Goal: Task Accomplishment & Management: Use online tool/utility

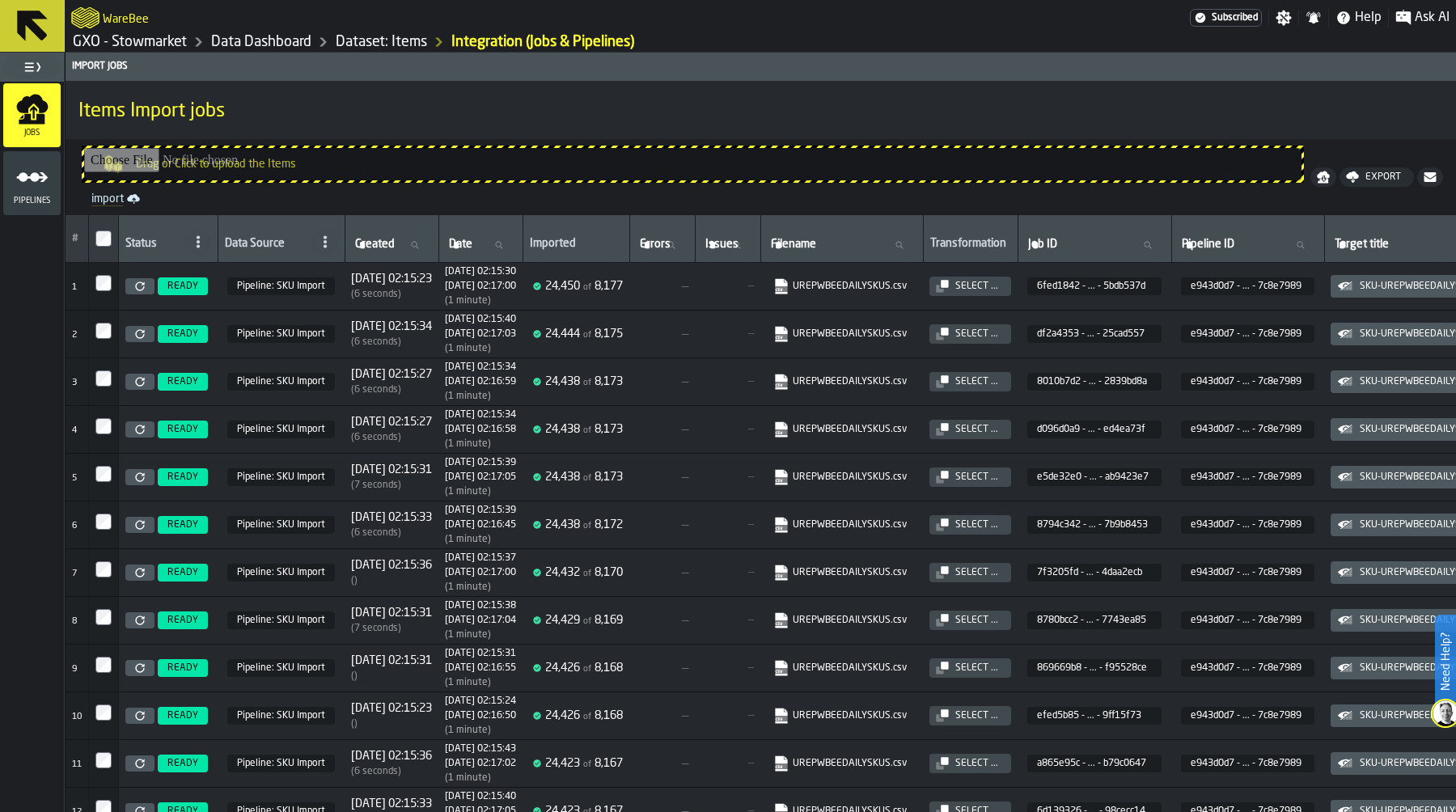
click at [370, 322] on span "[DATE] 02:15:34" at bounding box center [391, 326] width 81 height 13
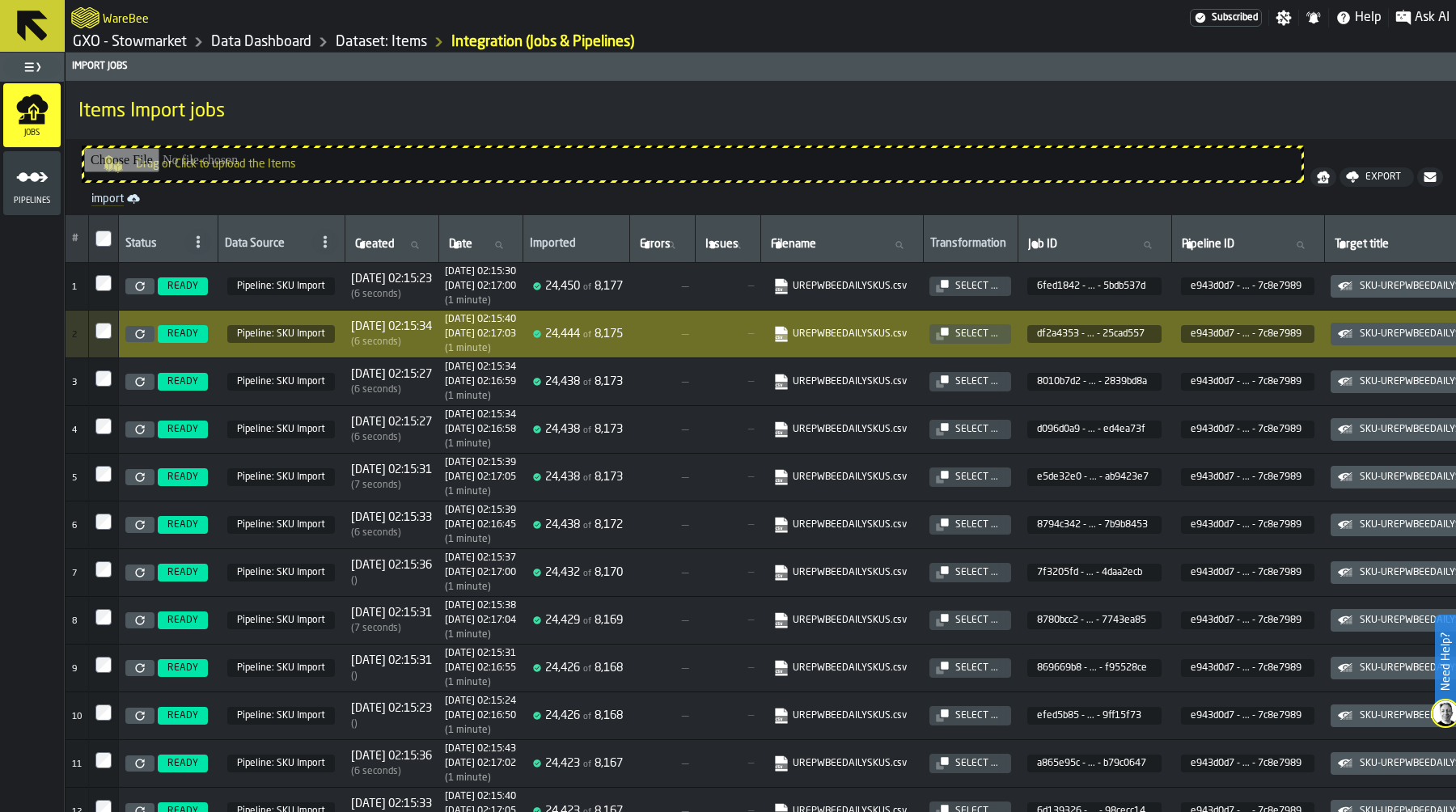
click at [374, 40] on link "Dataset: Items" at bounding box center [381, 42] width 92 height 18
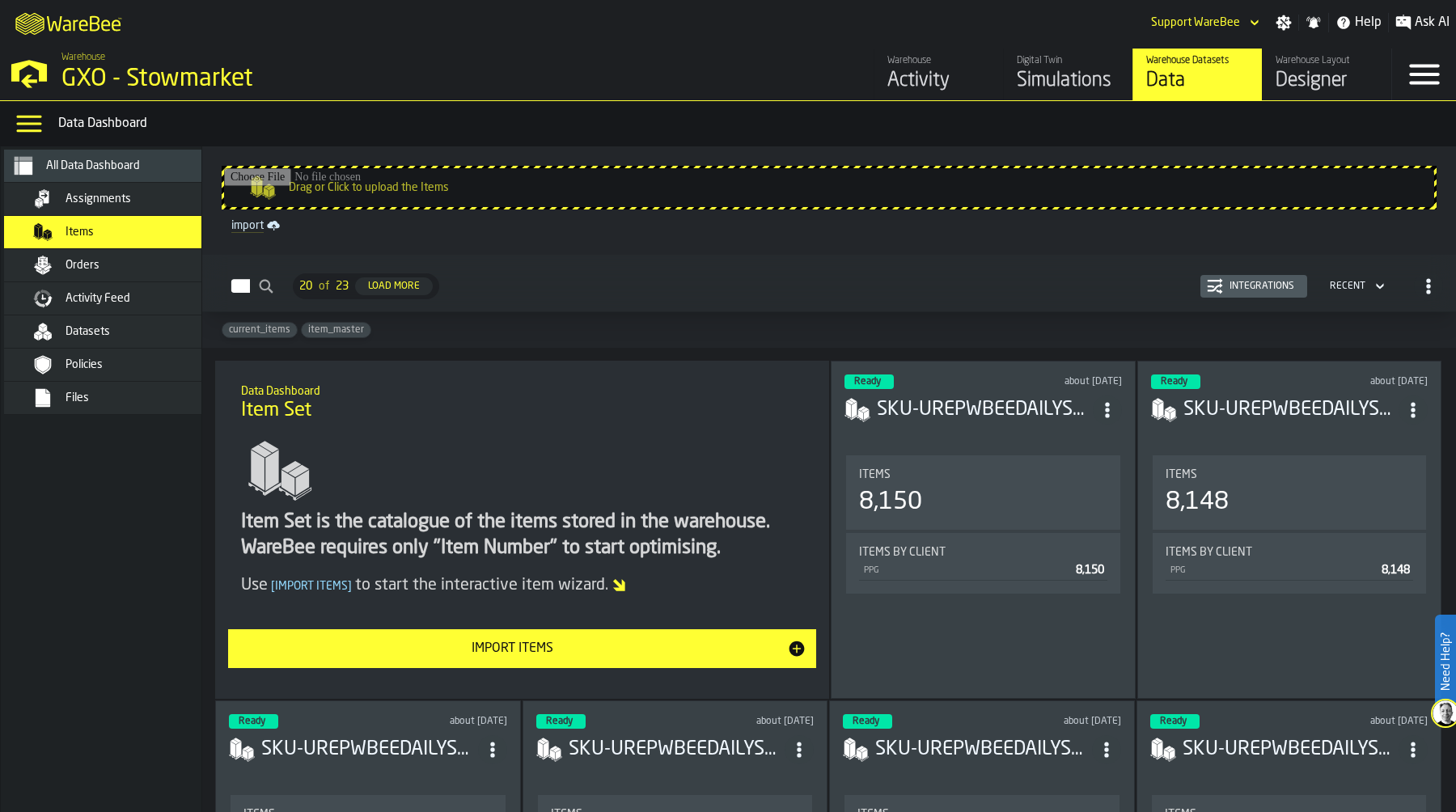
click at [1003, 119] on div "Data Dashboard" at bounding box center [754, 123] width 1391 height 20
click at [240, 228] on link "import" at bounding box center [829, 225] width 1209 height 20
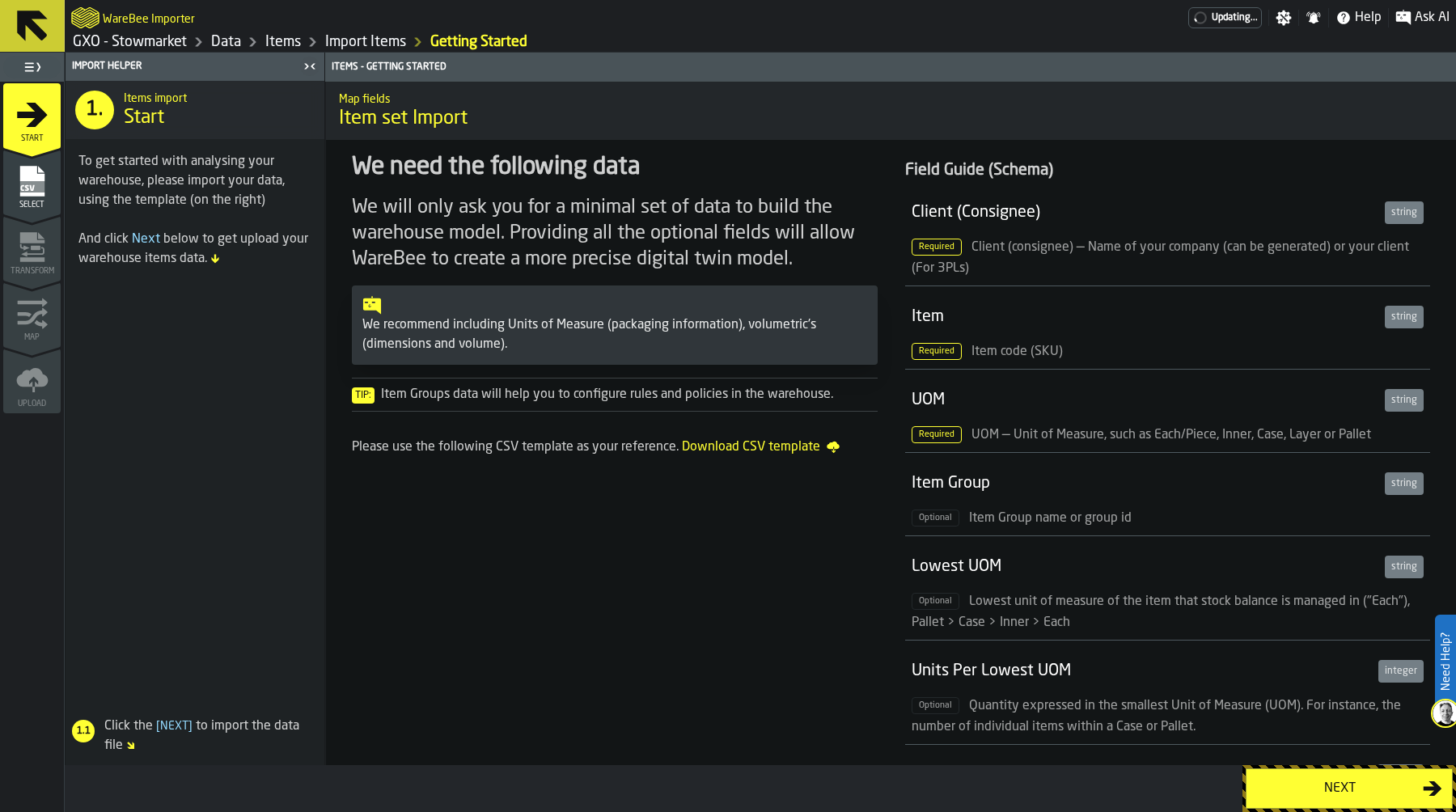
click at [1292, 779] on div "Next" at bounding box center [1340, 788] width 166 height 20
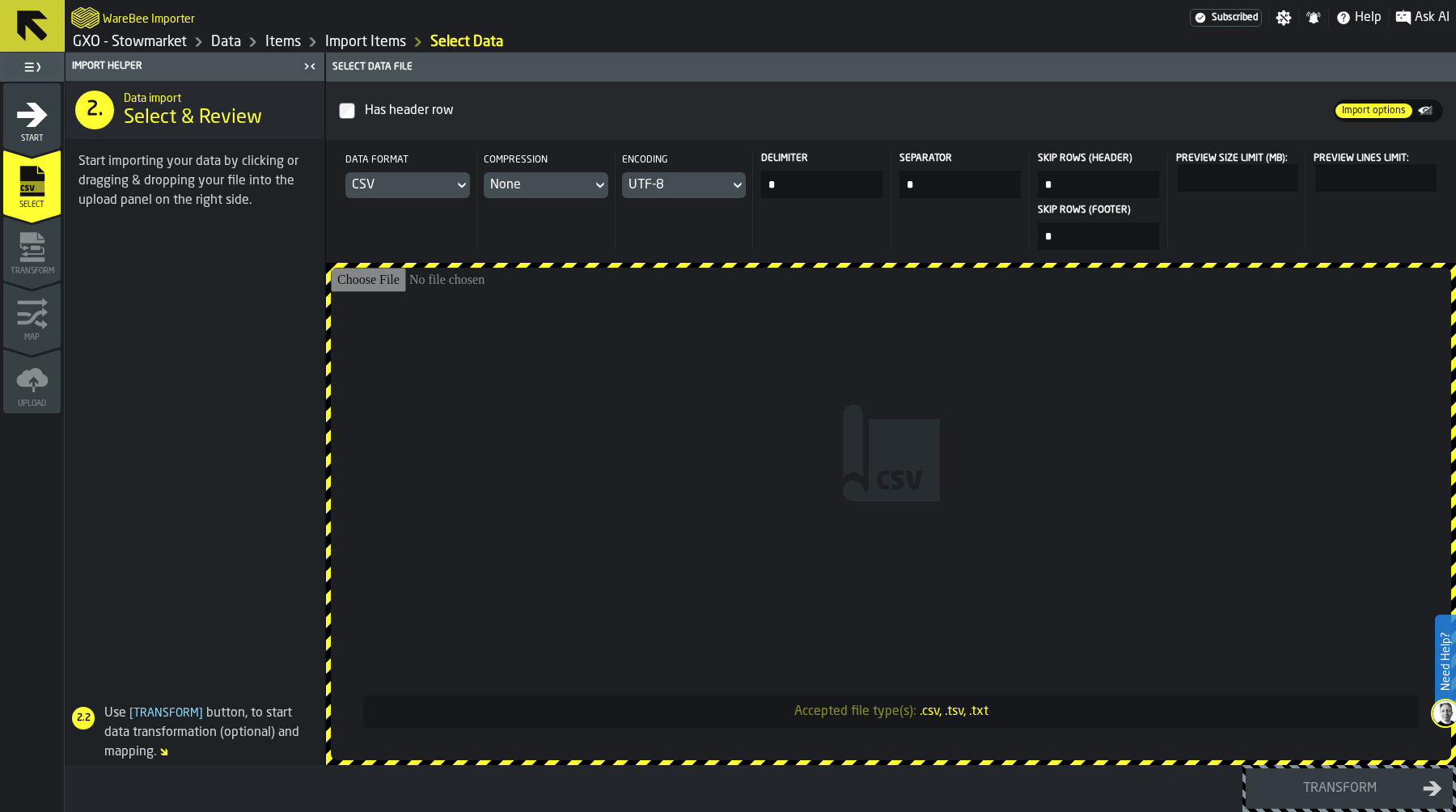
click at [809, 367] on input "Accepted file type(s): .csv, .tsv, .txt" at bounding box center [890, 514] width 1120 height 493
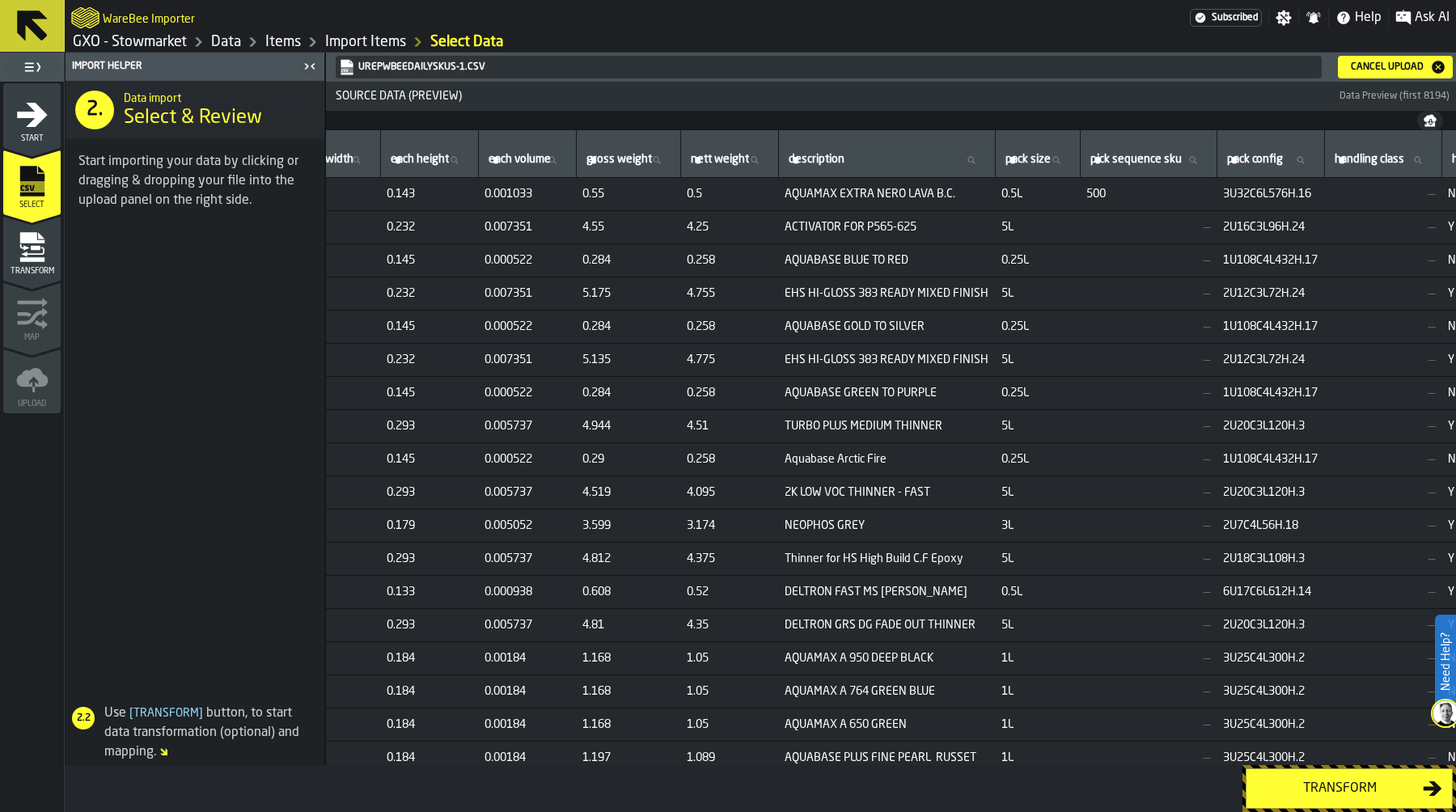
scroll to position [0, 731]
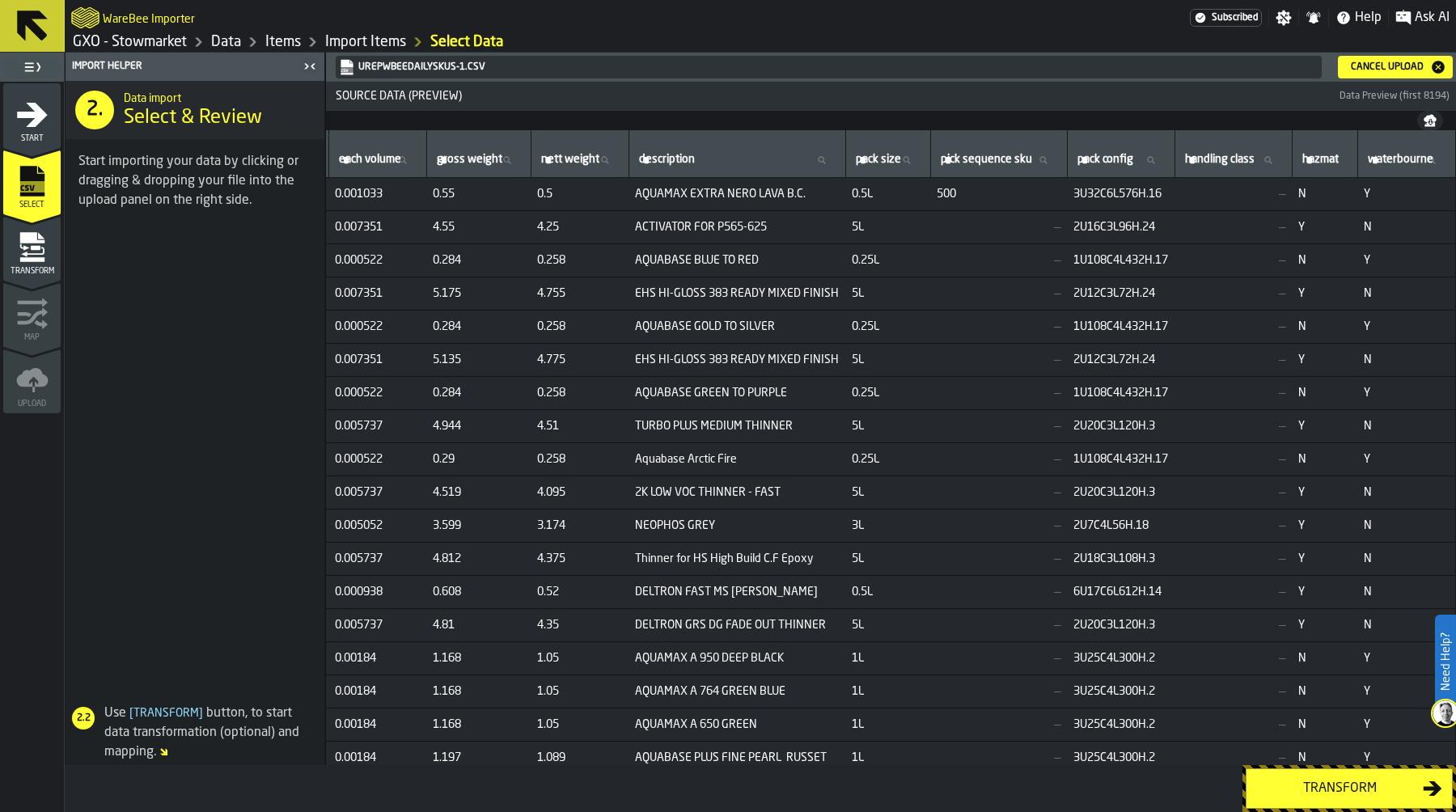
click at [1329, 779] on div "Transform" at bounding box center [1340, 788] width 166 height 20
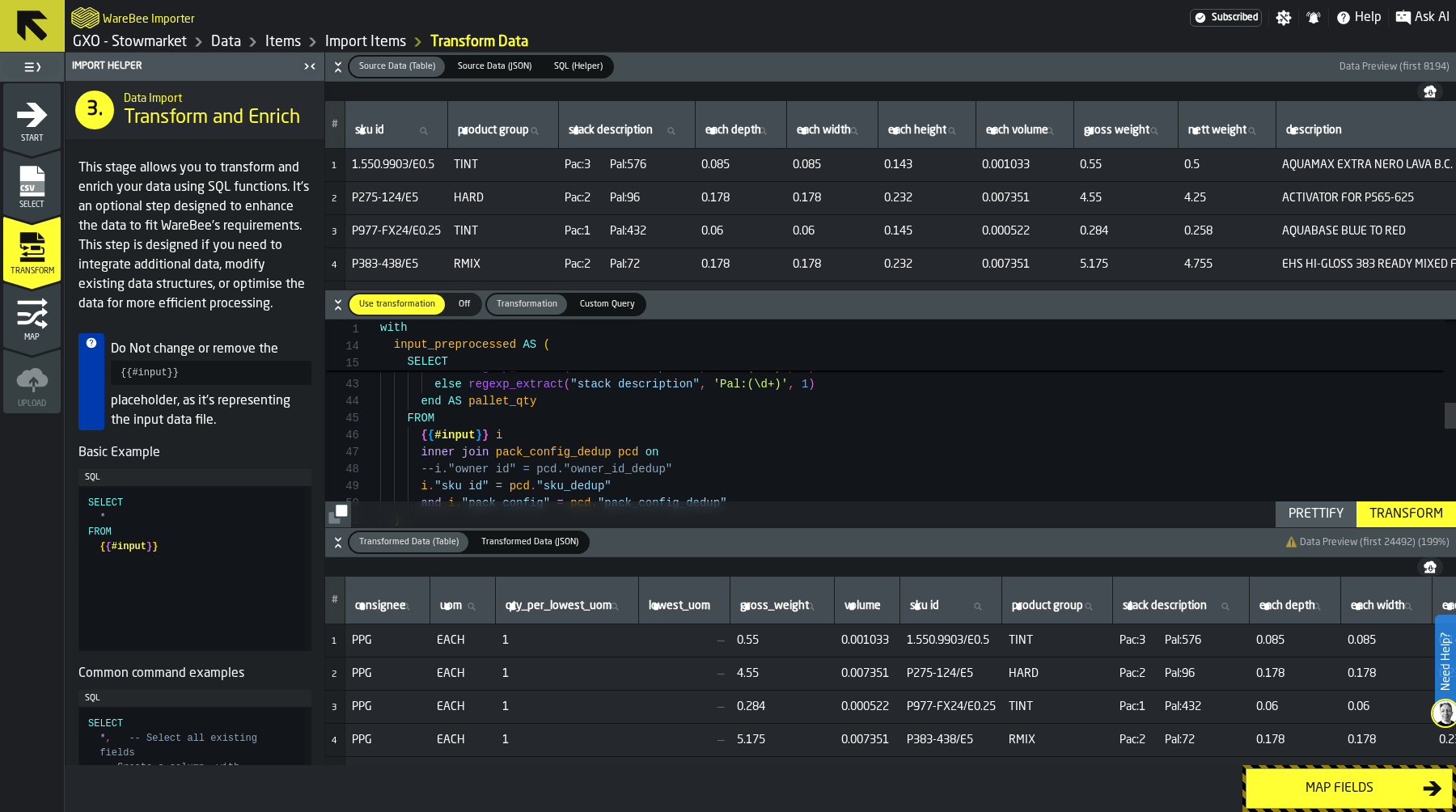
click at [581, 399] on div "FROM { { #input } } i inner join pack_config_dedup pcd on --i."owner id" = pcd.…" at bounding box center [918, 482] width 1076 height 1666
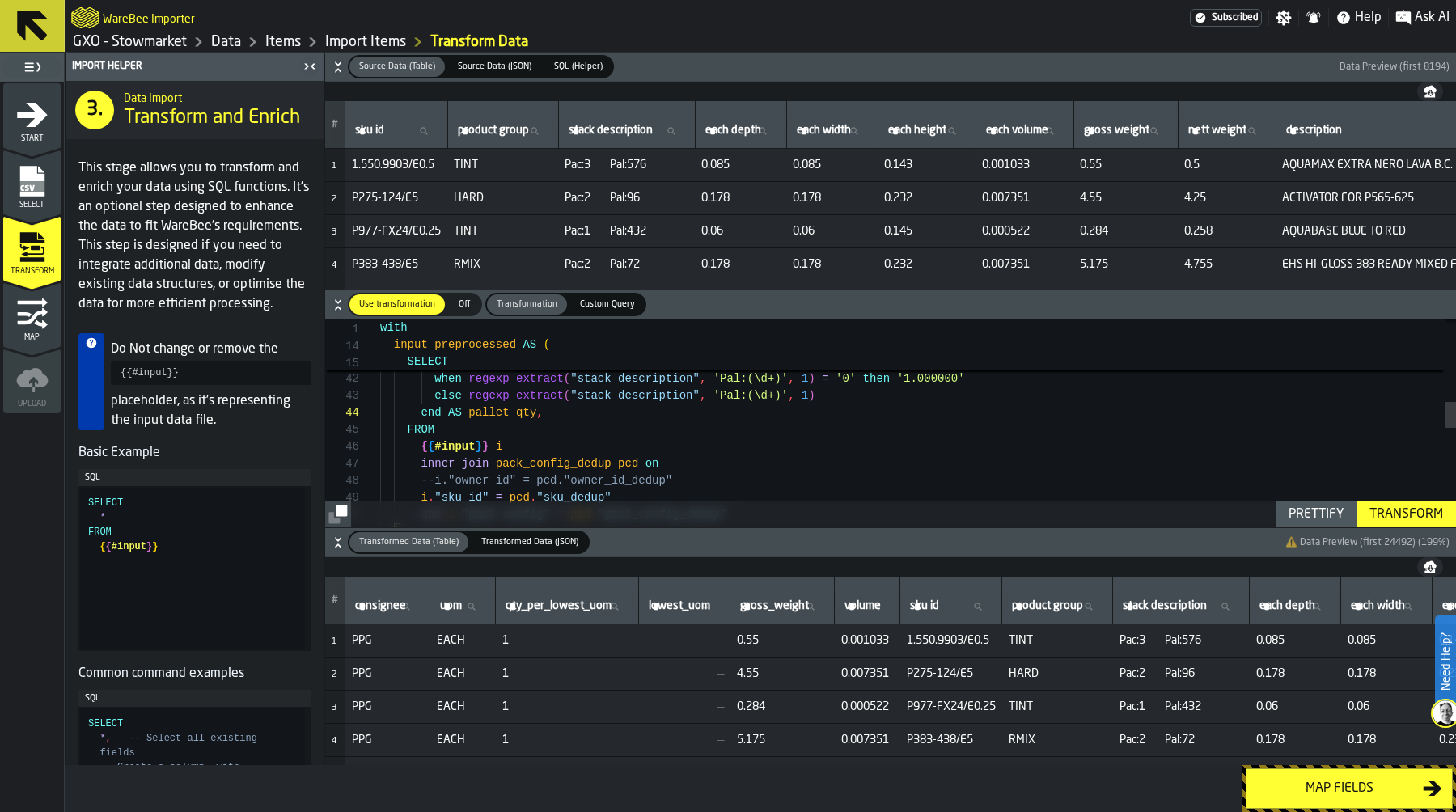
scroll to position [68, 0]
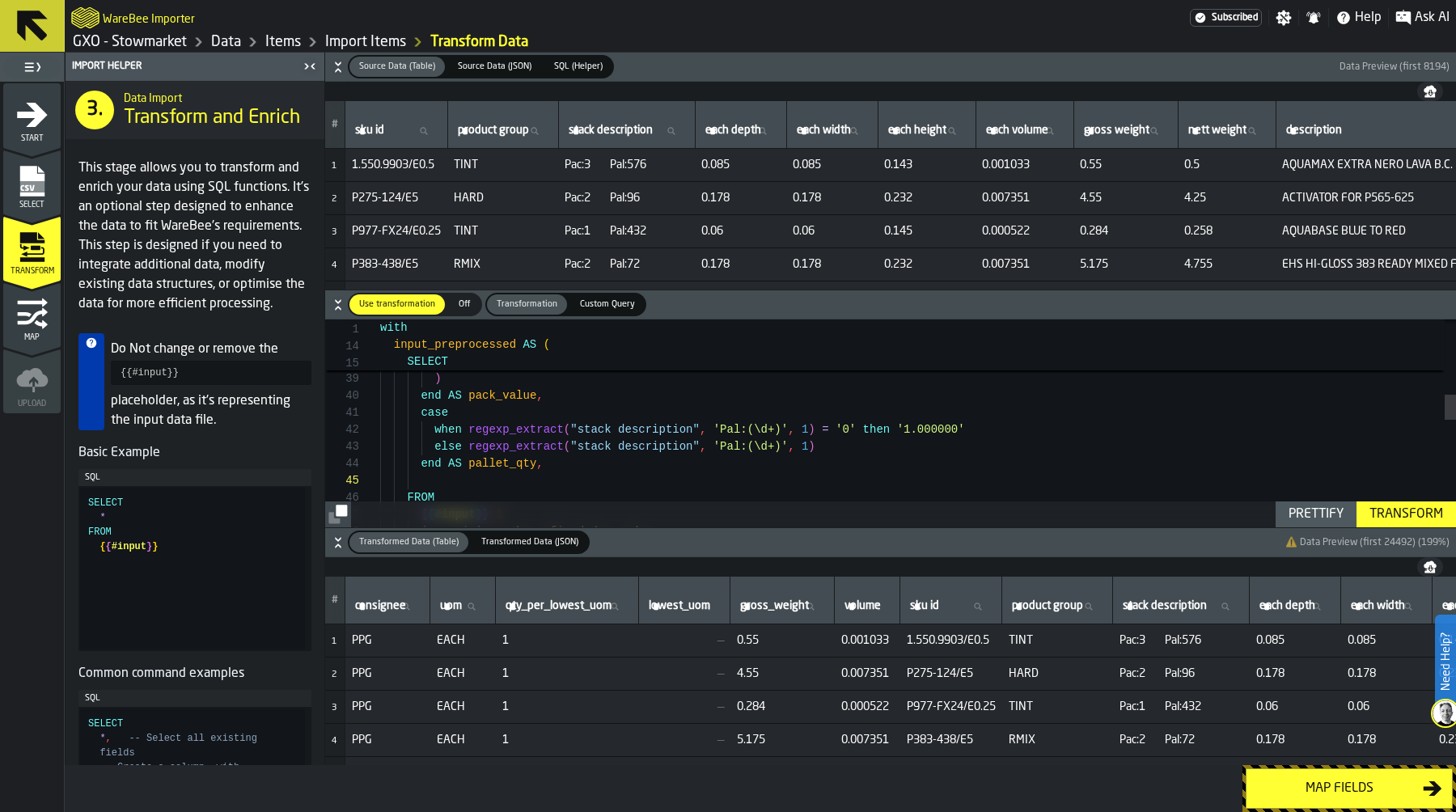
type textarea "**********"
click at [563, 67] on span "SQL (Helper)" at bounding box center [578, 66] width 61 height 14
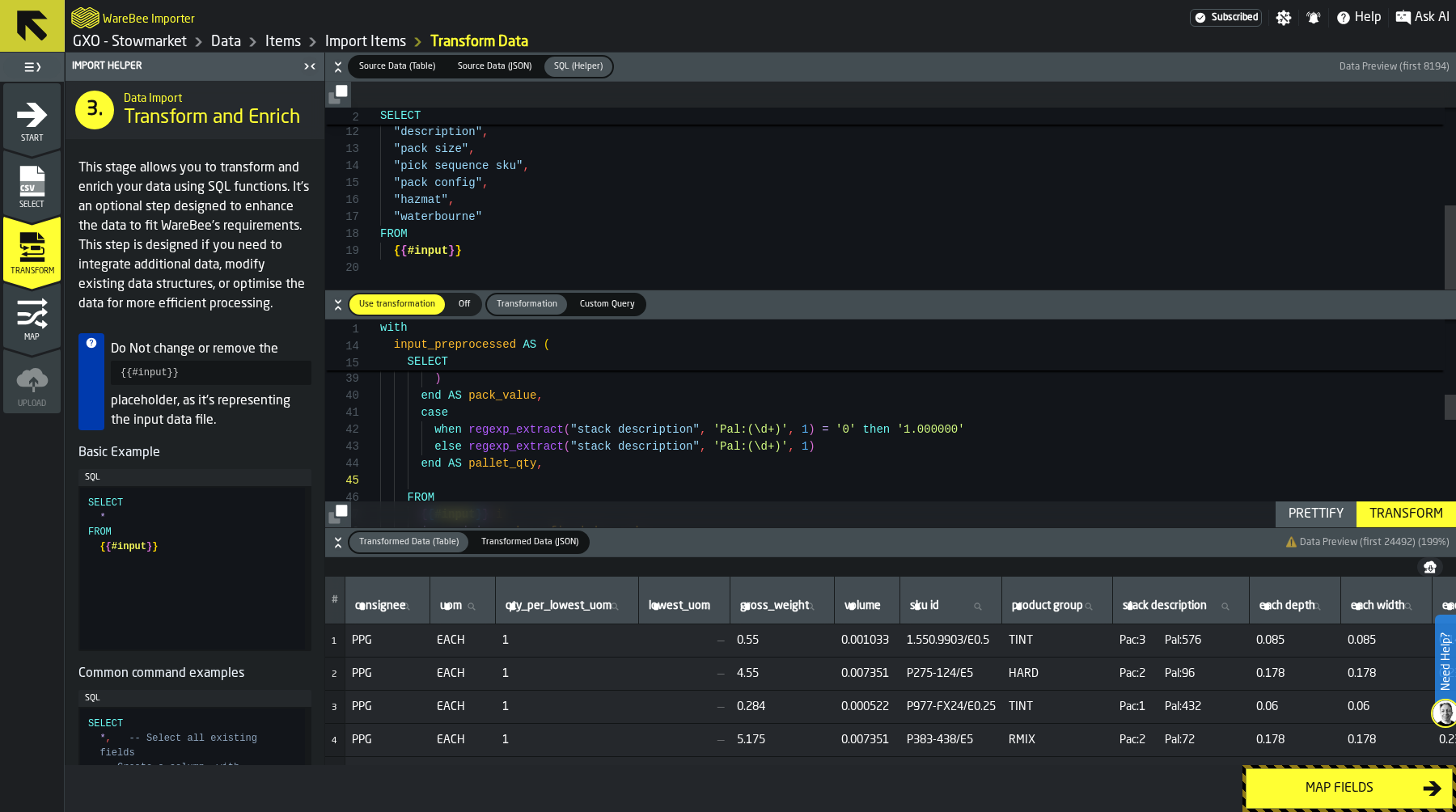
type textarea "**********"
drag, startPoint x: 386, startPoint y: 217, endPoint x: 545, endPoint y: 217, distance: 159.0
click at [545, 217] on div ""nett weight" , "description" , "pack size" , "pick sequence sku" , "pack confi…" at bounding box center [918, 119] width 1076 height 392
click at [454, 480] on div "when regexp_extract ( "stack description" , 'Pal:(\d+)' , 1 ) = '0' then '1.000…" at bounding box center [918, 553] width 1076 height 1683
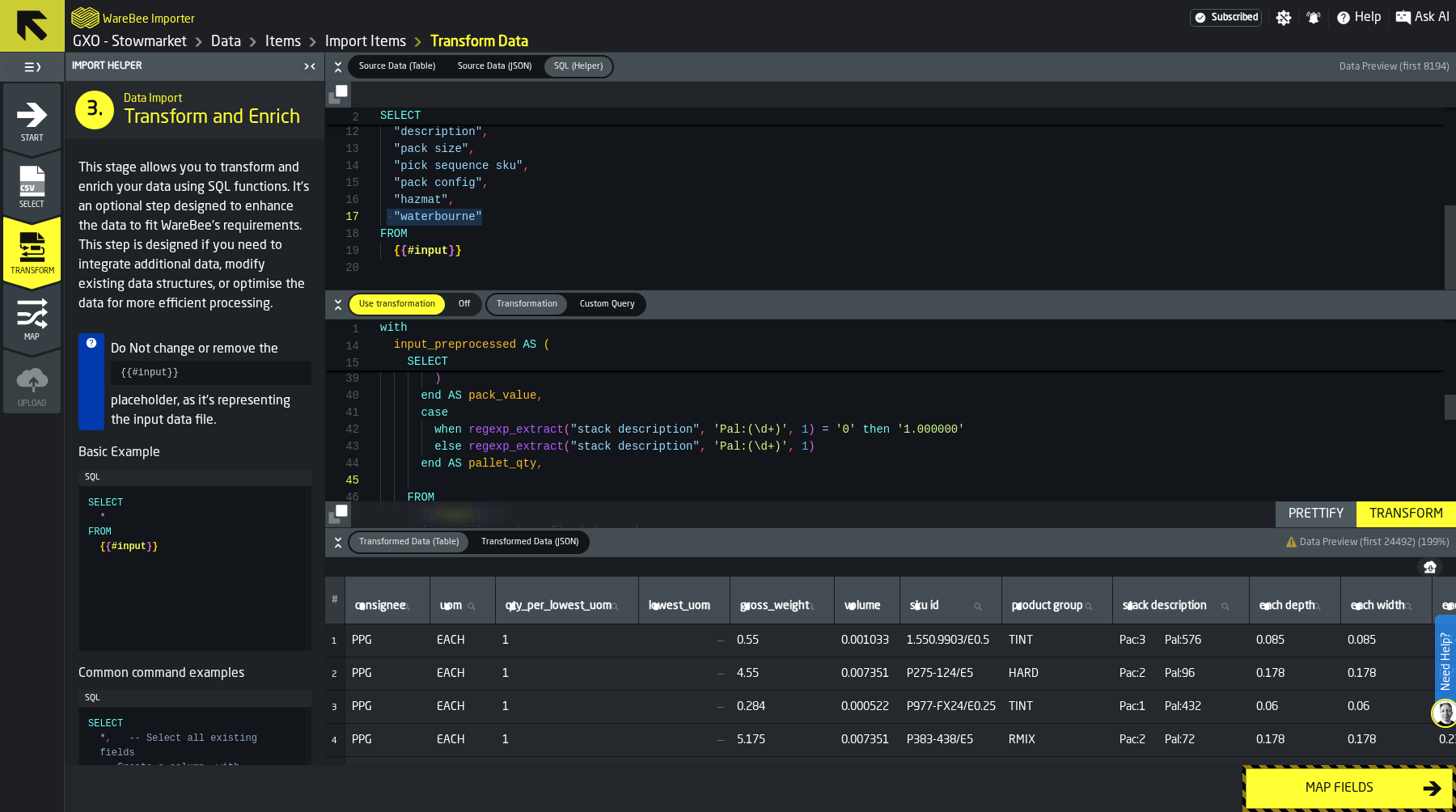
type textarea "**********"
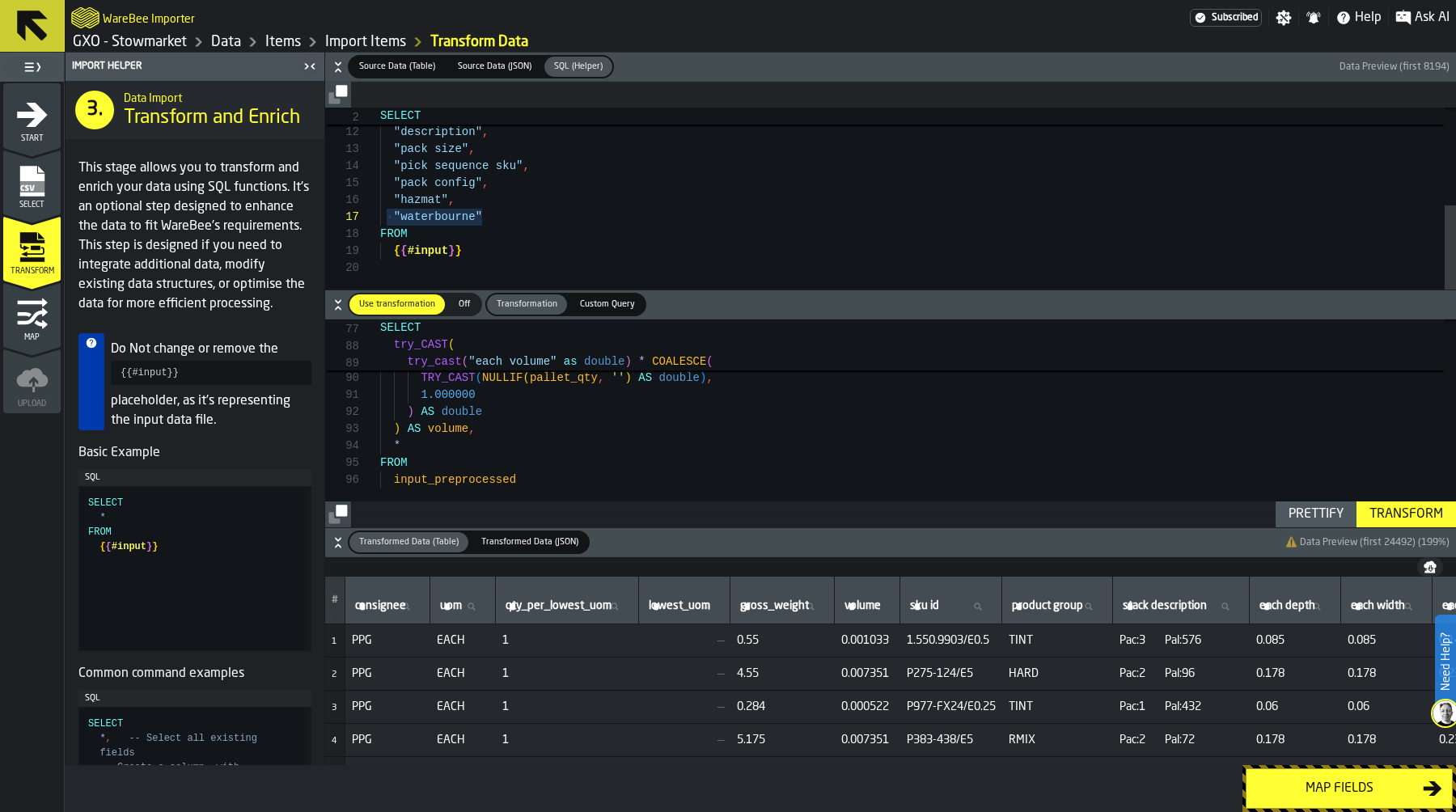
click at [1411, 517] on div "Transform" at bounding box center [1407, 514] width 87 height 20
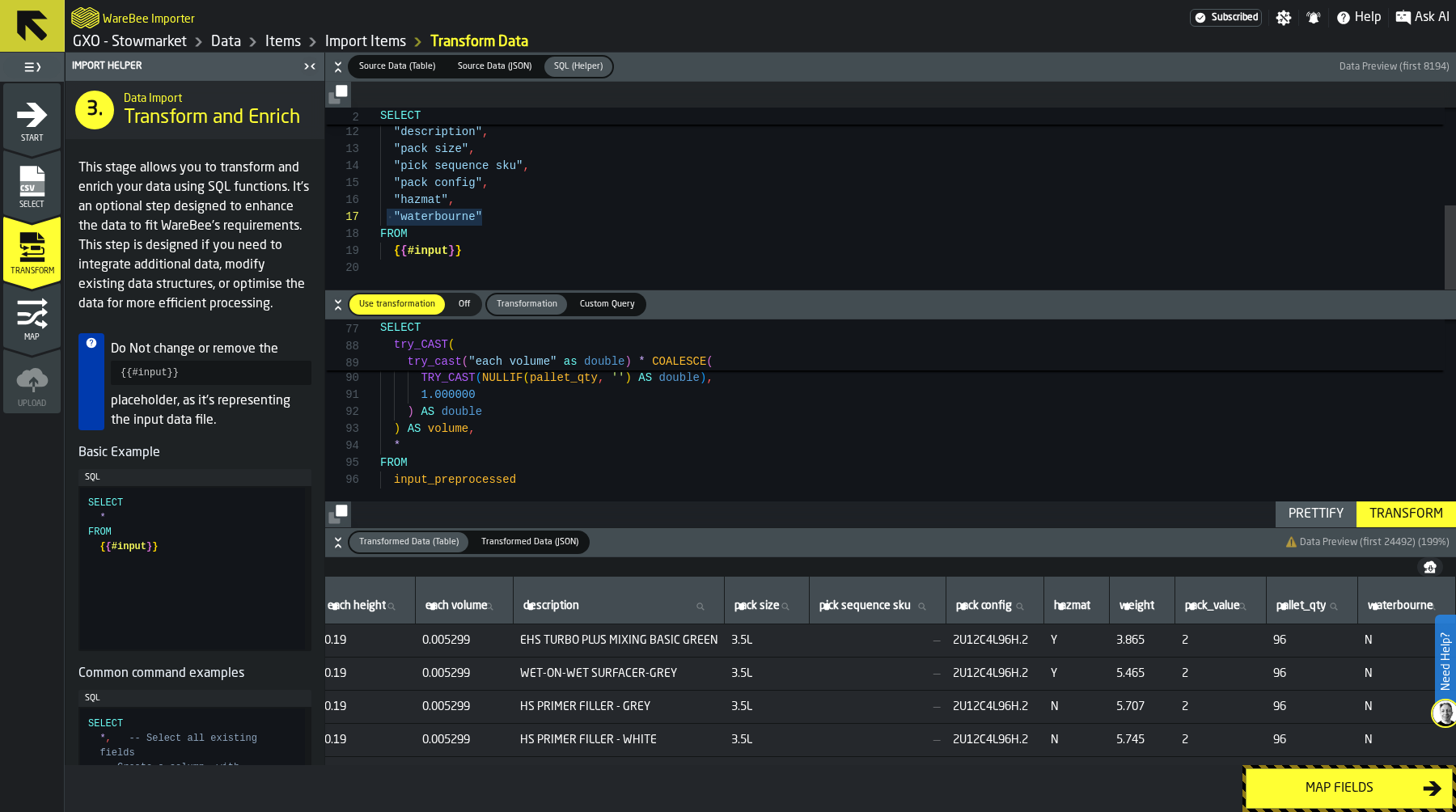
scroll to position [0, 1229]
click at [1383, 789] on div "Map fields" at bounding box center [1340, 788] width 166 height 20
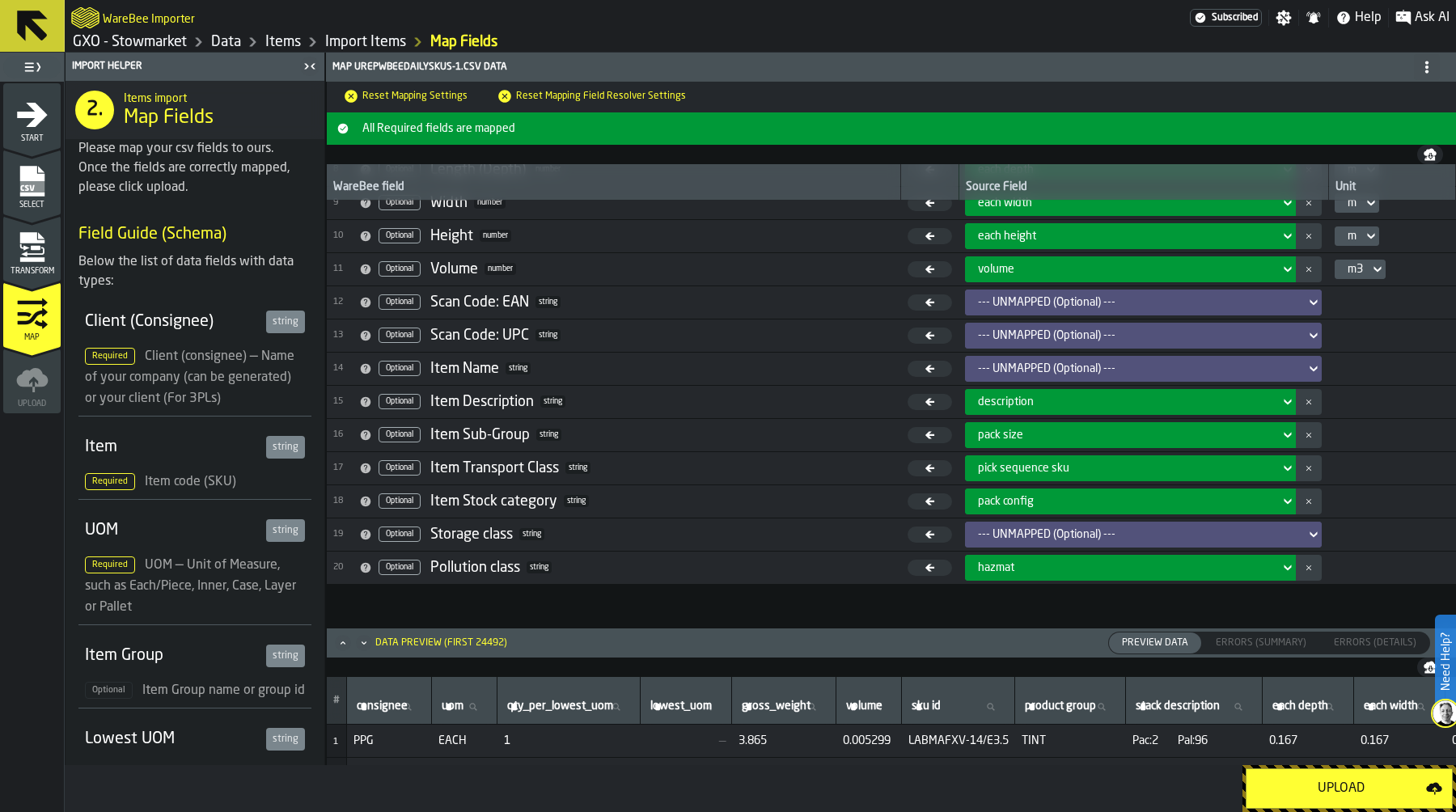
scroll to position [302, 0]
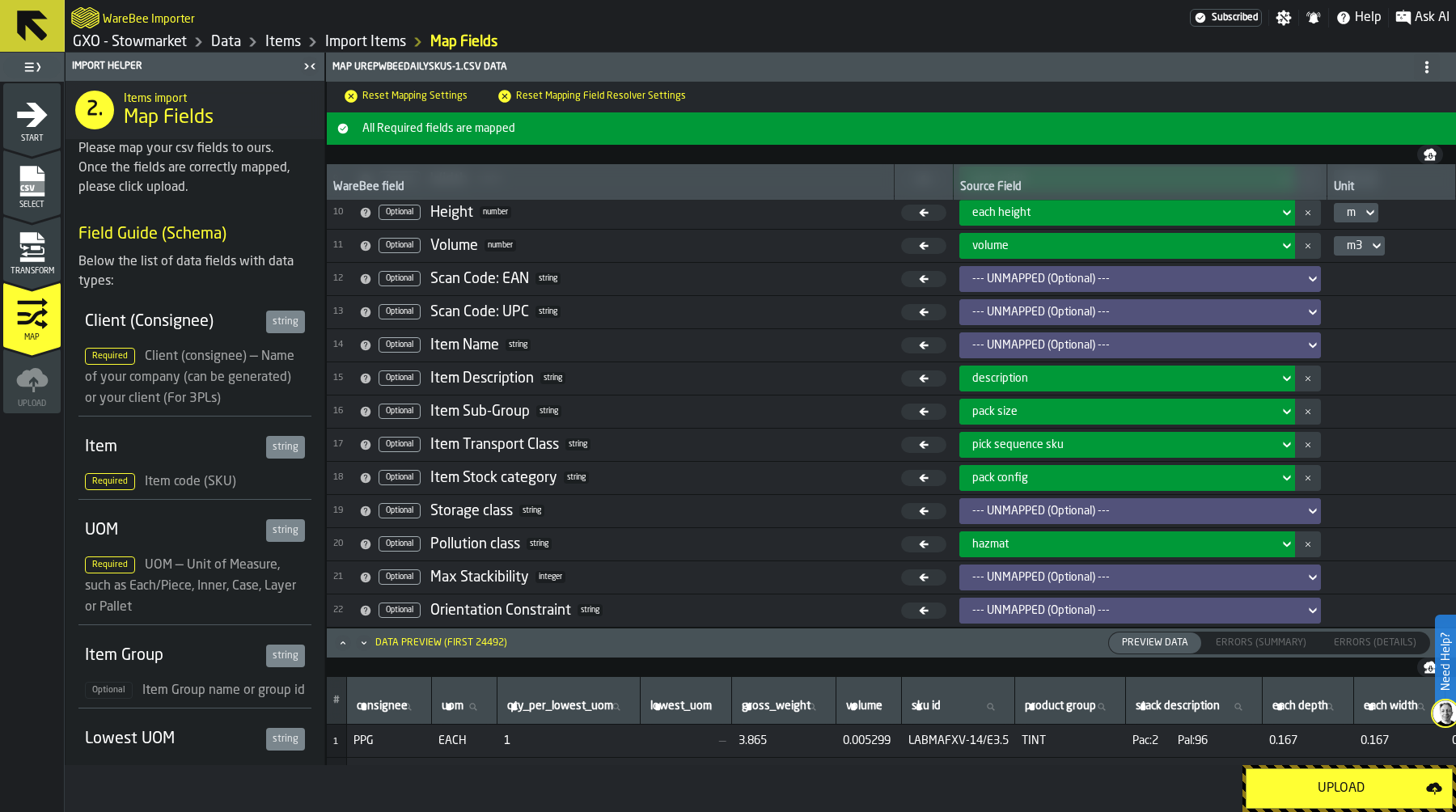
click at [1036, 507] on div "--- UNMAPPED (Optional) ---" at bounding box center [1135, 510] width 325 height 13
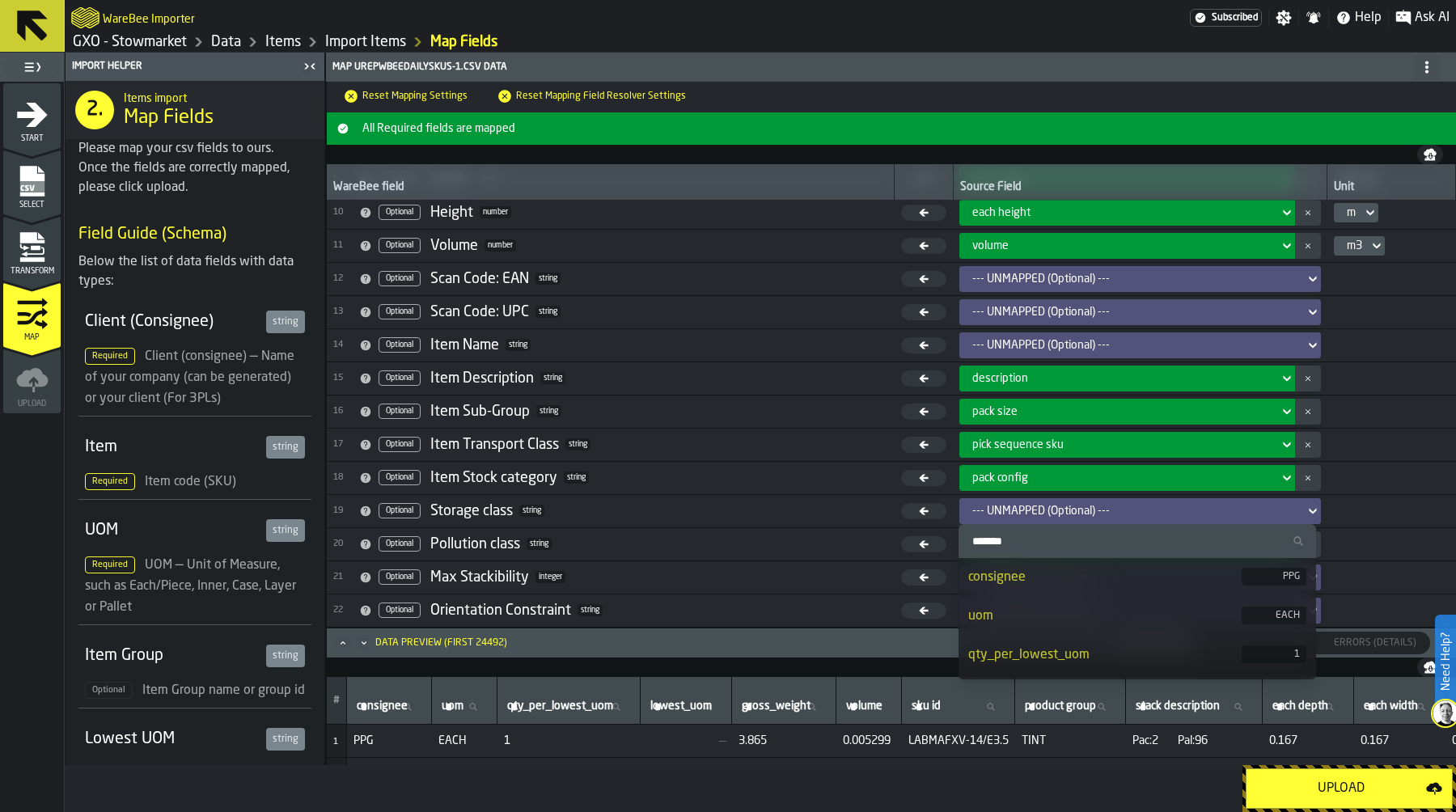
click at [1024, 542] on input "Search" at bounding box center [1137, 541] width 345 height 21
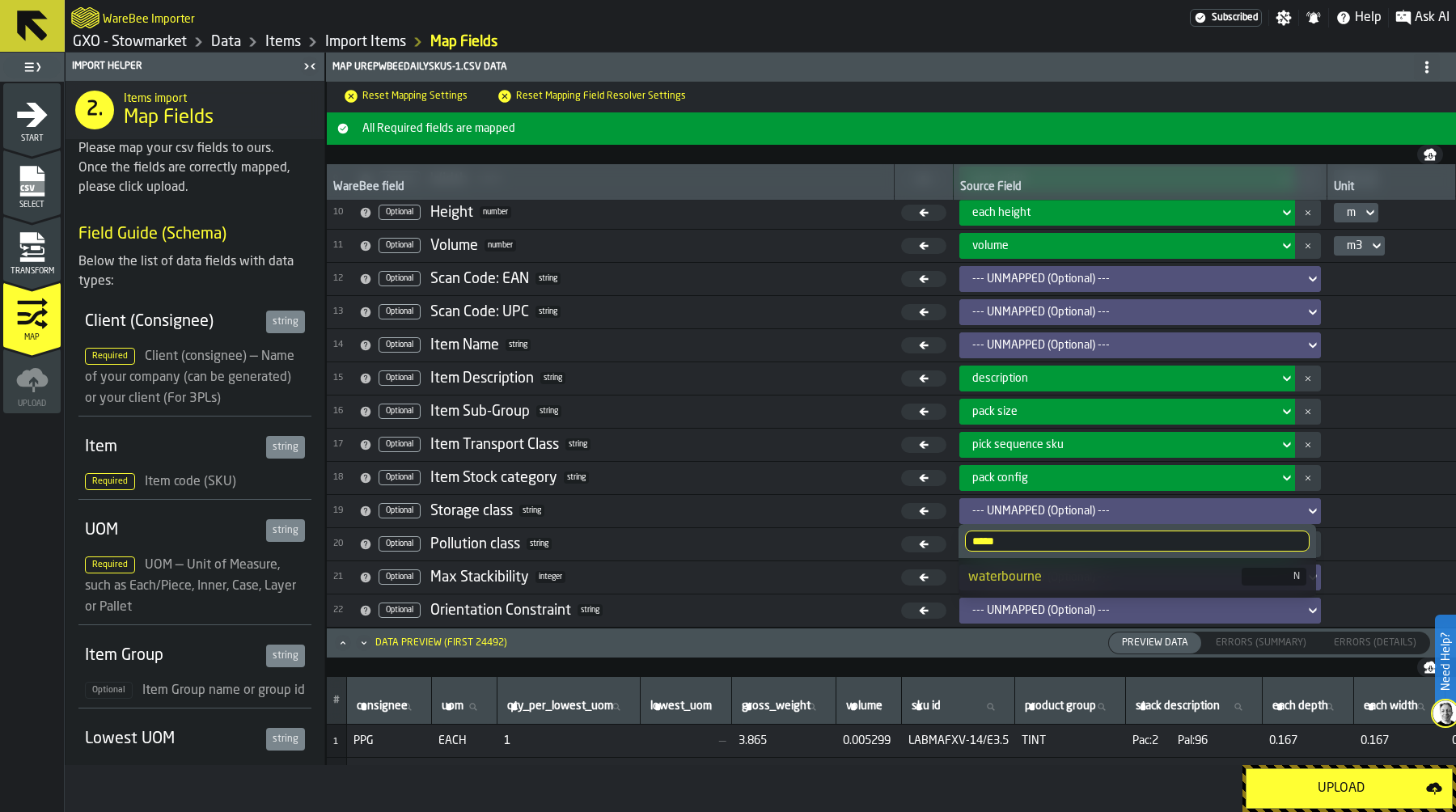
type input "*****"
click at [1020, 567] on div "waterbourne" at bounding box center [1105, 577] width 274 height 20
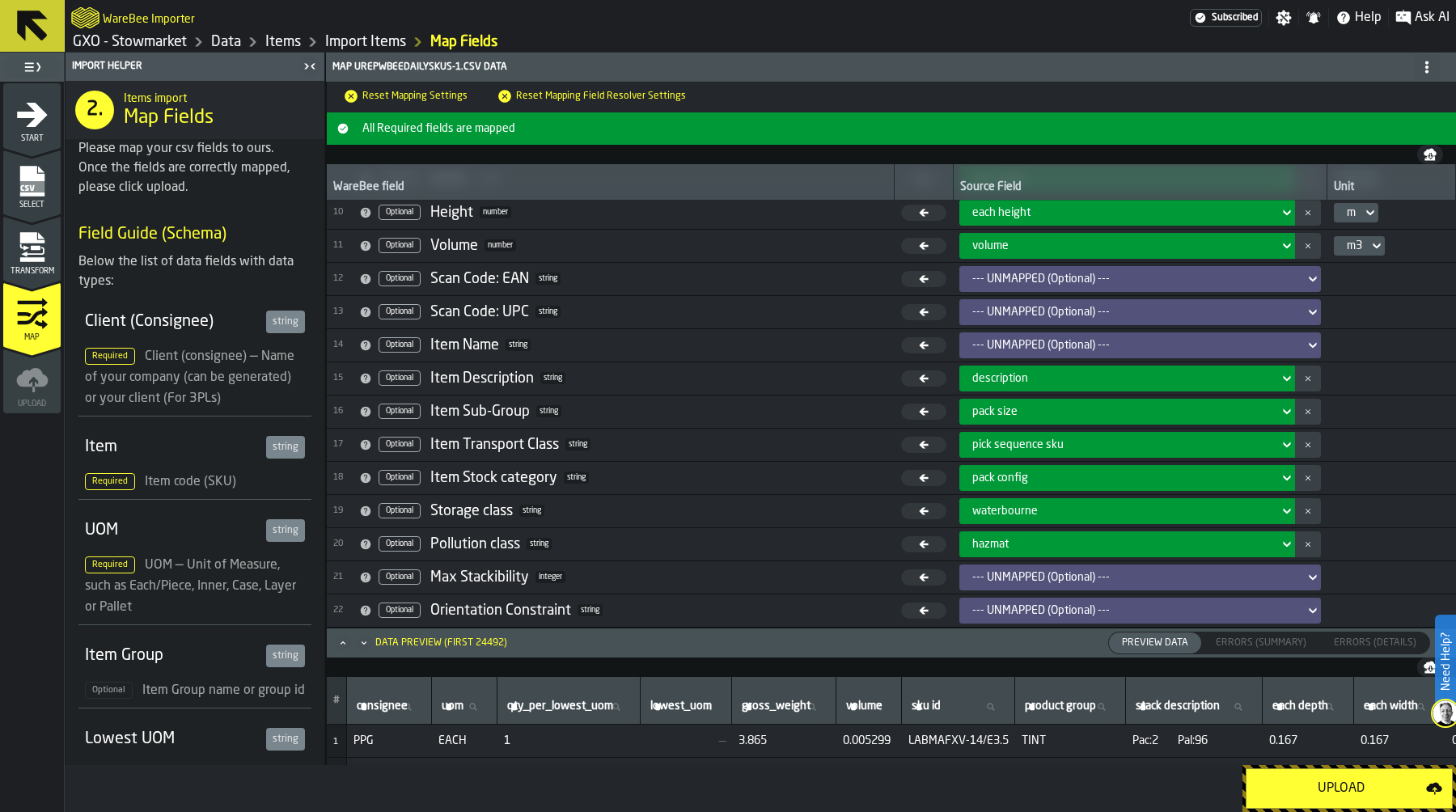
click at [35, 253] on icon "menu Transform" at bounding box center [33, 251] width 24 height 9
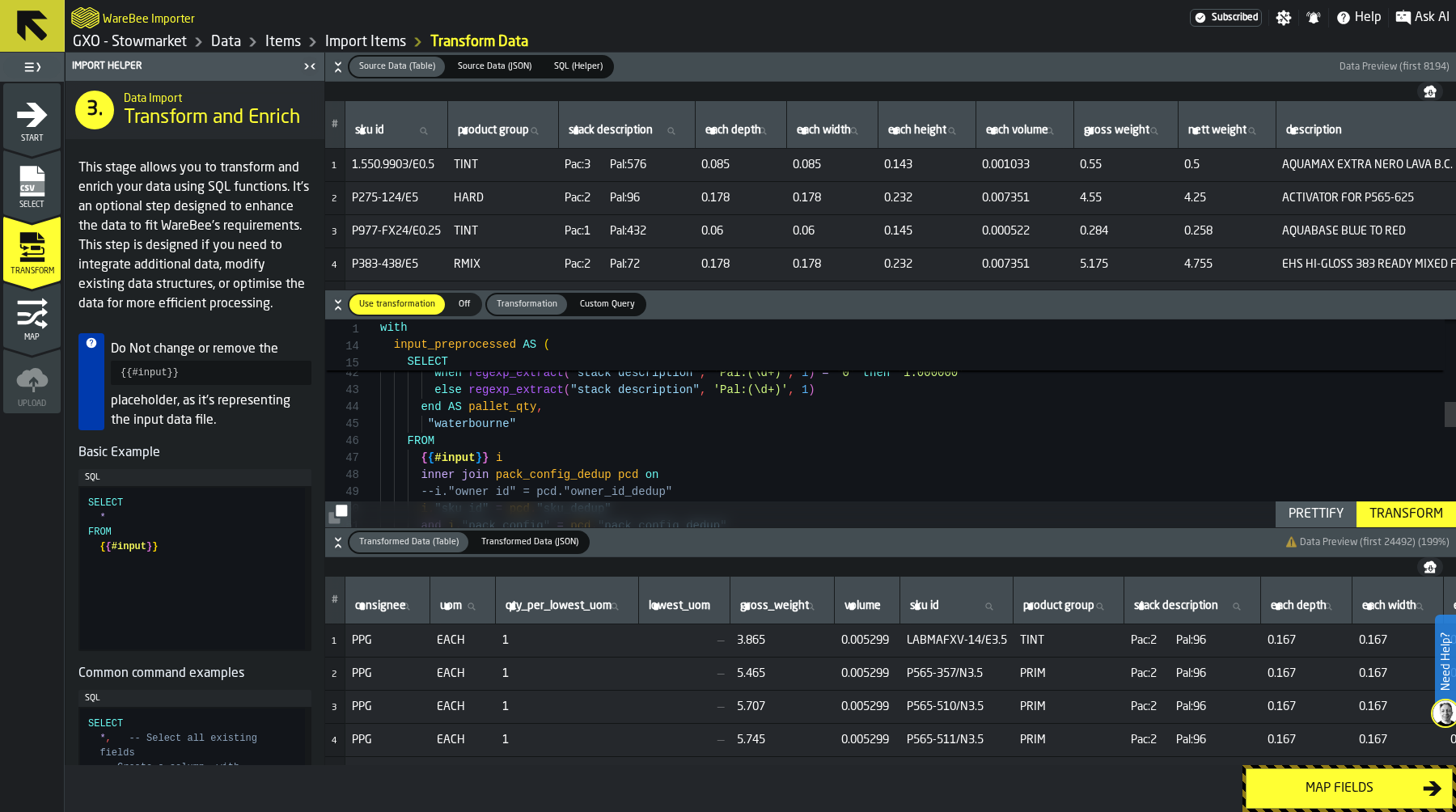
scroll to position [68, 0]
click at [422, 424] on div ") end AS pack_value , case when regexp_extract ( "stack description" , 'Pal:(\d…" at bounding box center [918, 496] width 1076 height 1683
click at [732, 433] on div ") end AS pack_value , case when regexp_extract ( "stack description" , 'Pal:(\d…" at bounding box center [918, 496] width 1076 height 1683
click at [718, 426] on div ") end AS pack_value , case when regexp_extract ( "stack description" , 'Pal:(\d…" at bounding box center [918, 496] width 1076 height 1683
drag, startPoint x: 578, startPoint y: 420, endPoint x: 667, endPoint y: 420, distance: 89.0
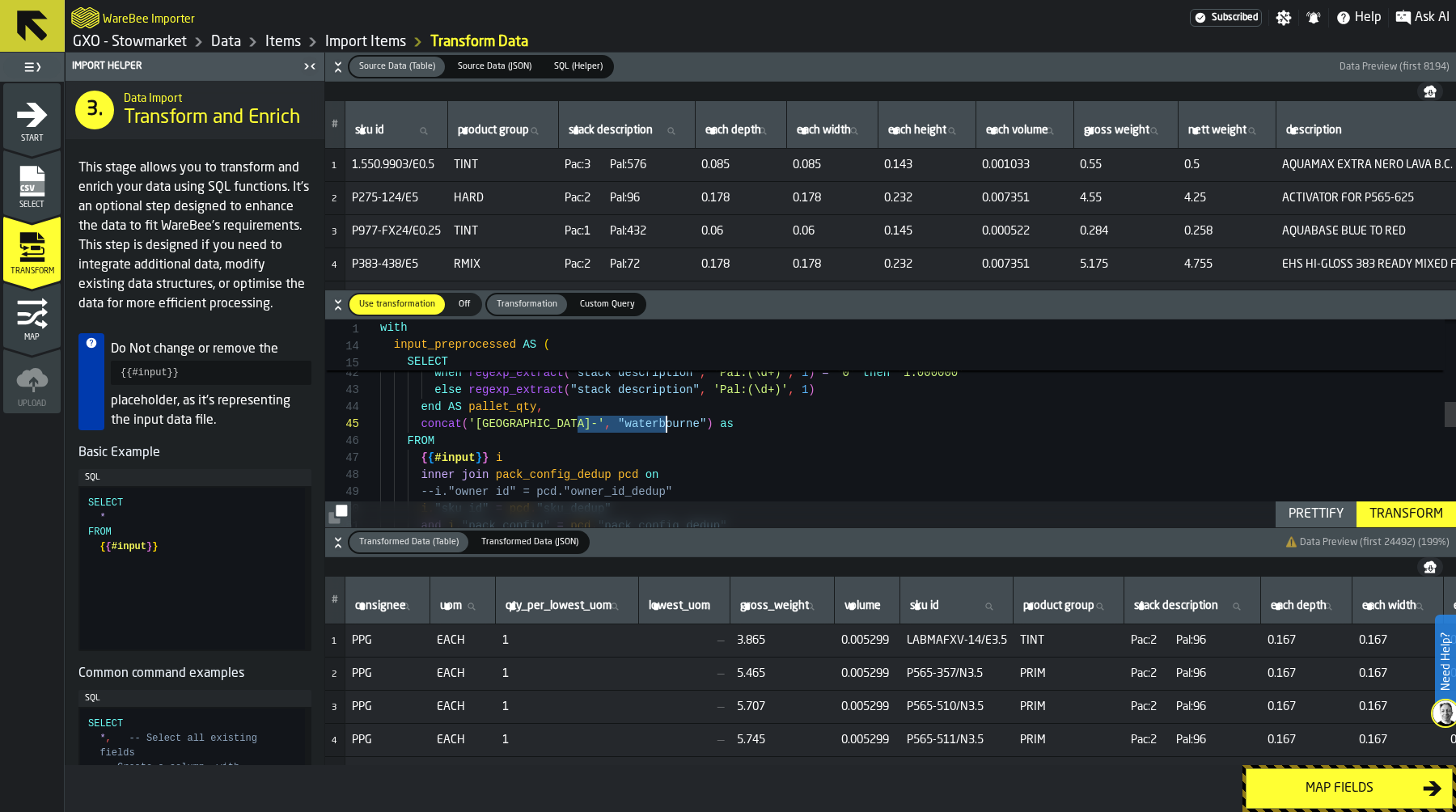
click at [667, 420] on div ") end AS pack_value , case when regexp_extract ( "stack description" , 'Pal:(\d…" at bounding box center [918, 496] width 1076 height 1683
click at [726, 420] on div ") end AS pack_value , case when regexp_extract ( "stack description" , 'Pal:(\d…" at bounding box center [918, 496] width 1076 height 1683
type textarea "**********"
click at [1324, 513] on div "Prettify" at bounding box center [1316, 514] width 68 height 20
click at [1400, 514] on div "Transform" at bounding box center [1407, 514] width 87 height 20
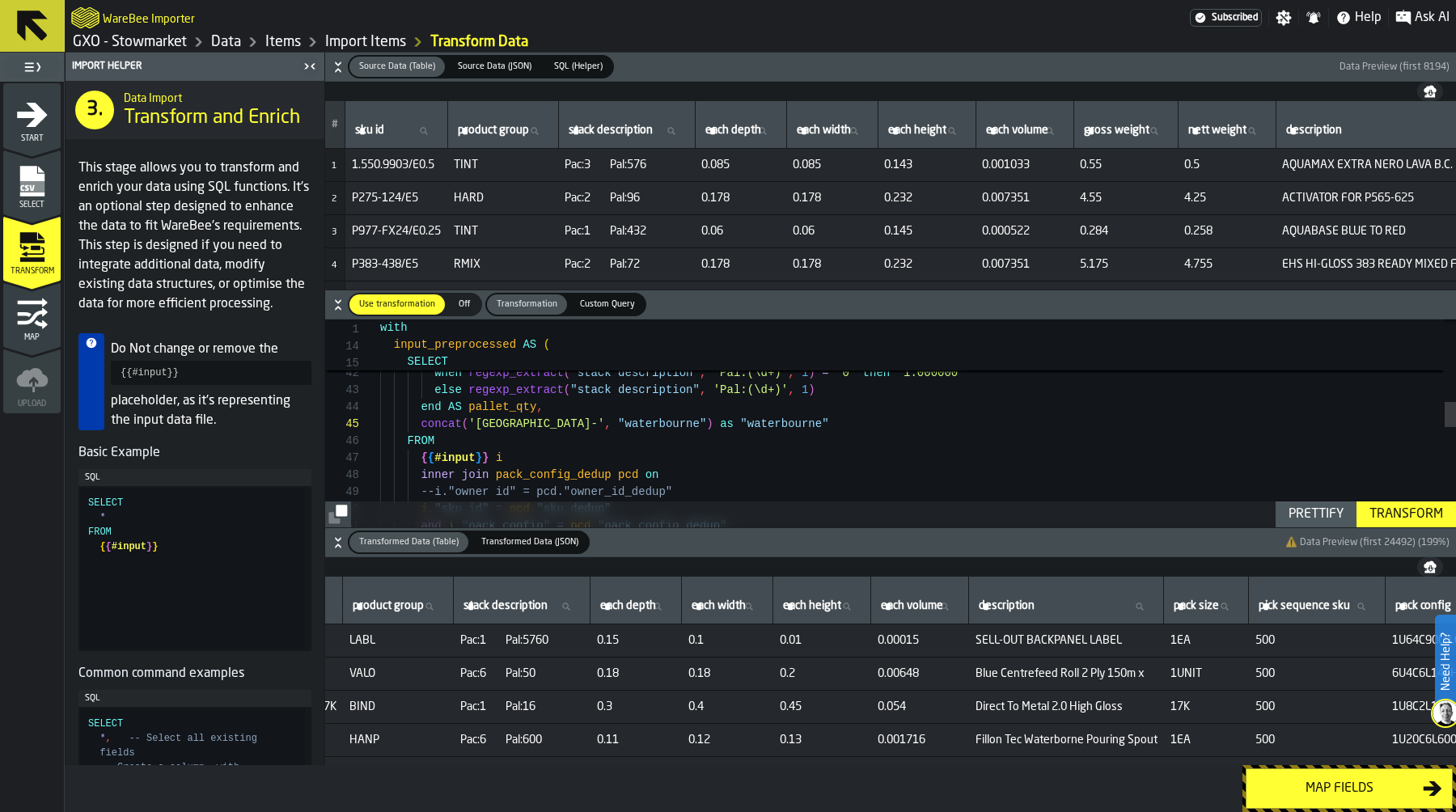
scroll to position [0, 1203]
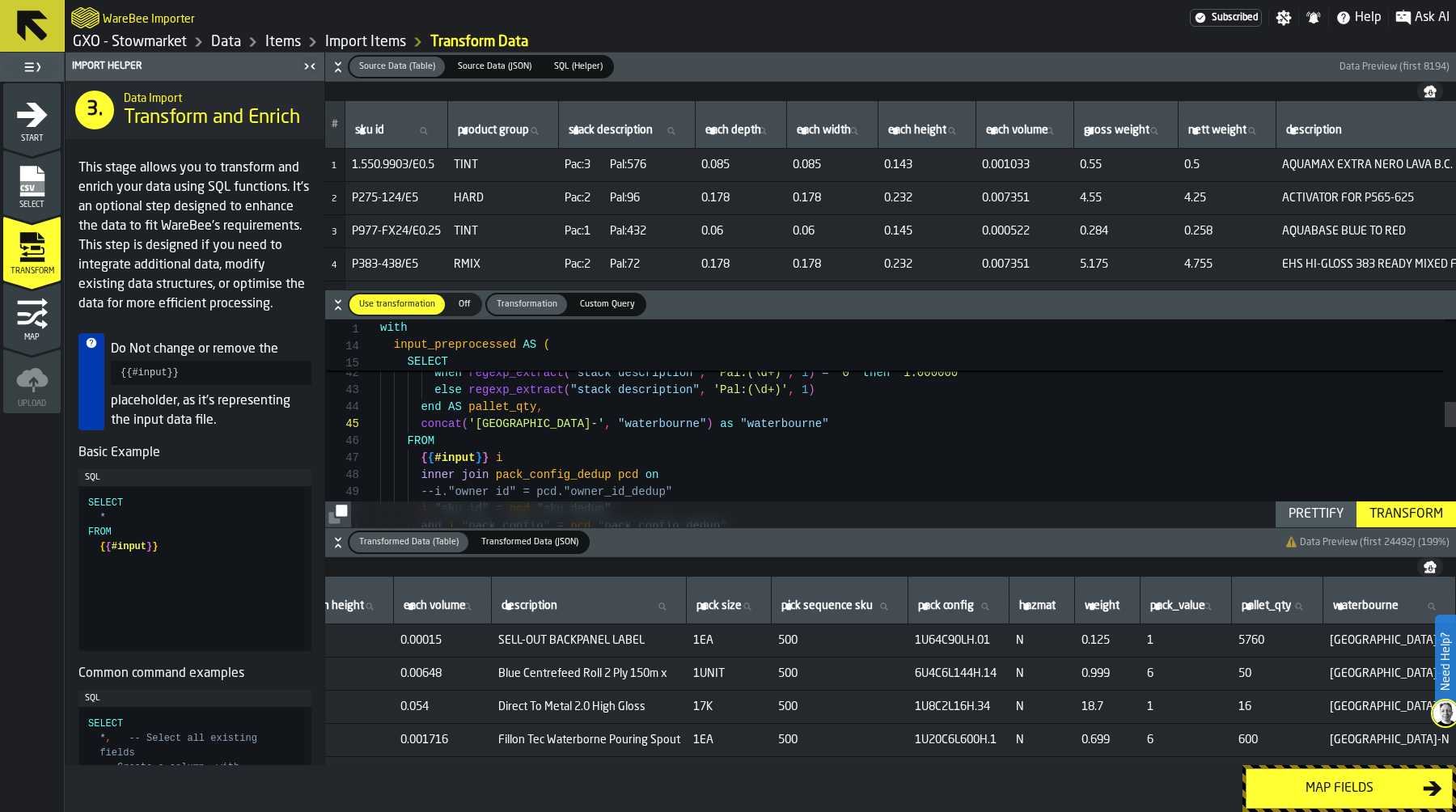
click at [1318, 789] on div "Map fields" at bounding box center [1340, 788] width 166 height 20
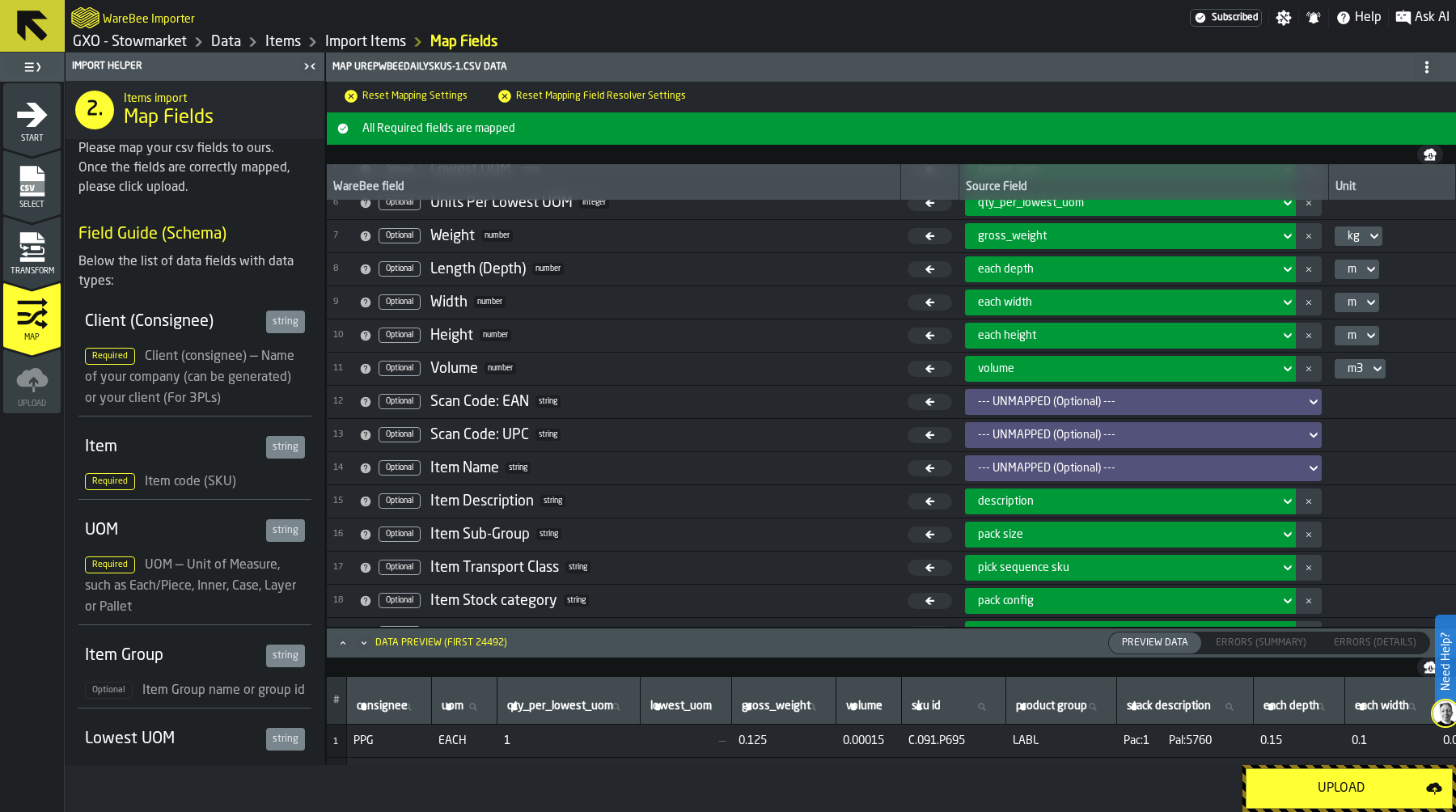
scroll to position [302, 0]
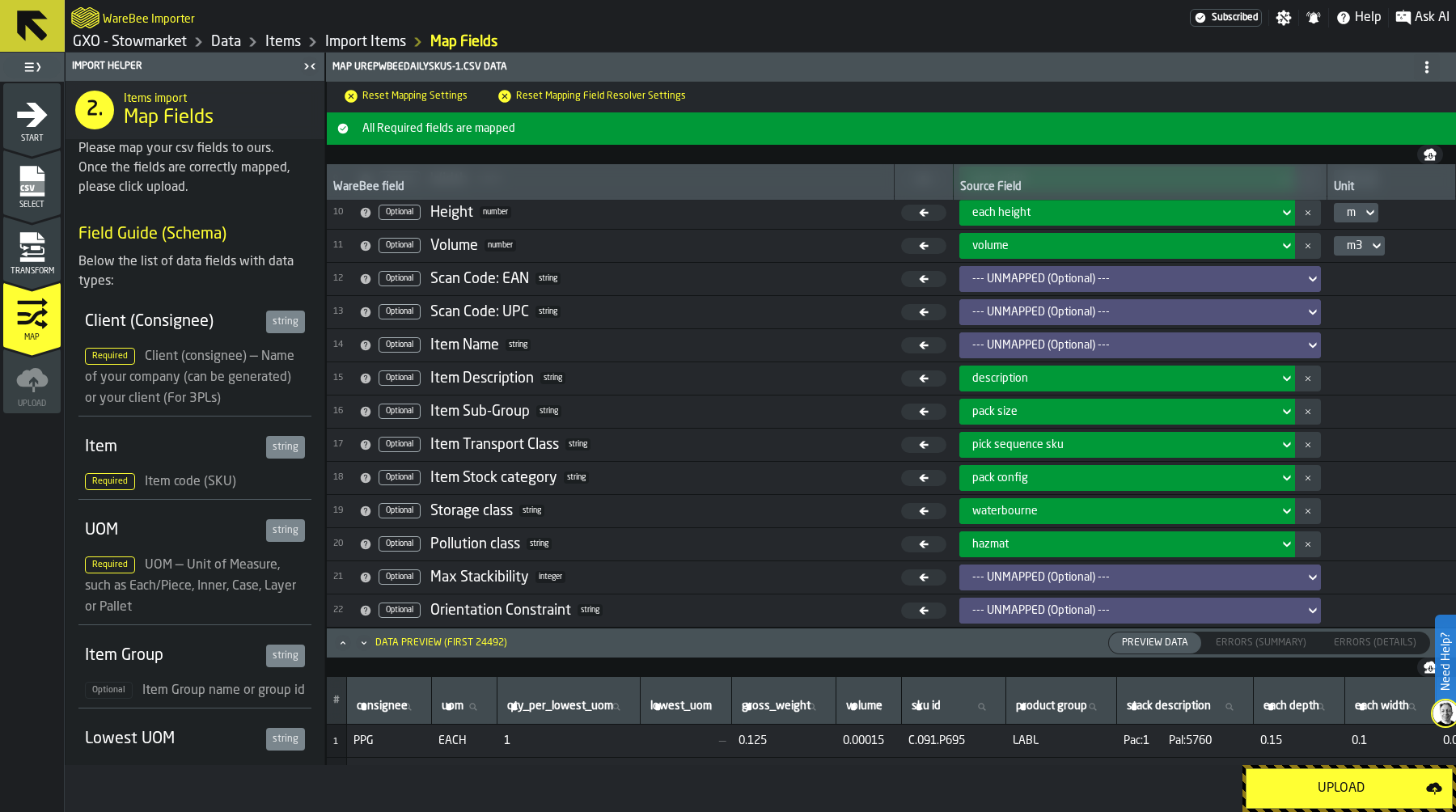
click at [1333, 787] on div "Upload" at bounding box center [1341, 788] width 170 height 20
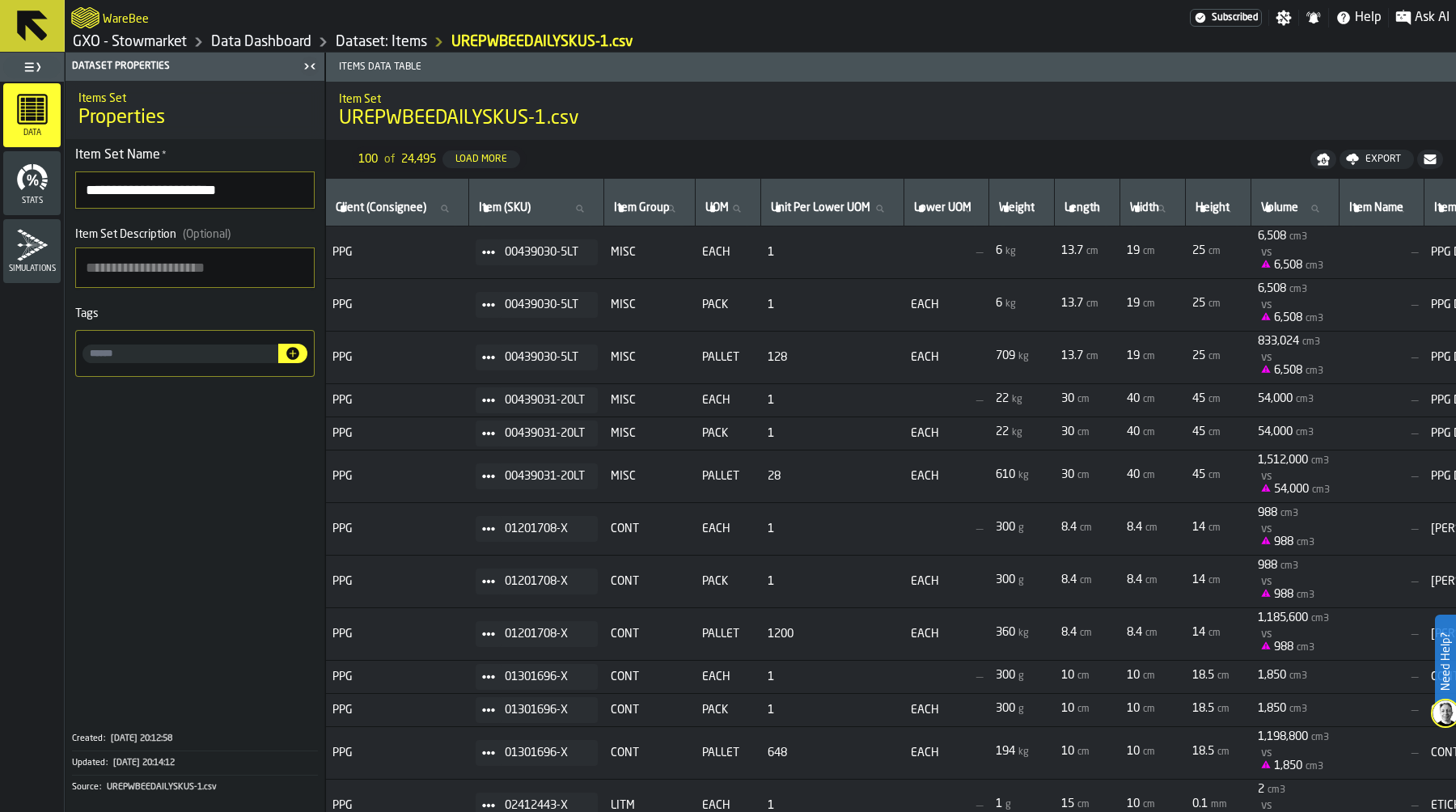
click at [295, 47] on link "Data Dashboard" at bounding box center [262, 42] width 100 height 18
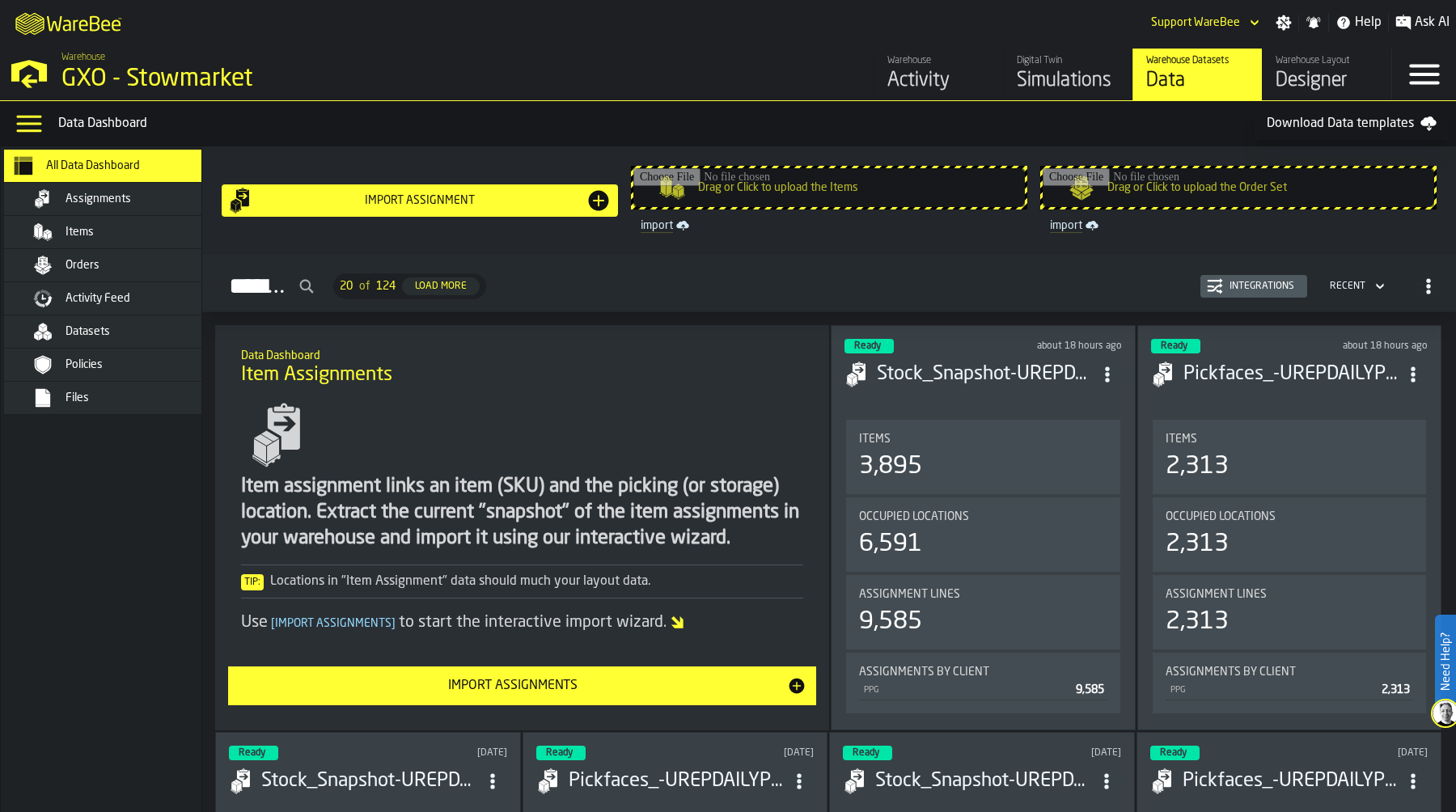
click at [127, 221] on div "Items" at bounding box center [117, 232] width 227 height 32
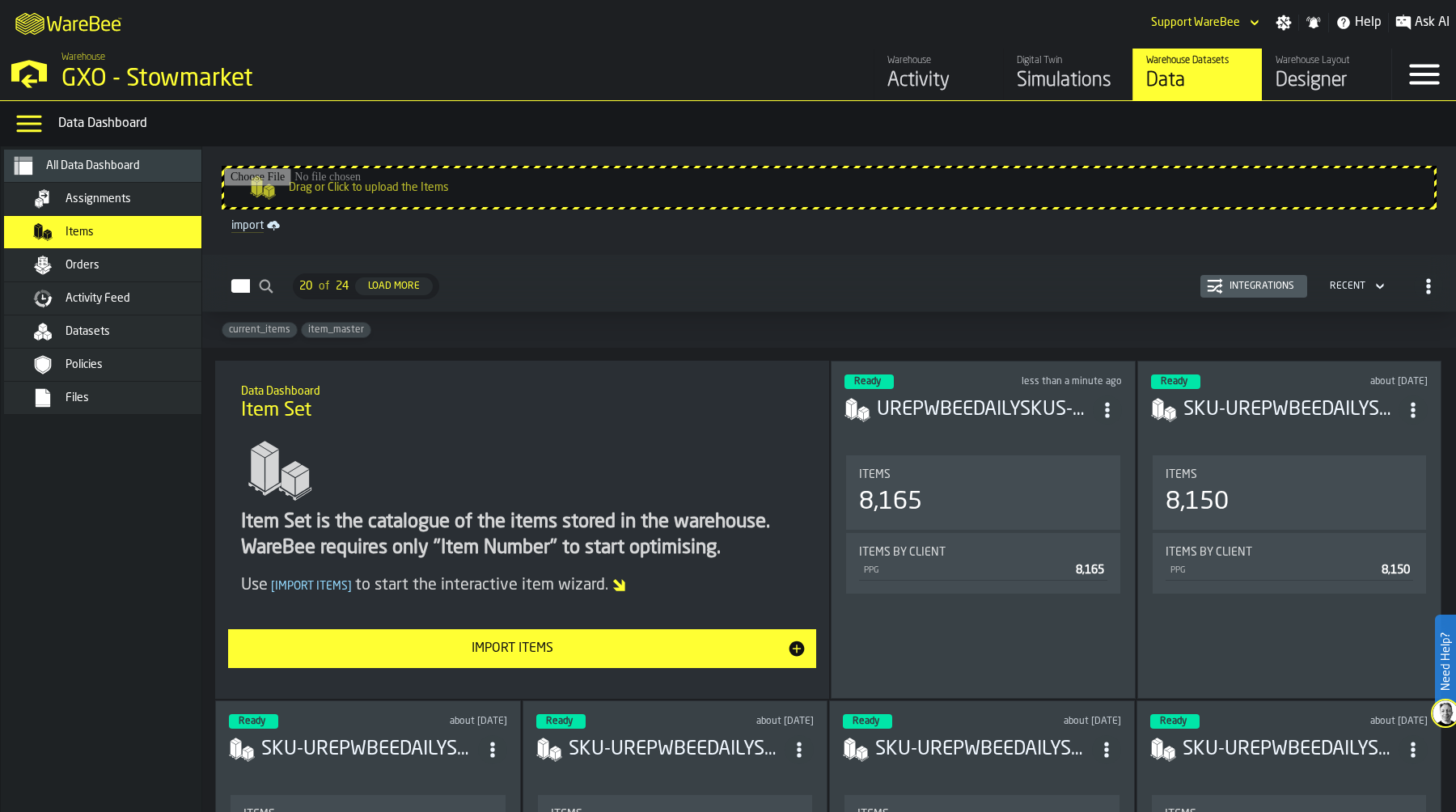
click at [1253, 287] on div "Integrations" at bounding box center [1261, 285] width 77 height 11
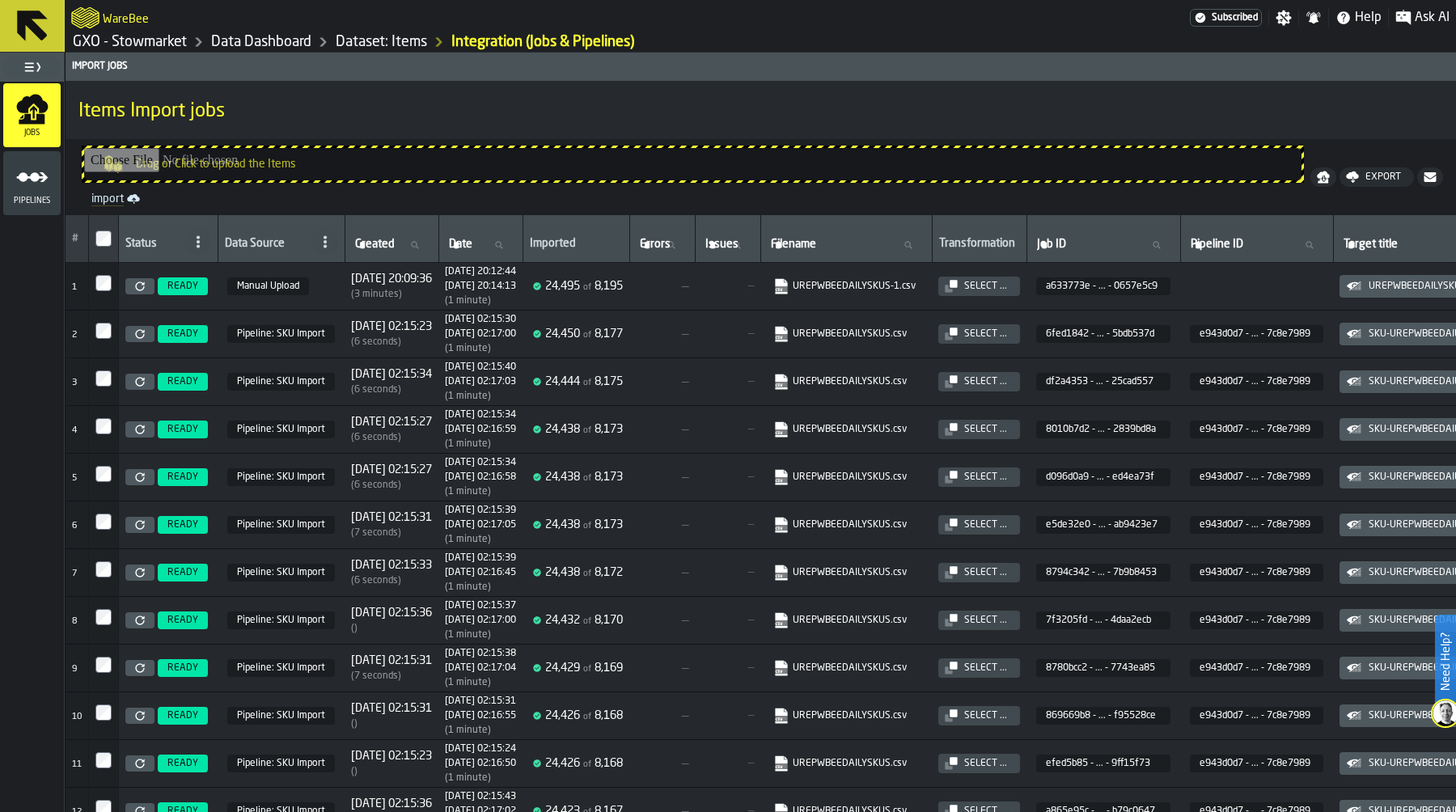
click at [42, 180] on polygon "menu Pipelines" at bounding box center [31, 177] width 31 height 9
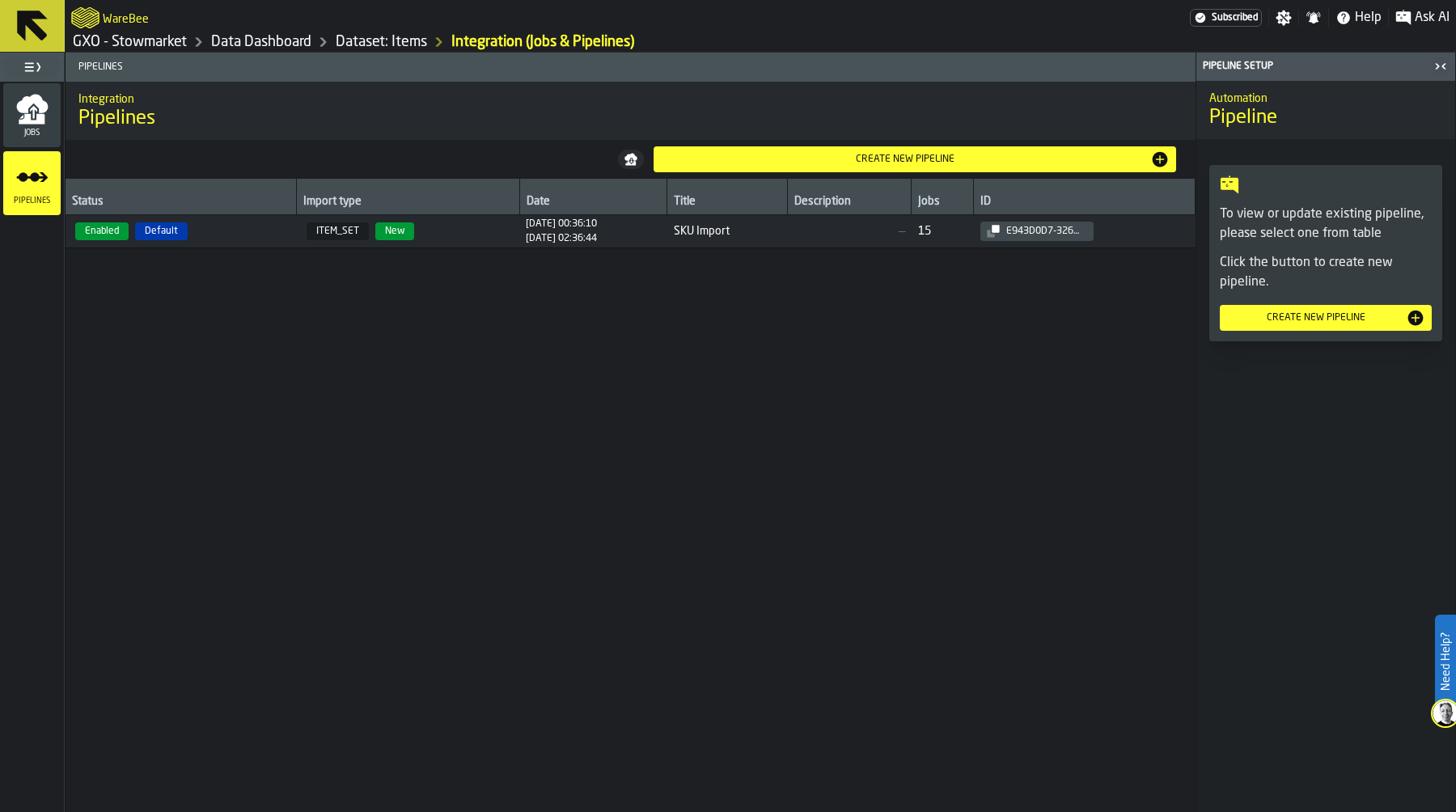
click at [282, 240] on td "Enabled Default" at bounding box center [181, 231] width 231 height 33
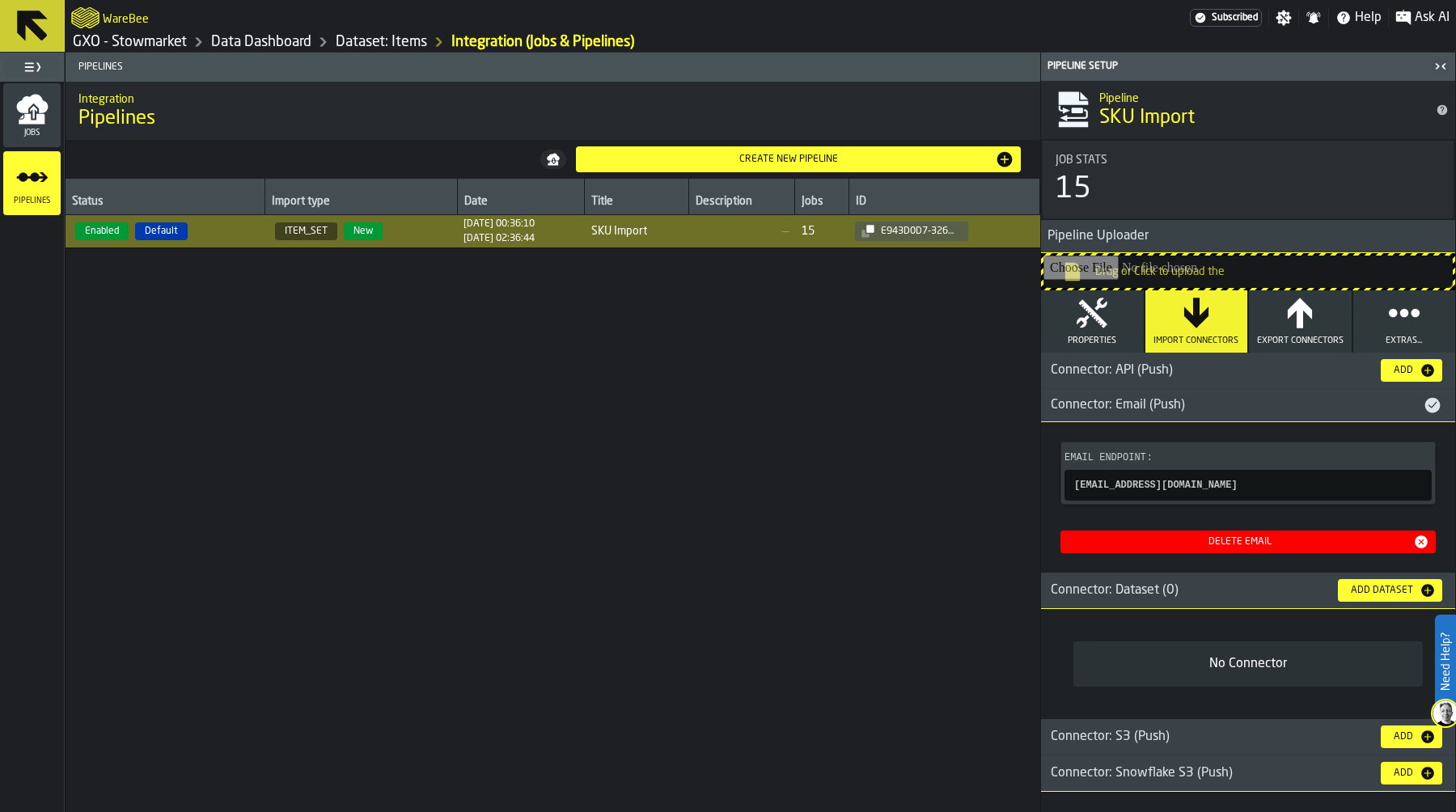
click at [1082, 310] on icon "button" at bounding box center [1092, 313] width 32 height 32
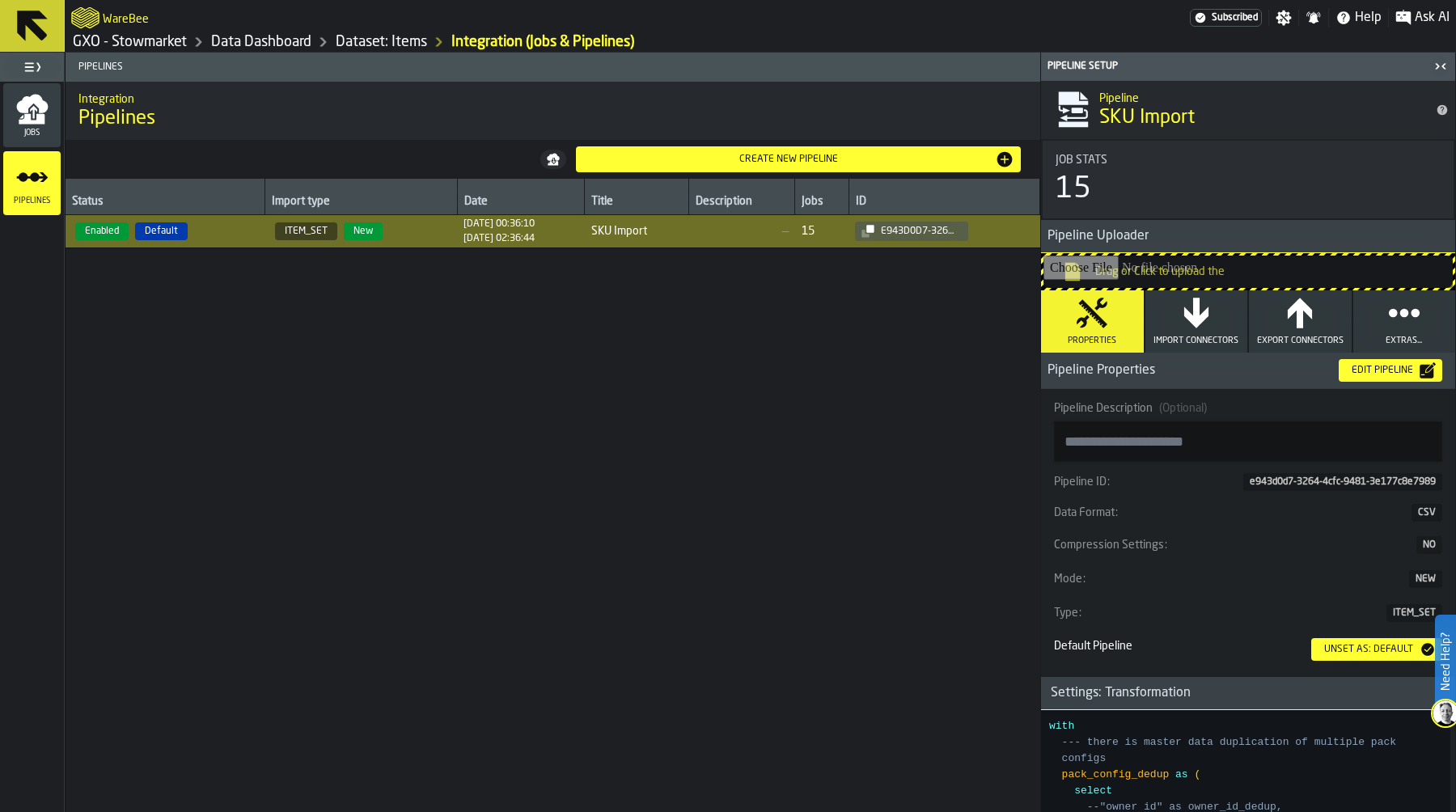
click at [1393, 368] on div "Edit Pipeline" at bounding box center [1383, 369] width 75 height 11
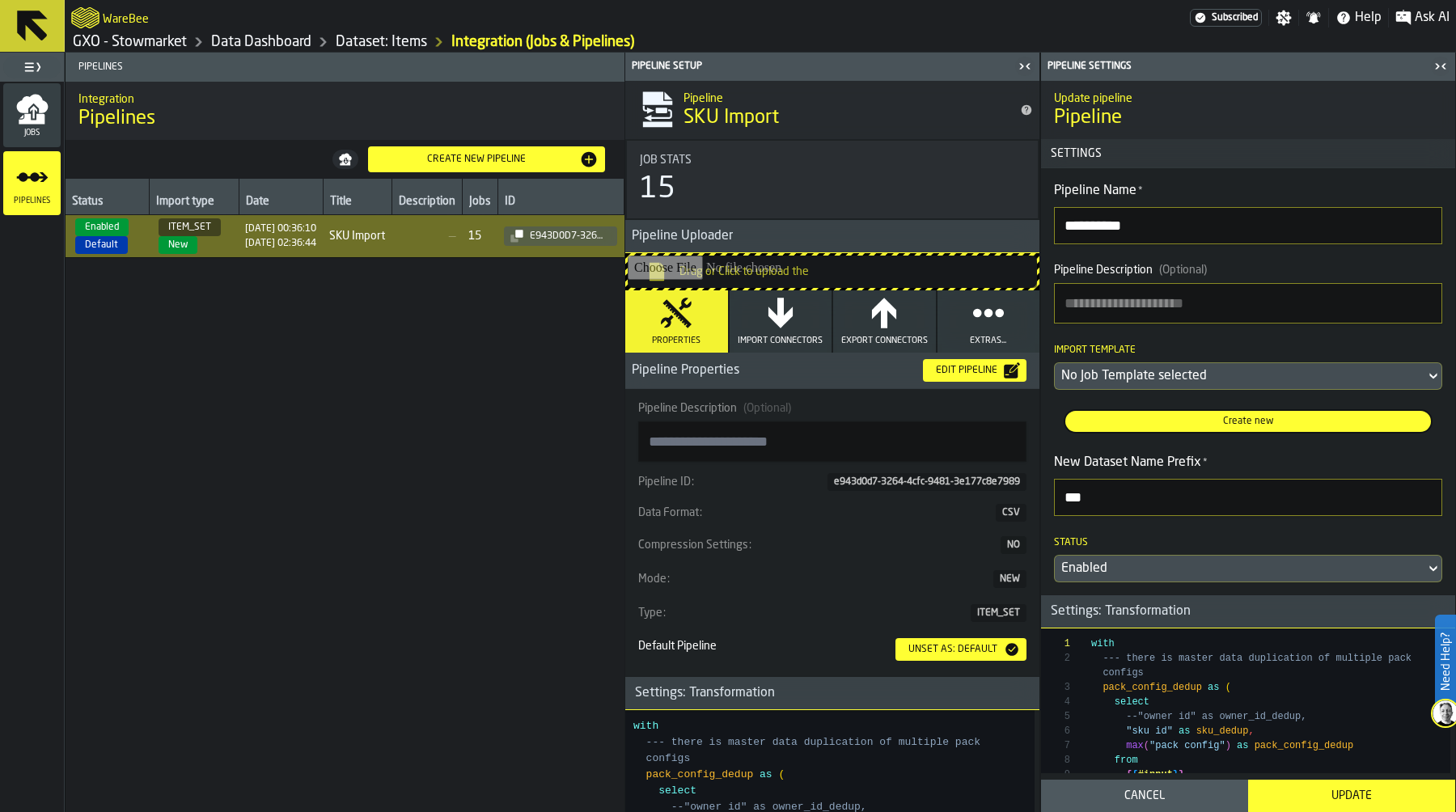
click at [1222, 374] on div "No Job Template selected" at bounding box center [1239, 375] width 358 height 20
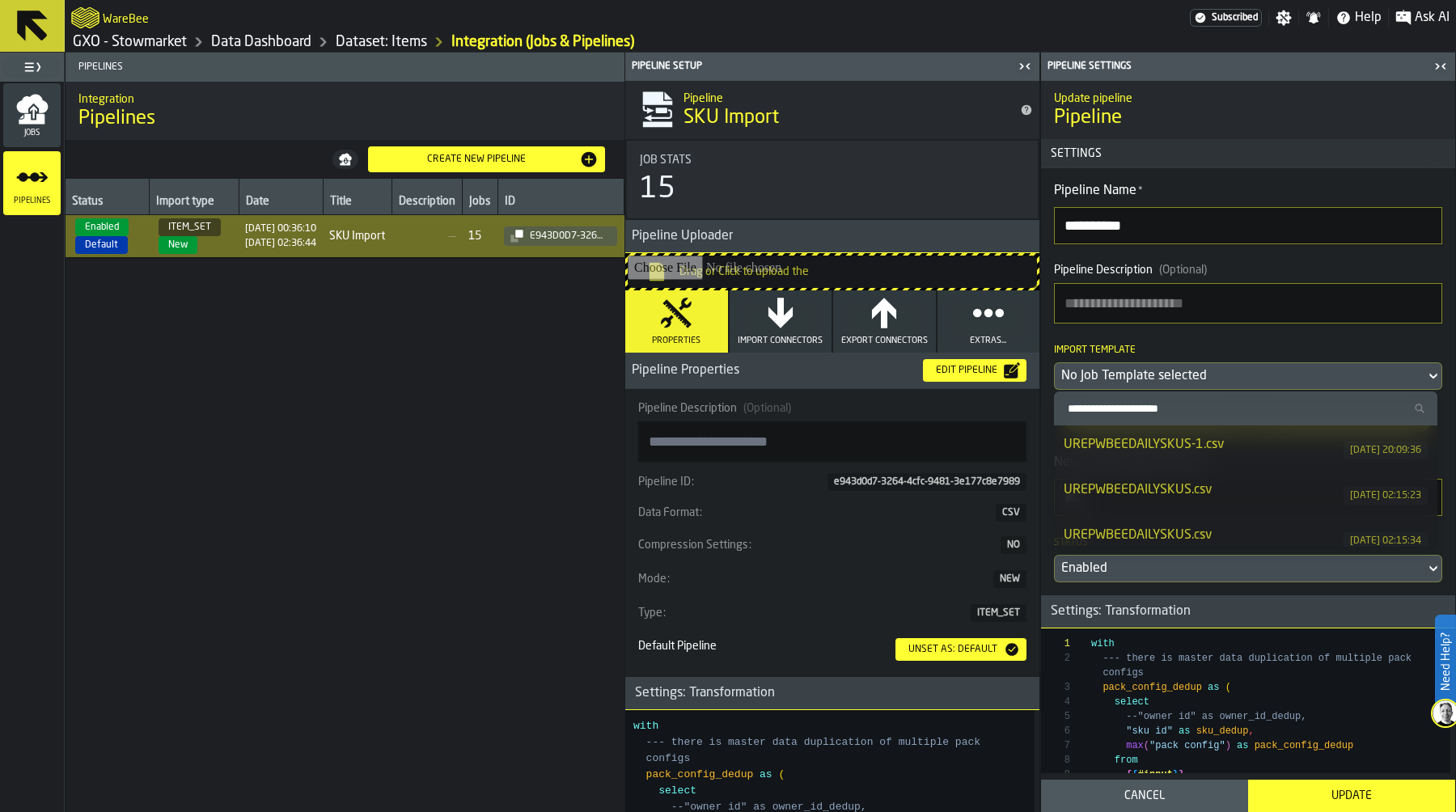
click at [1226, 450] on div "UREPWBEEDAILYSKUS-1.csv" at bounding box center [1203, 444] width 279 height 20
type textarea "**********"
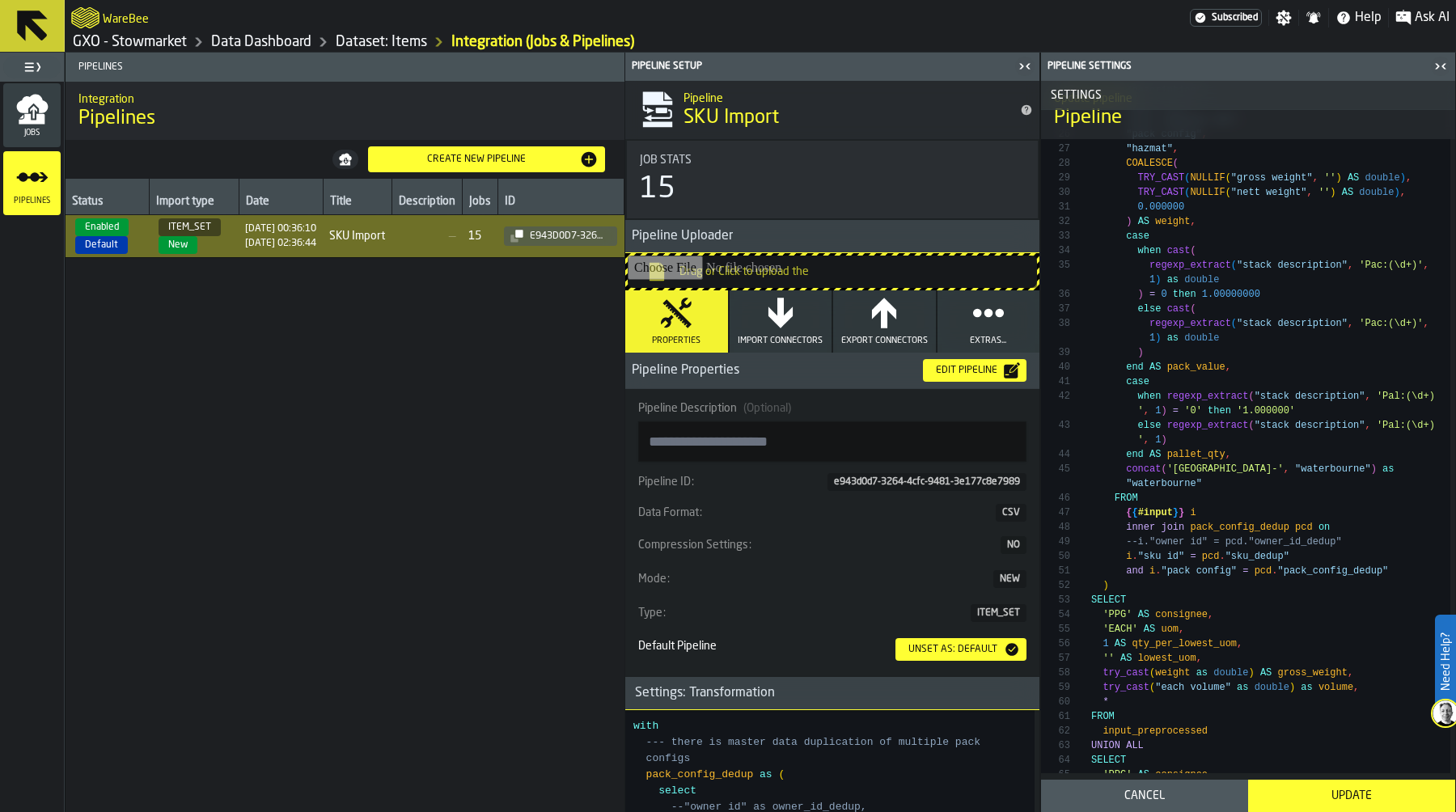
scroll to position [896, 0]
click at [1363, 798] on div "Update" at bounding box center [1352, 795] width 188 height 13
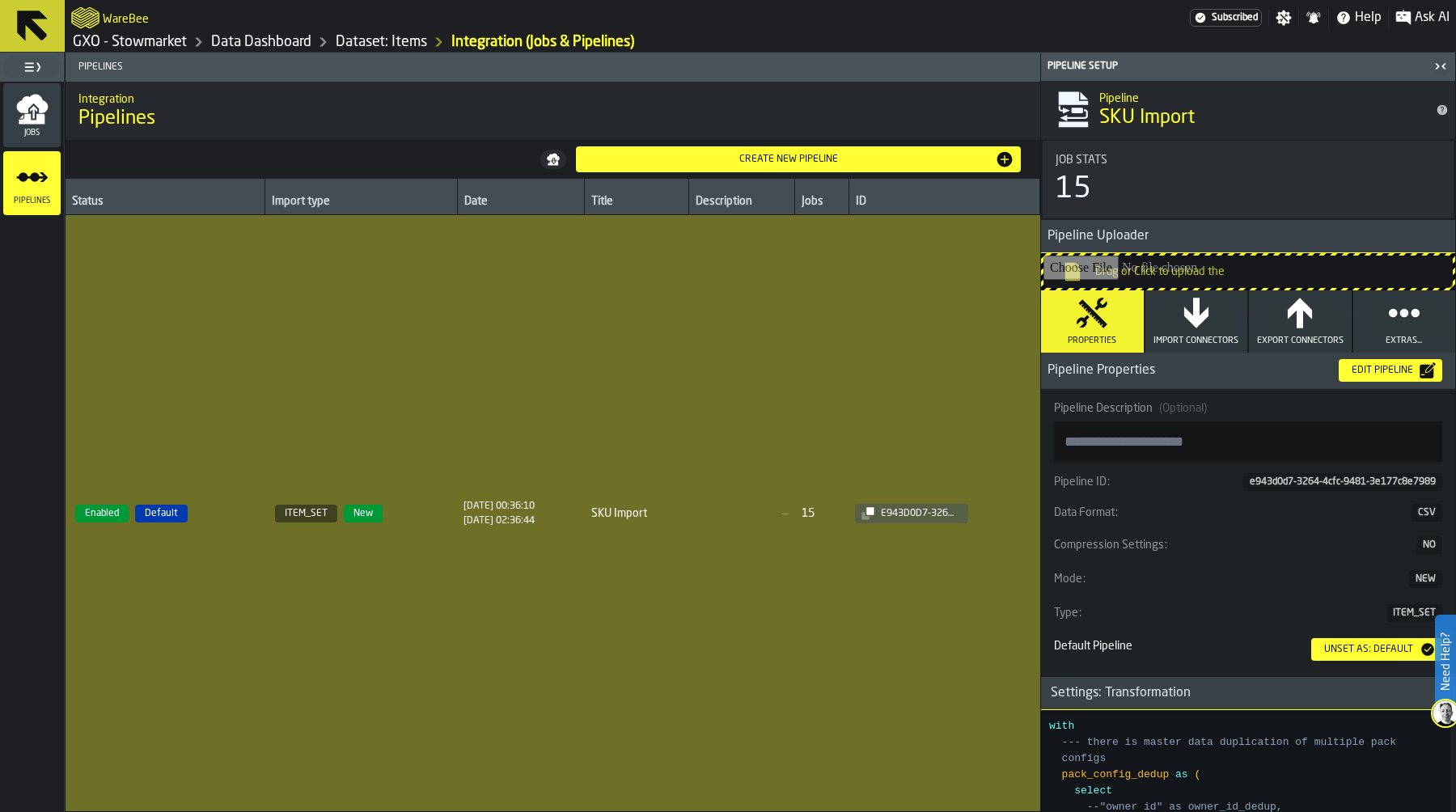
type textarea "**********"
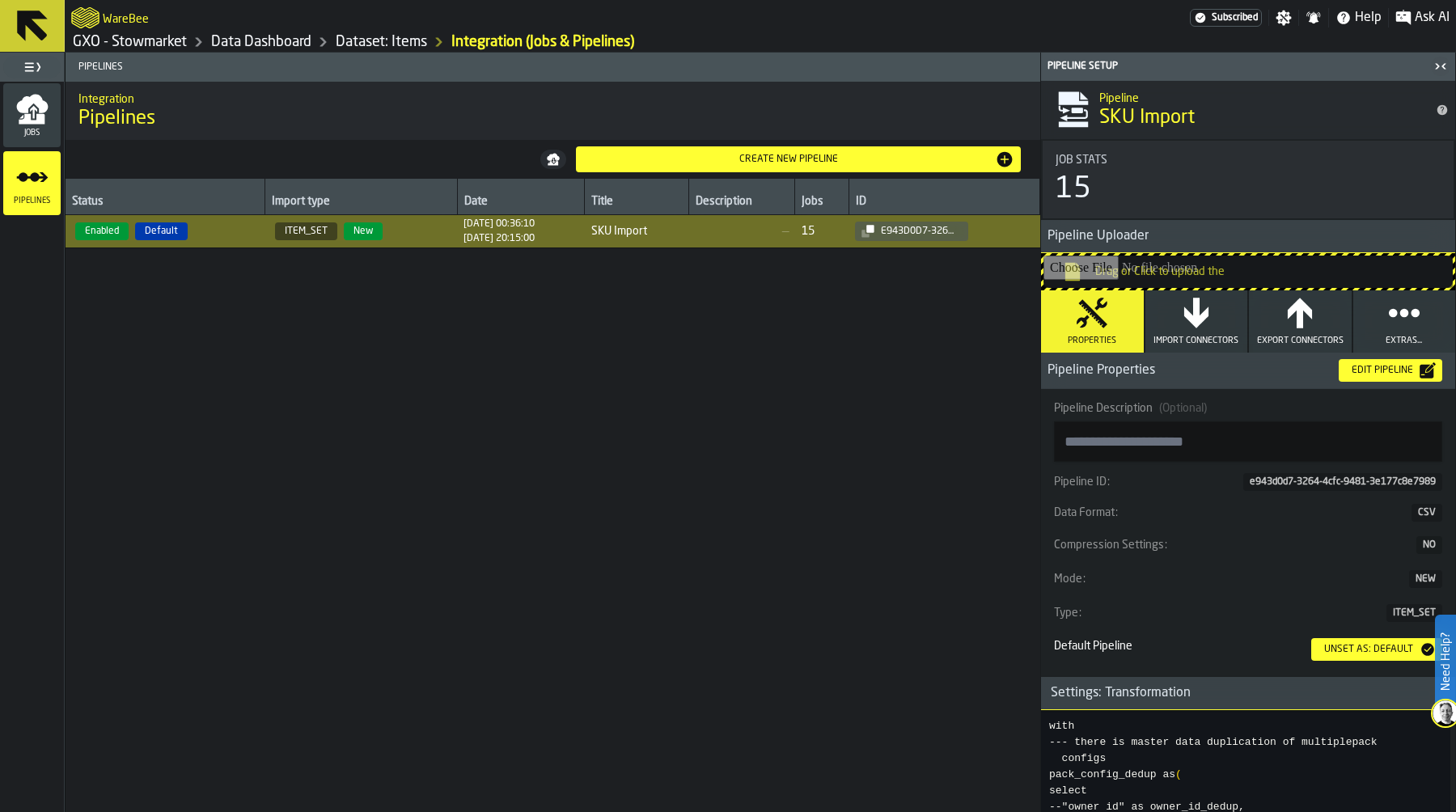
scroll to position [16, 0]
click at [176, 46] on link "GXO - Stowmarket" at bounding box center [130, 42] width 114 height 18
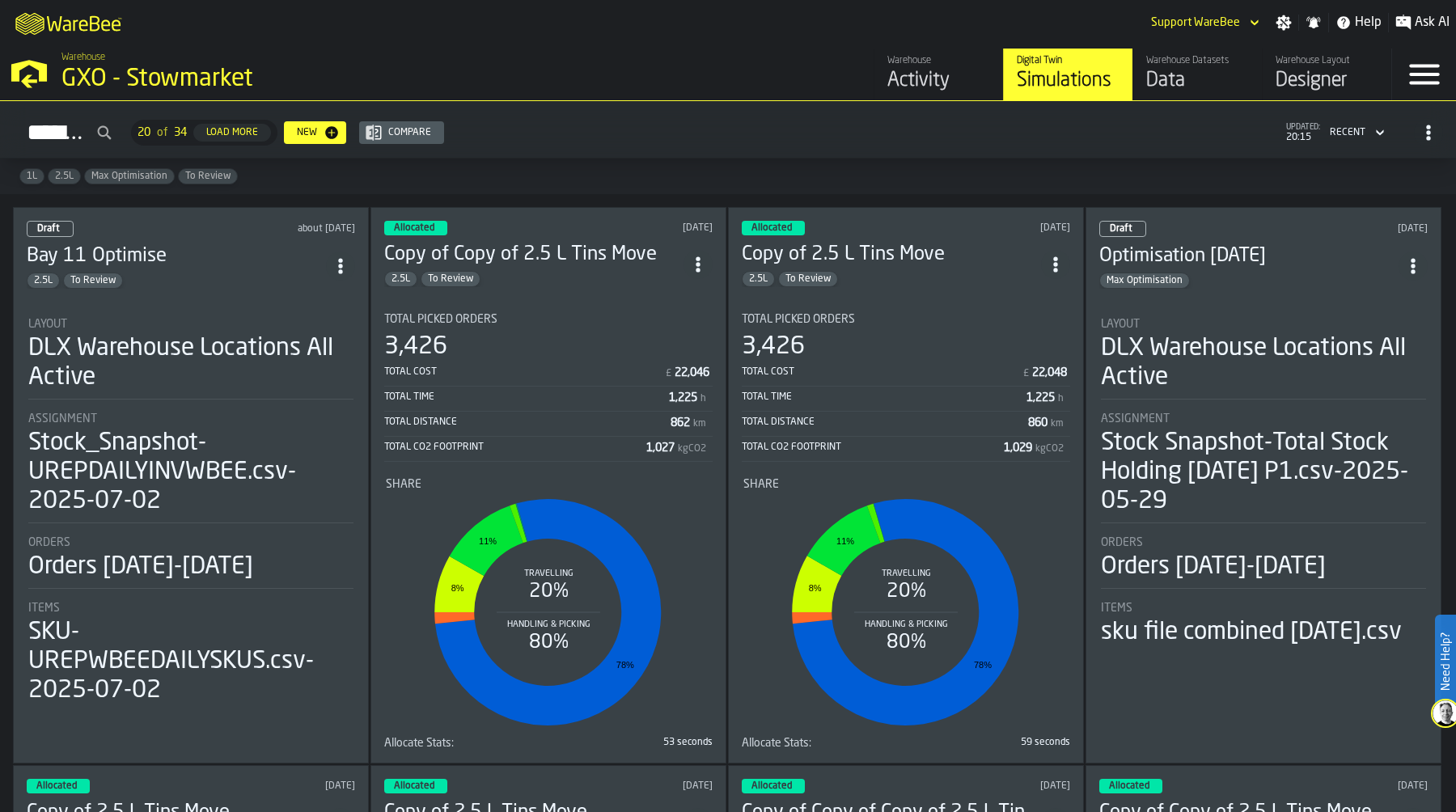
click at [212, 319] on div "Layout" at bounding box center [190, 324] width 325 height 13
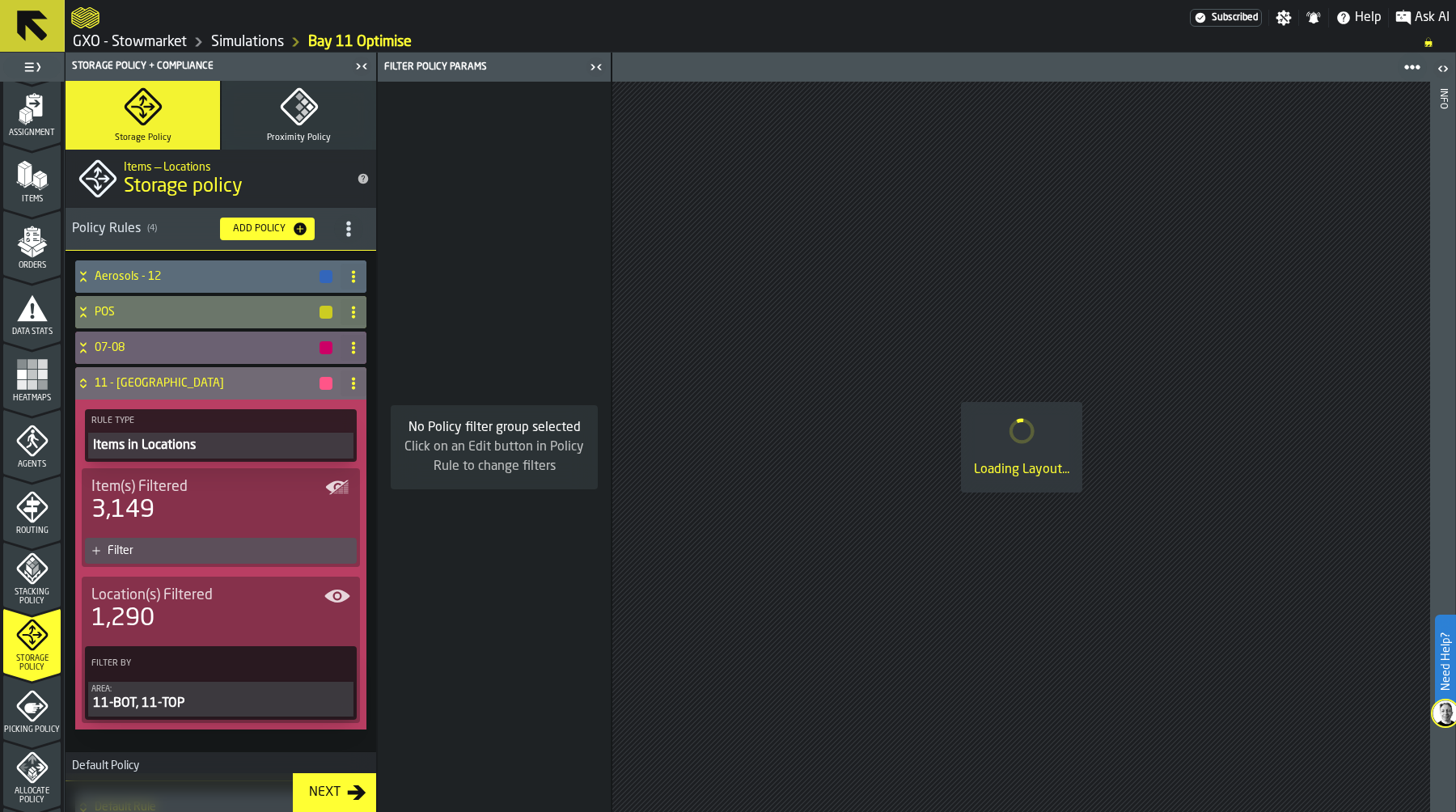
scroll to position [145, 0]
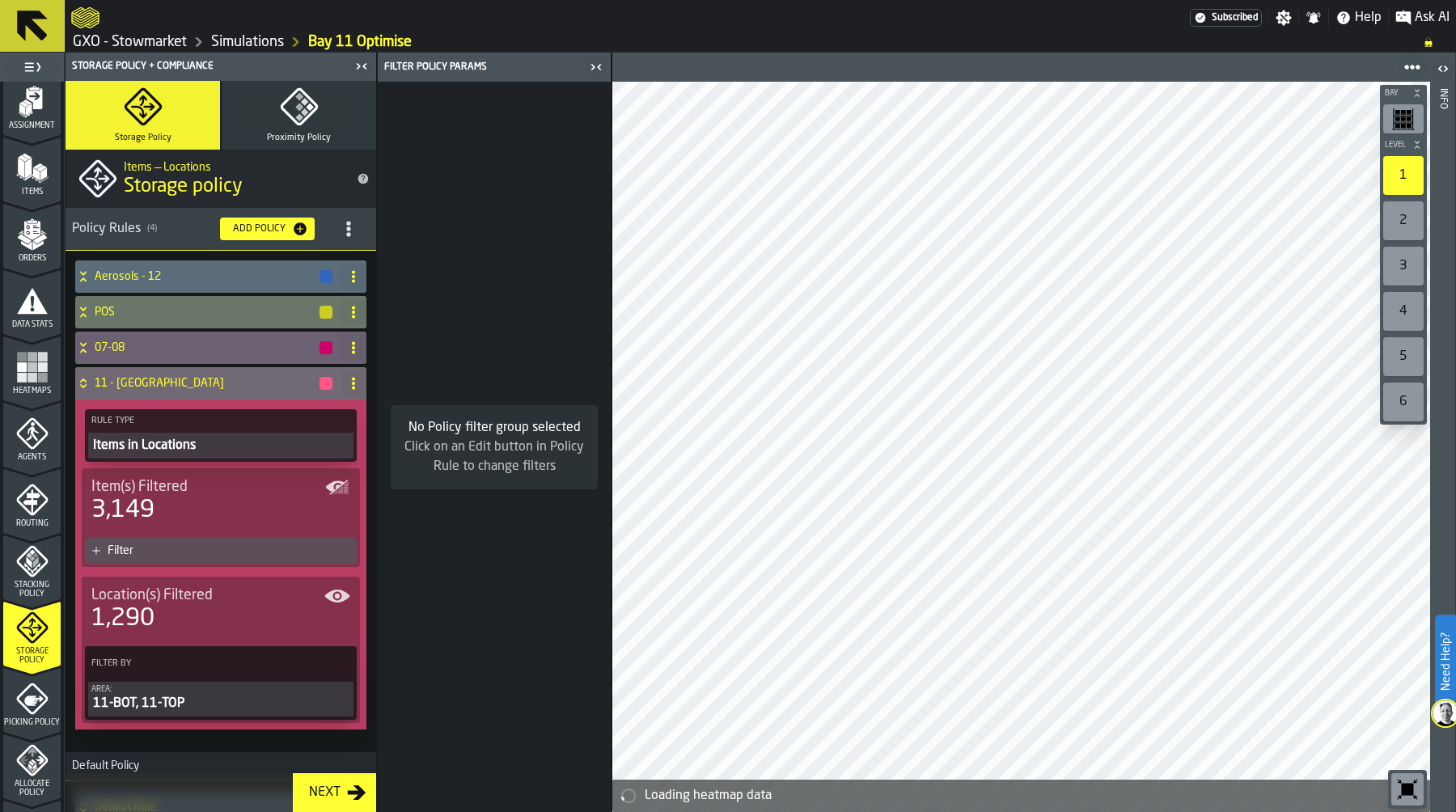
click at [41, 173] on polygon "menu Items" at bounding box center [43, 173] width 7 height 13
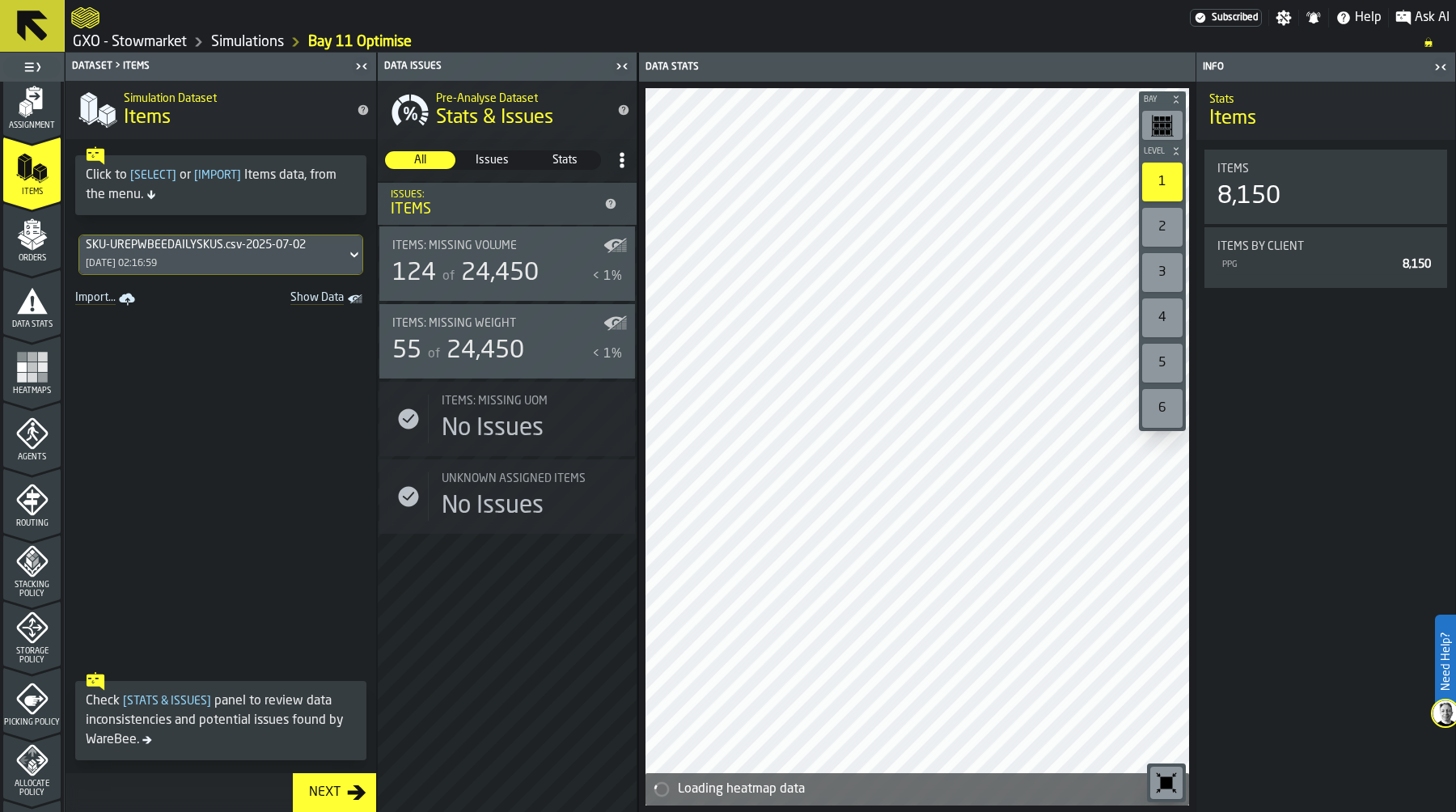
click at [225, 267] on div "SKU-UREPWBEEDAILYSKUS.csv-2025-07-02 [DATE] 02:16:59" at bounding box center [212, 255] width 267 height 39
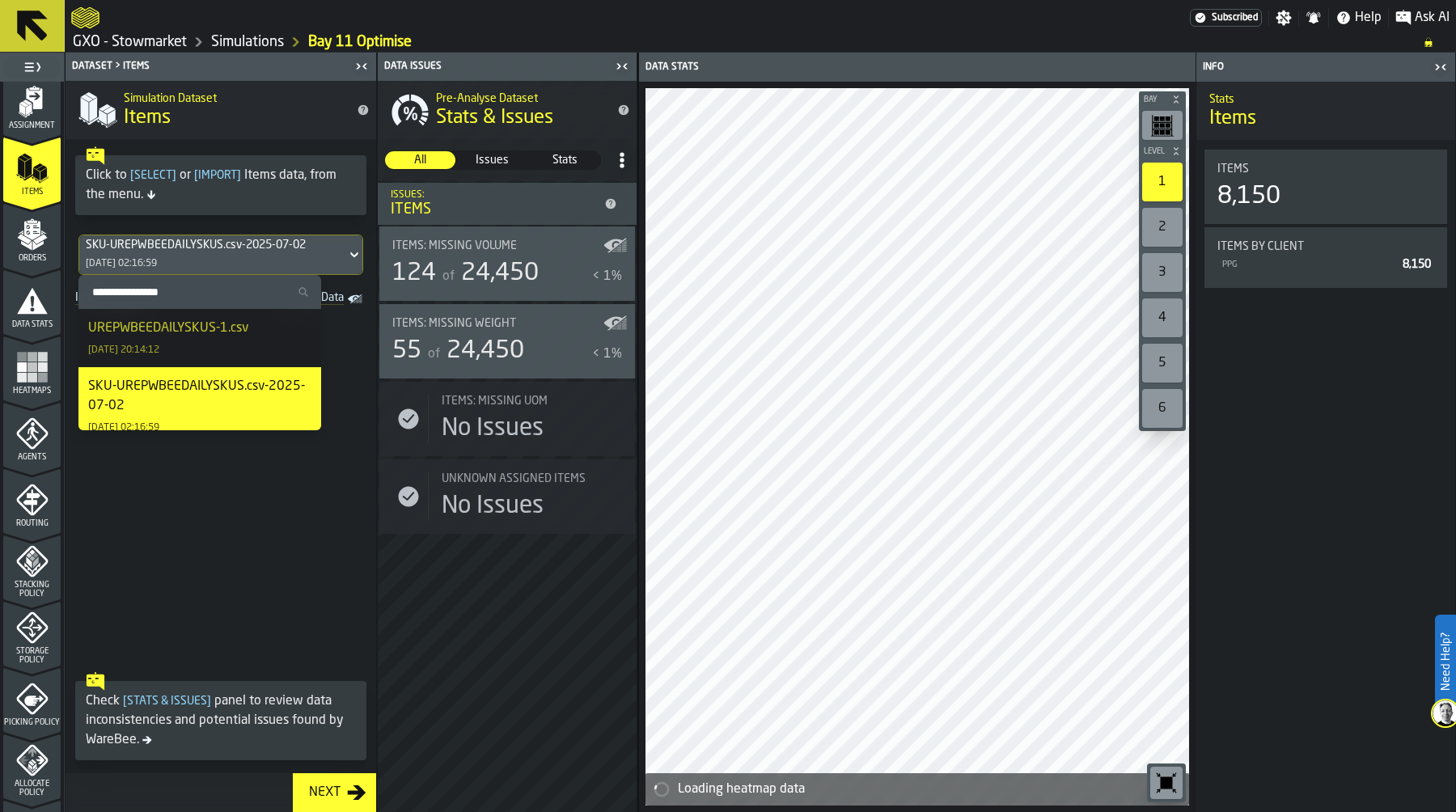
click at [217, 330] on div "UREPWBEEDAILYSKUS-1.csv" at bounding box center [168, 328] width 161 height 20
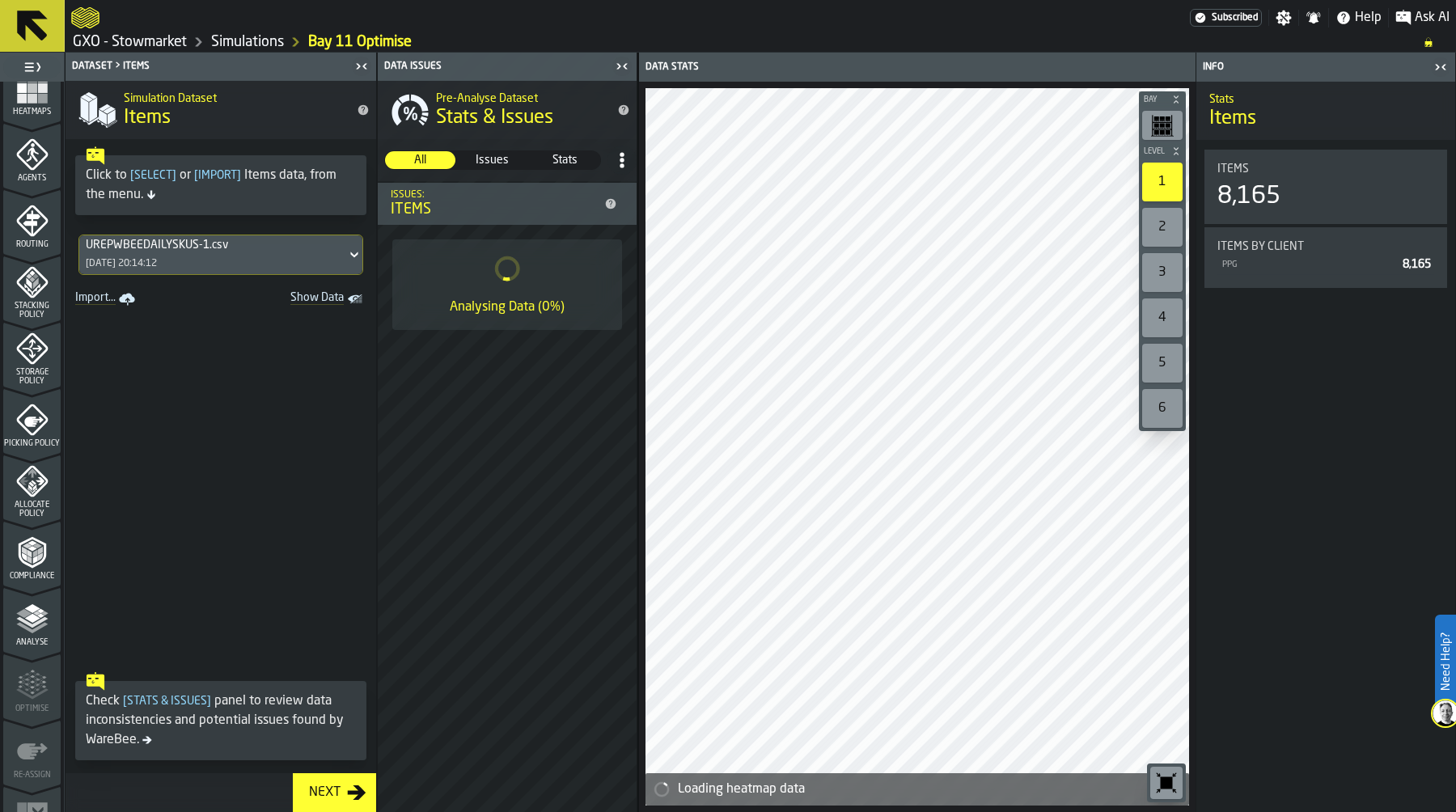
scroll to position [464, 0]
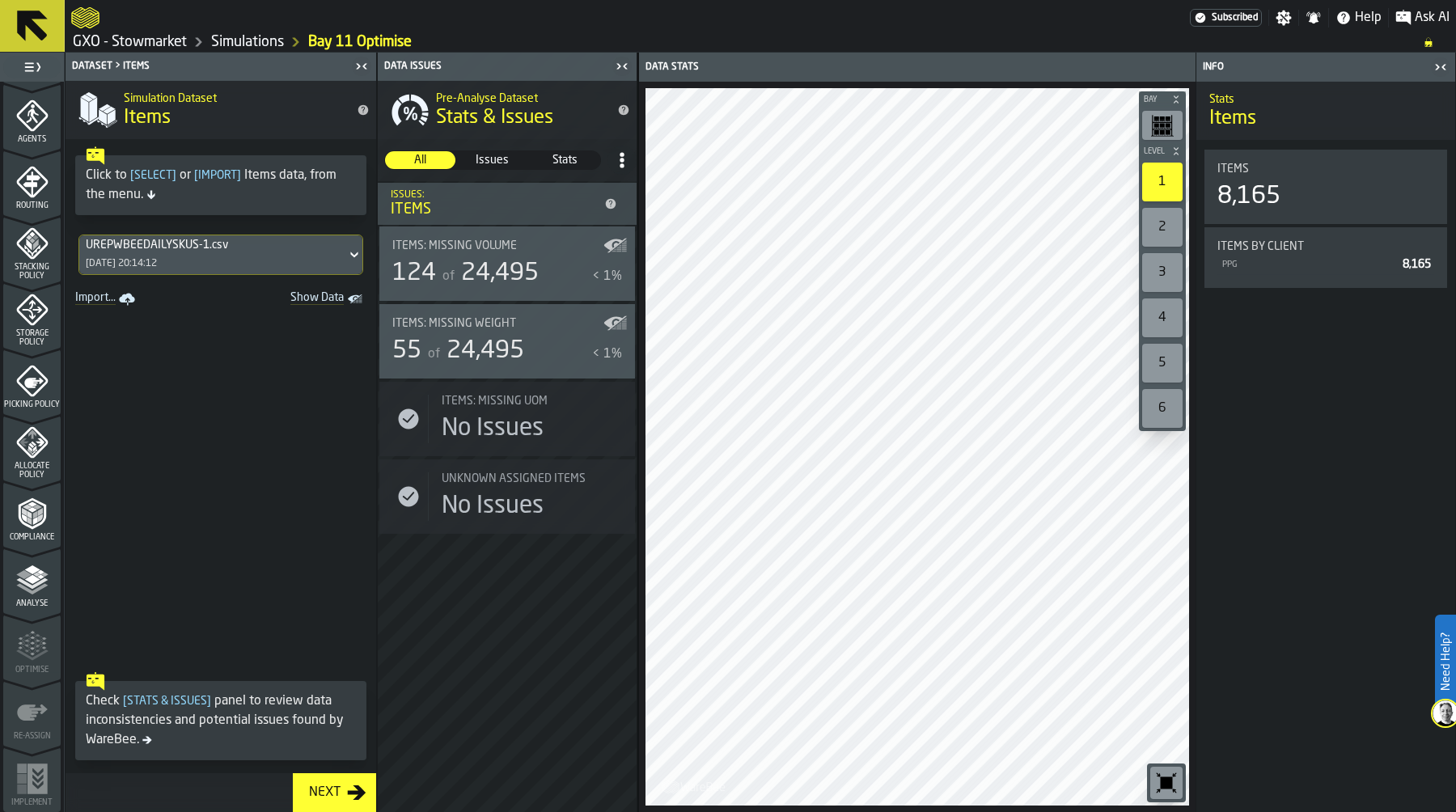
click at [32, 402] on span "Picking Policy" at bounding box center [32, 404] width 58 height 8
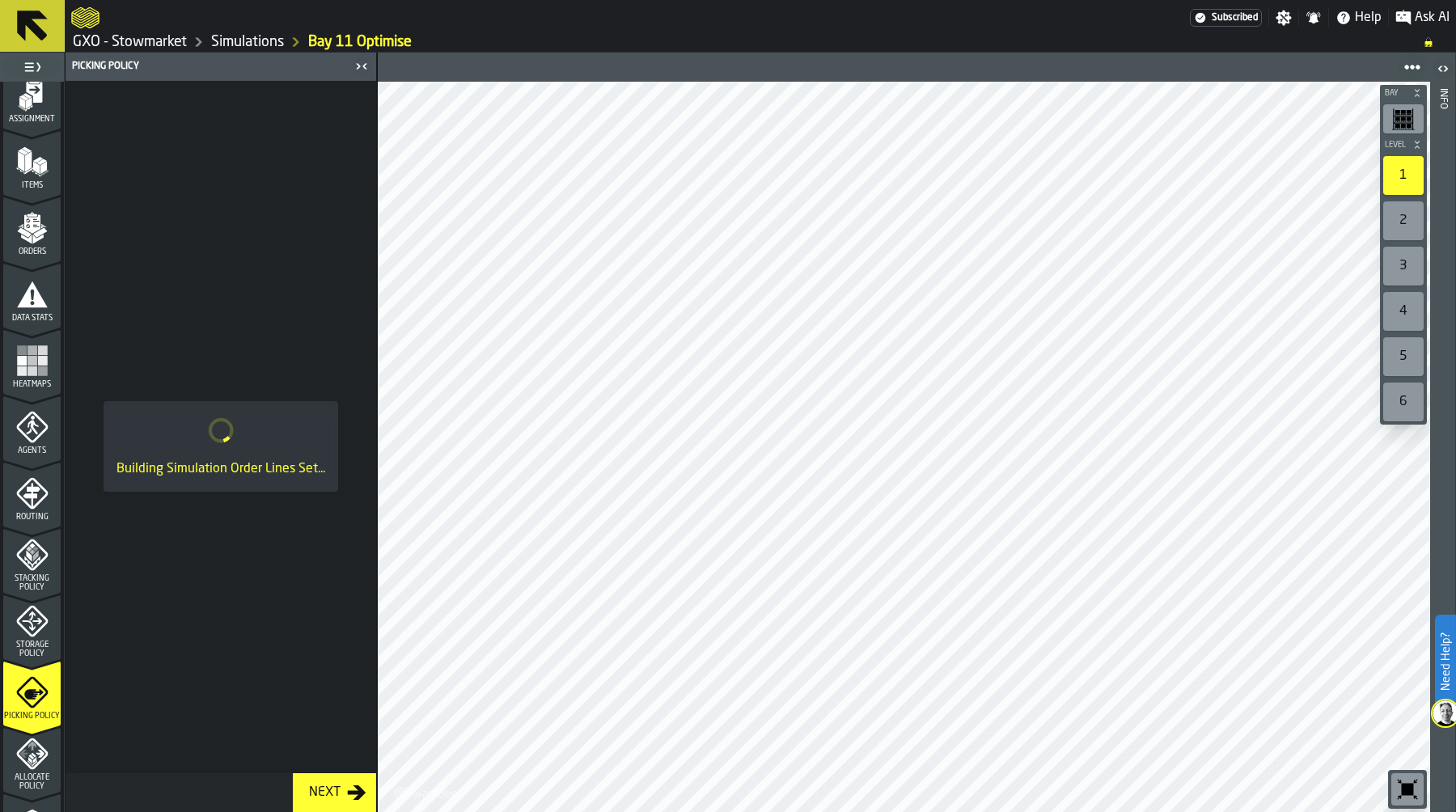
scroll to position [0, 0]
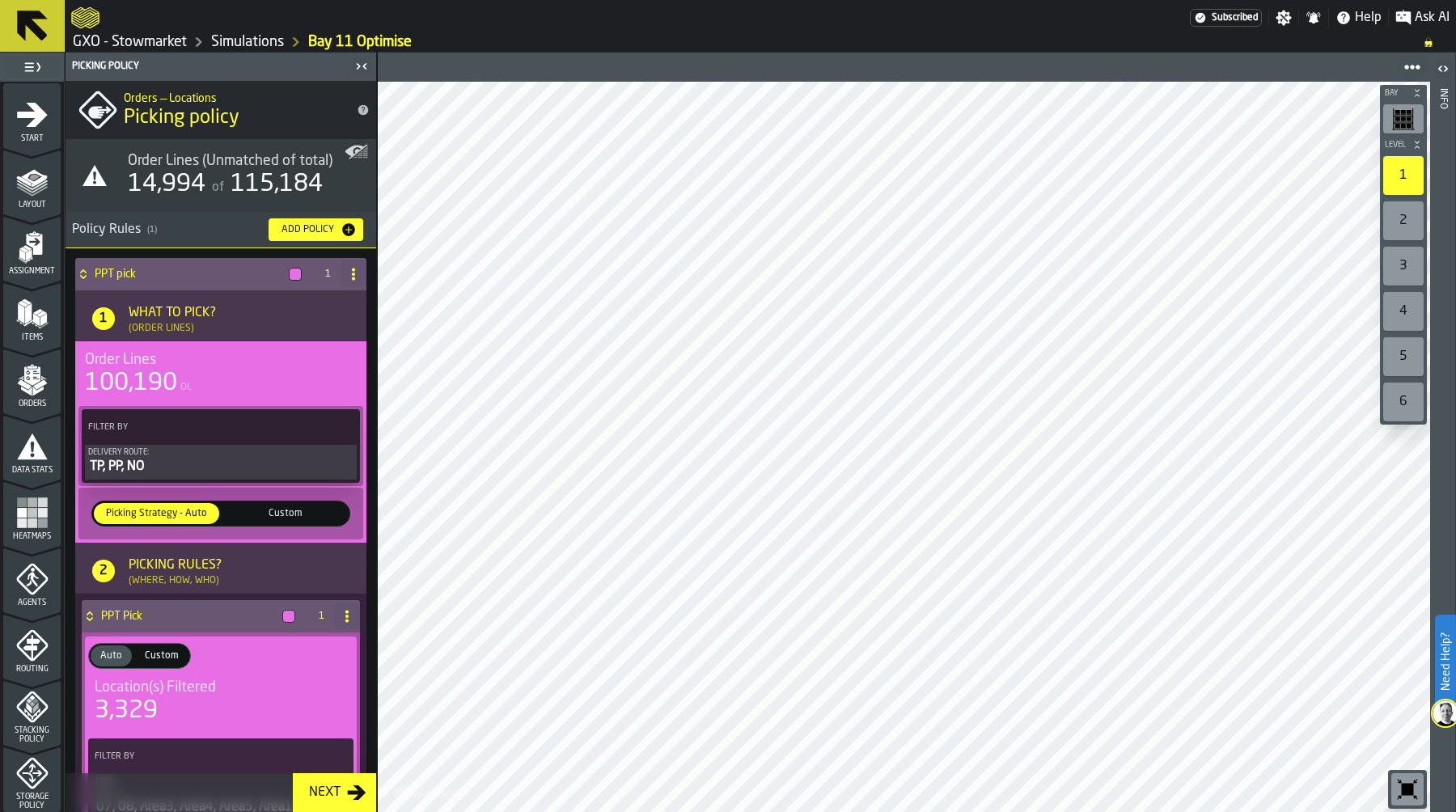
click at [251, 32] on div "Simulations" at bounding box center [235, 42] width 97 height 20
click at [178, 42] on link "GXO - Stowmarket" at bounding box center [130, 42] width 114 height 18
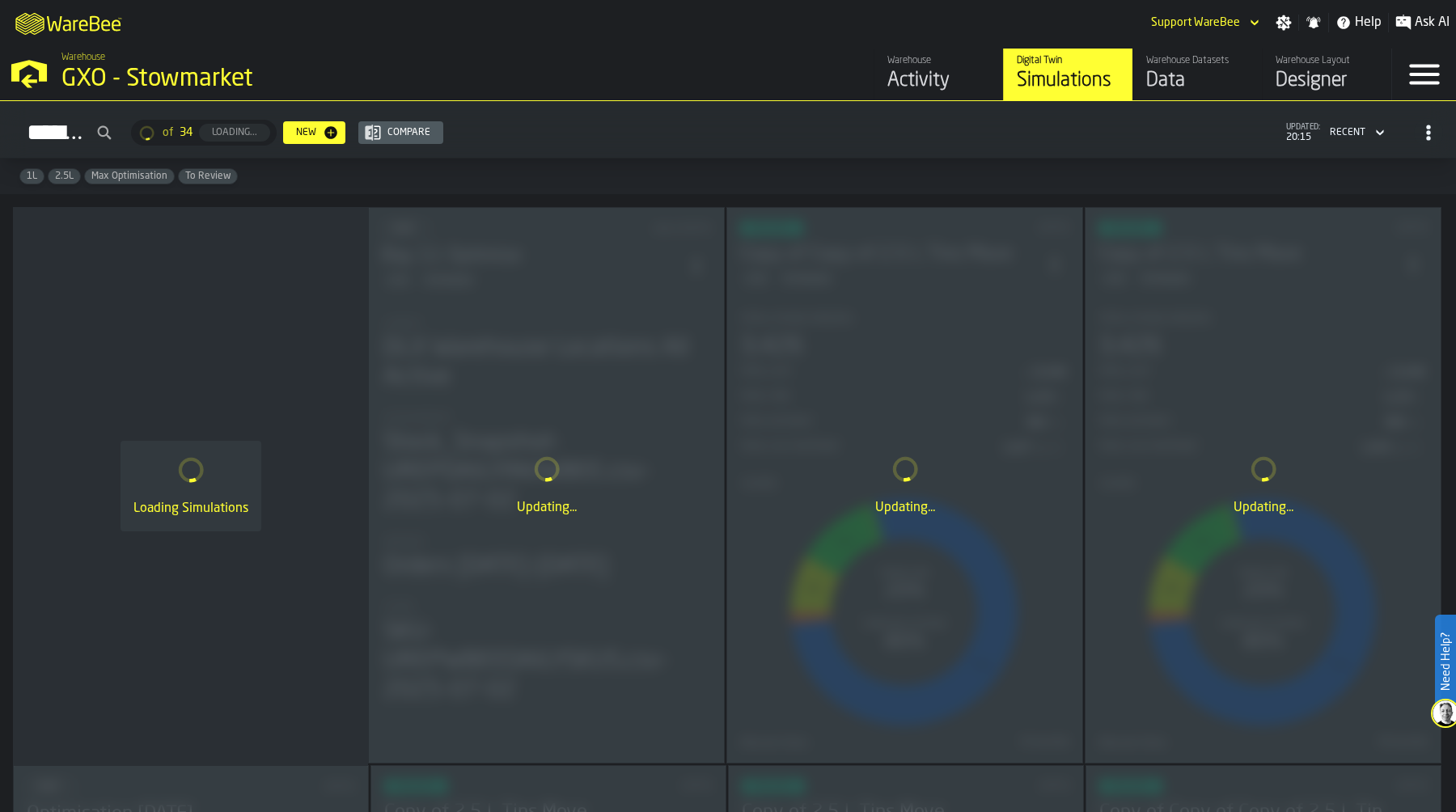
click at [1187, 80] on div "Data" at bounding box center [1197, 81] width 103 height 25
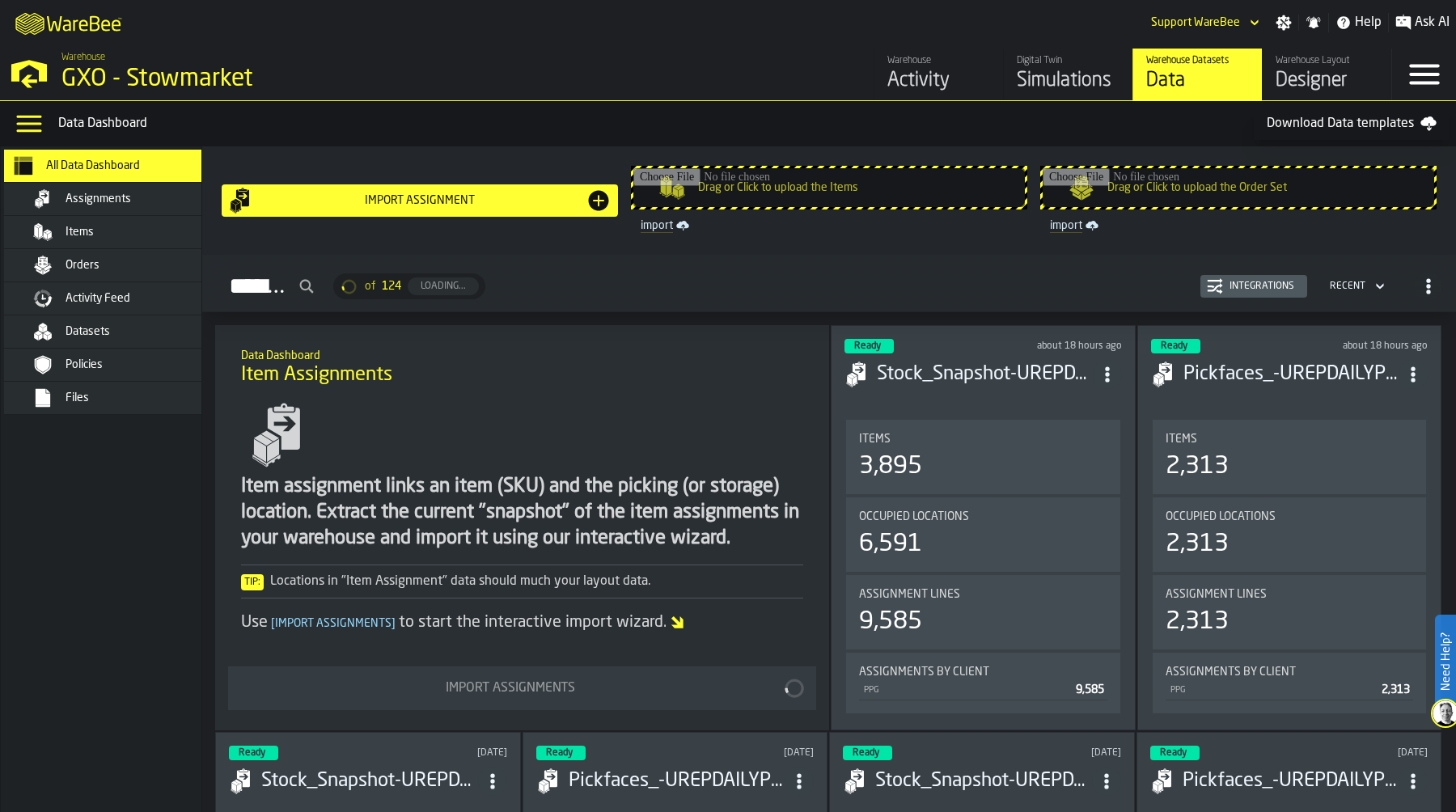
click at [1325, 122] on link "Download Data templates" at bounding box center [1352, 124] width 195 height 32
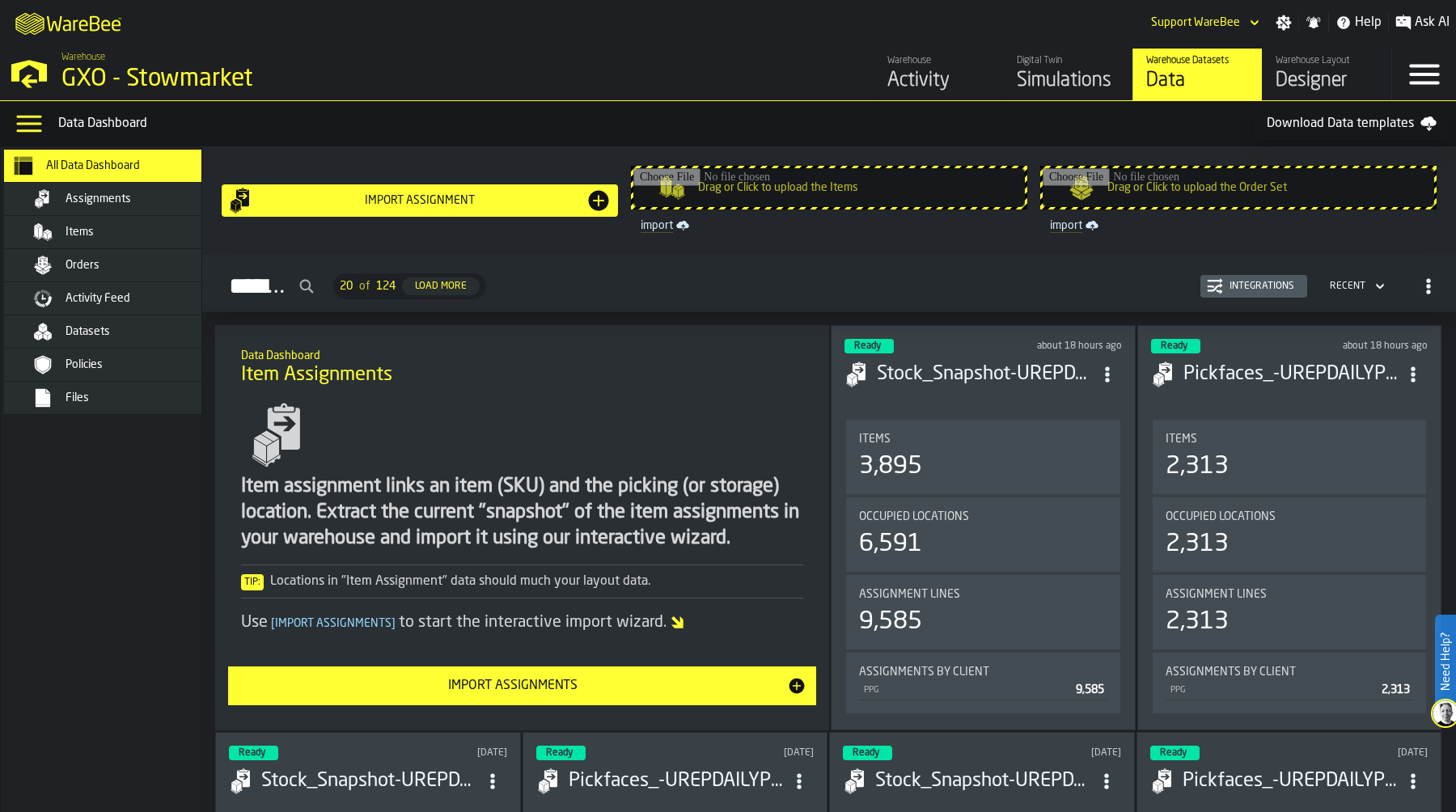
click at [911, 57] on div "Warehouse" at bounding box center [939, 60] width 103 height 11
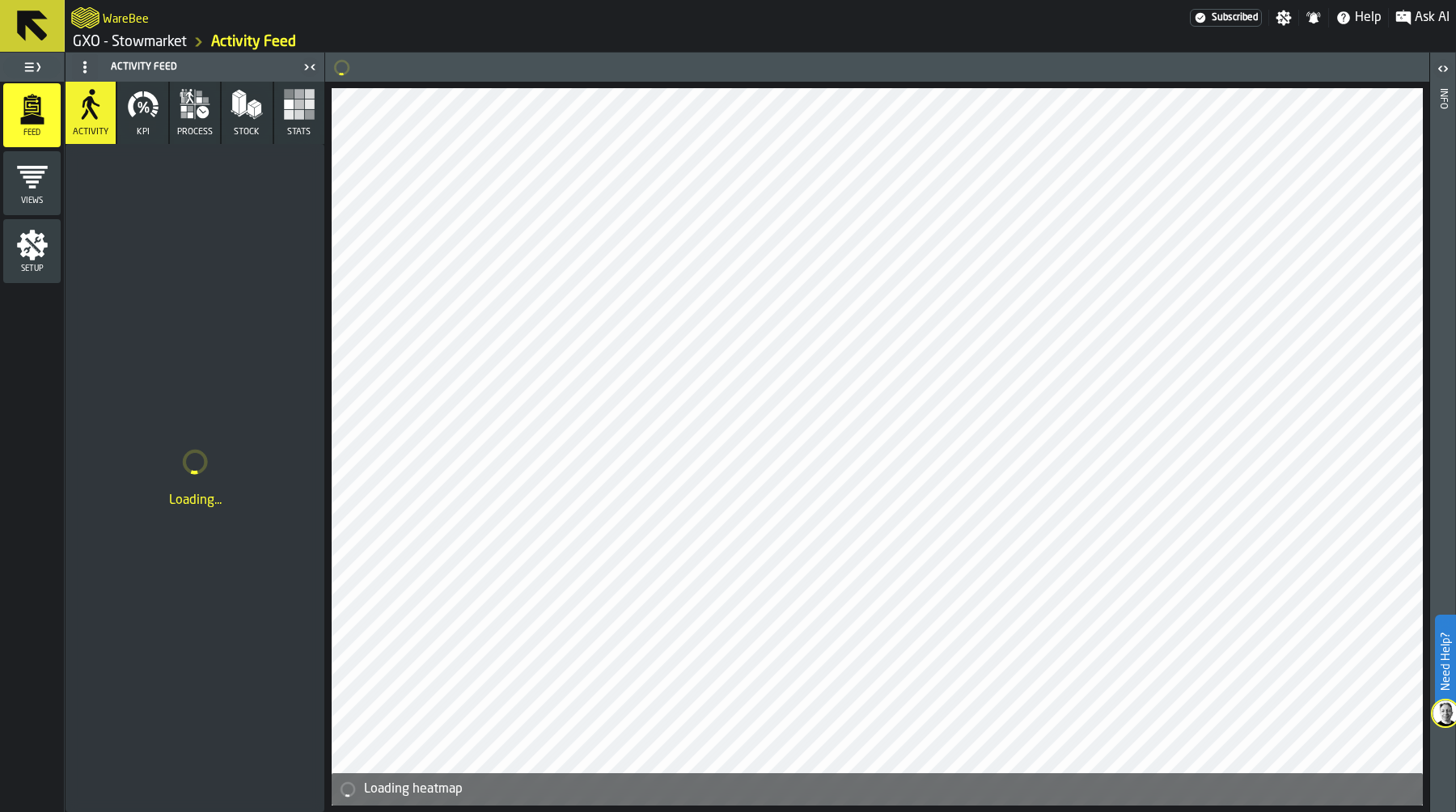
click at [40, 258] on icon "menu Setup" at bounding box center [32, 245] width 32 height 32
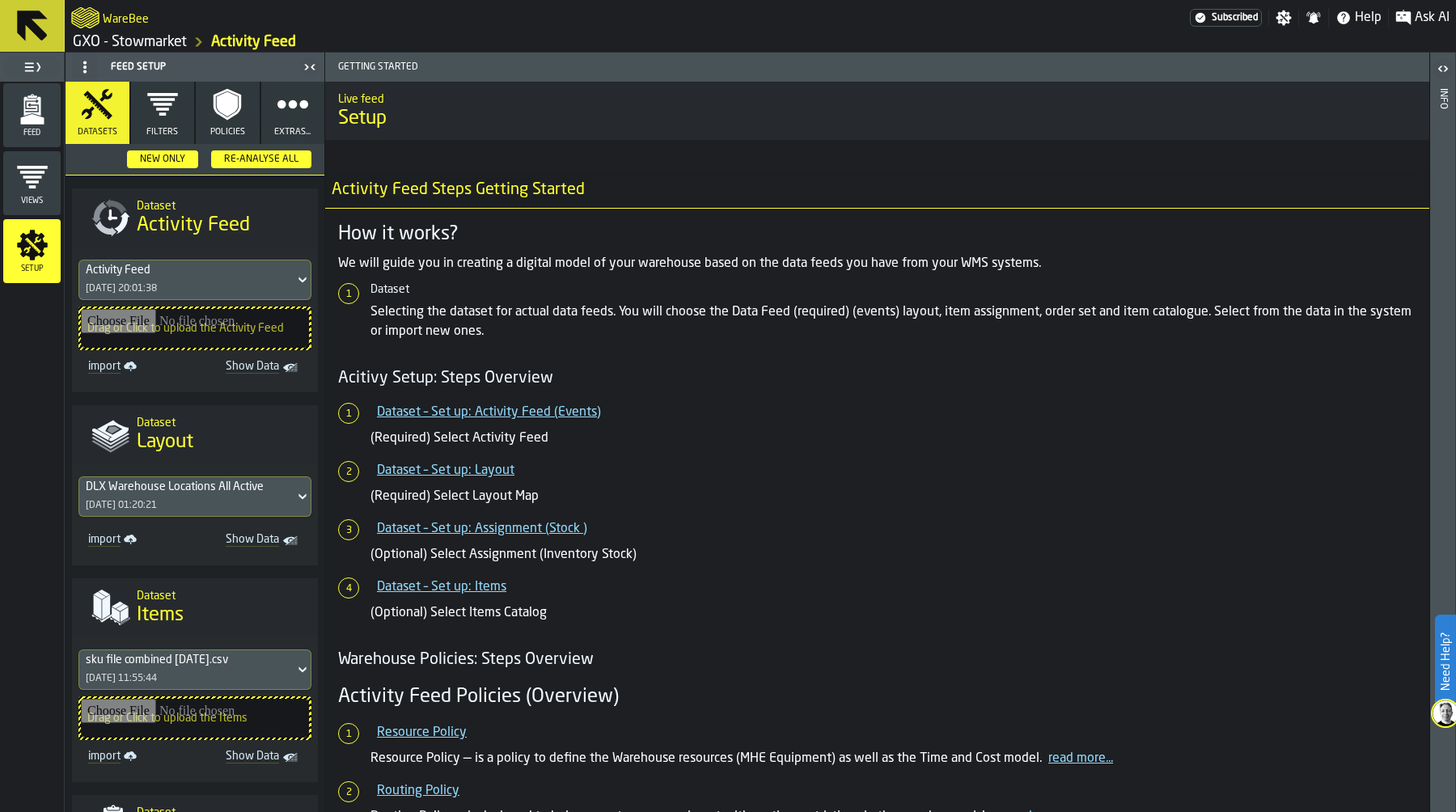
click at [287, 94] on icon "button" at bounding box center [293, 104] width 32 height 32
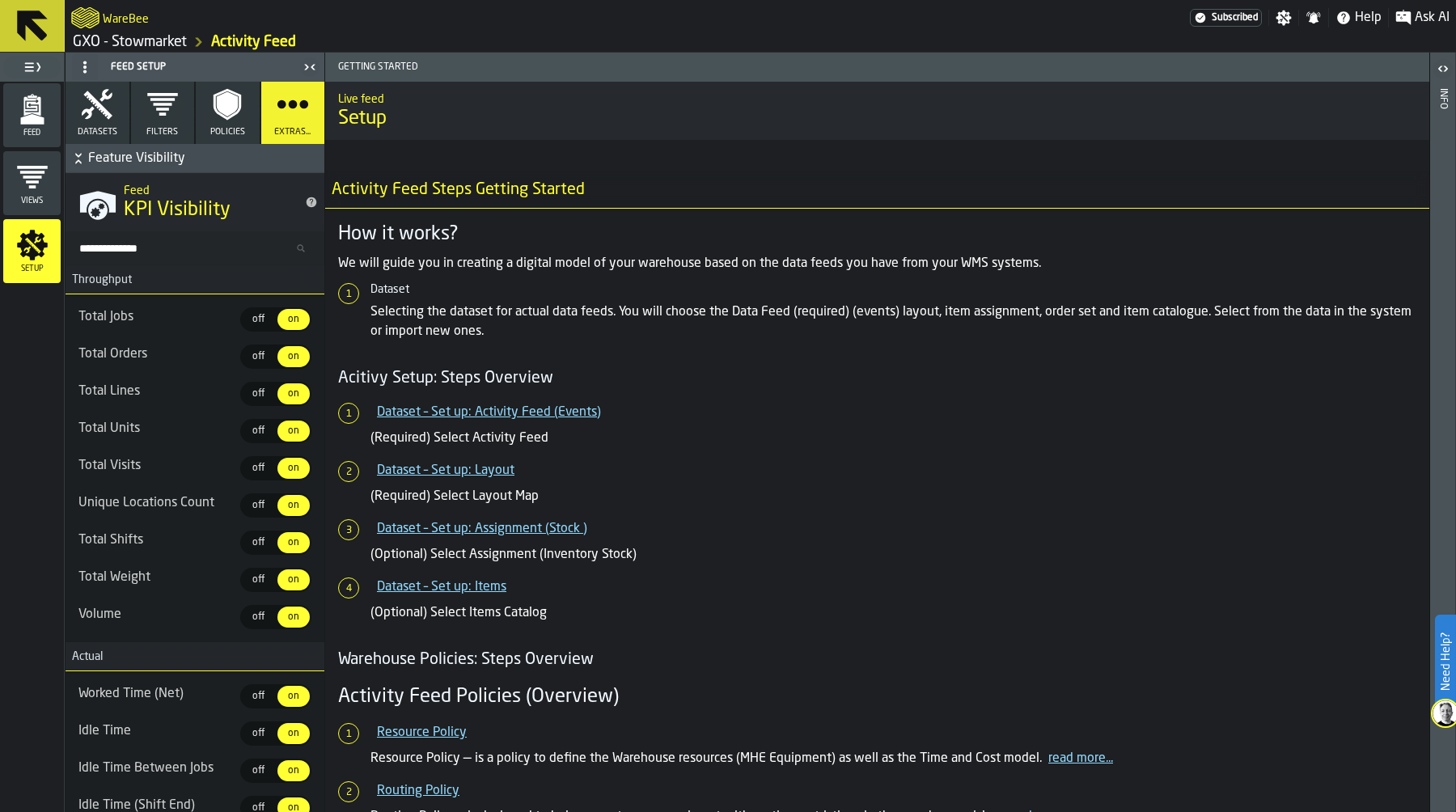
click at [69, 151] on h6 "Feature Visibility" at bounding box center [195, 158] width 252 height 20
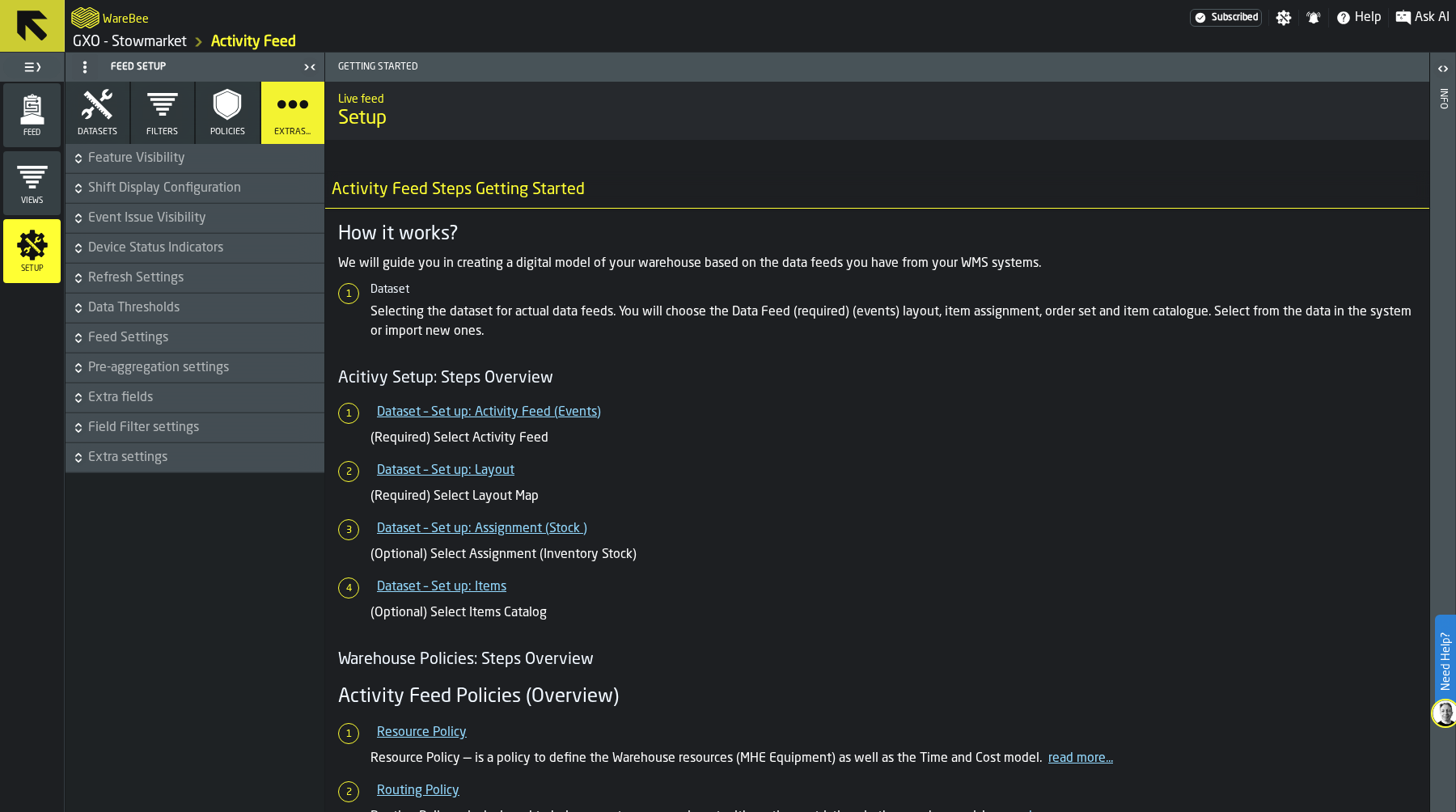
click at [74, 452] on icon "button-" at bounding box center [78, 457] width 16 height 16
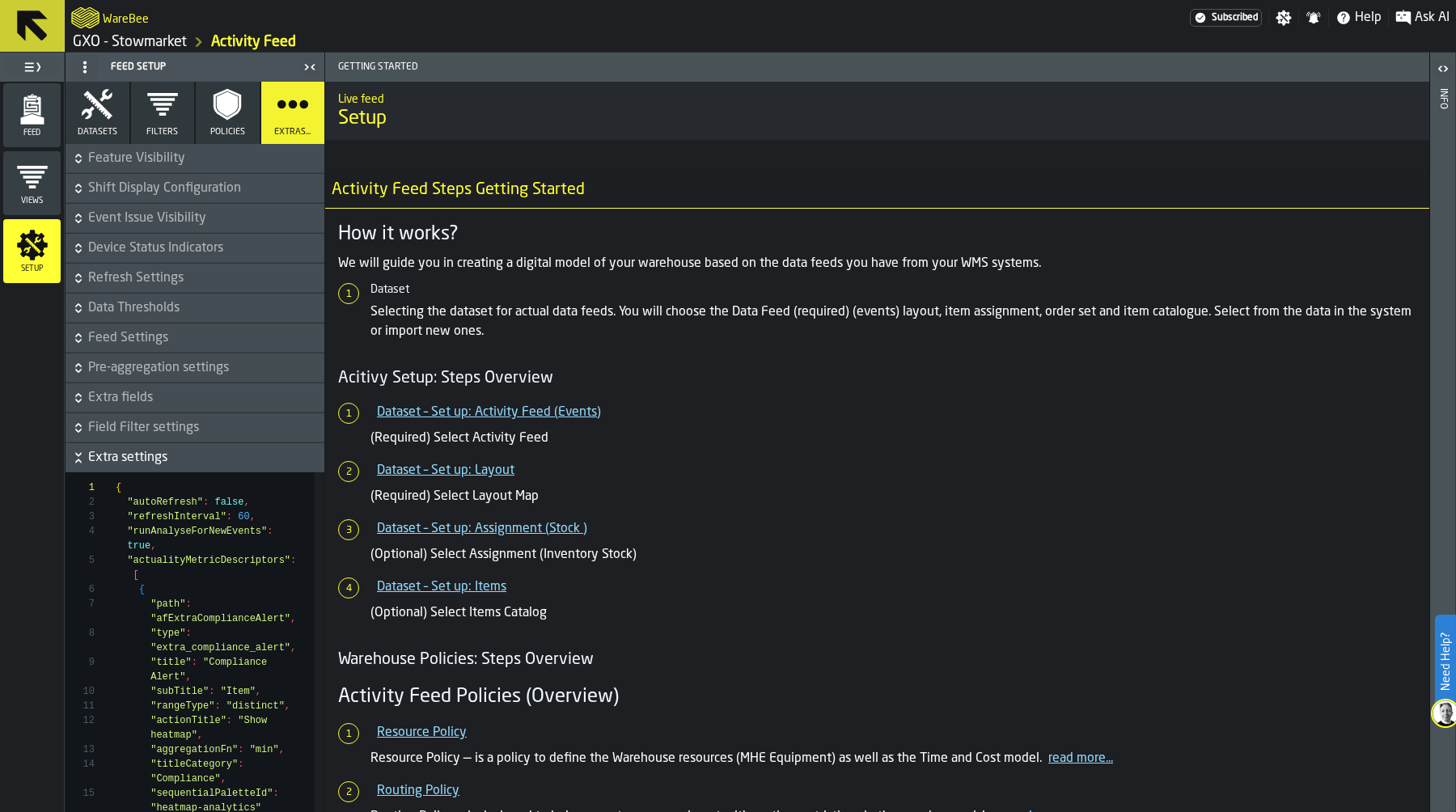
click at [108, 455] on span "Extra settings" at bounding box center [205, 458] width 233 height 20
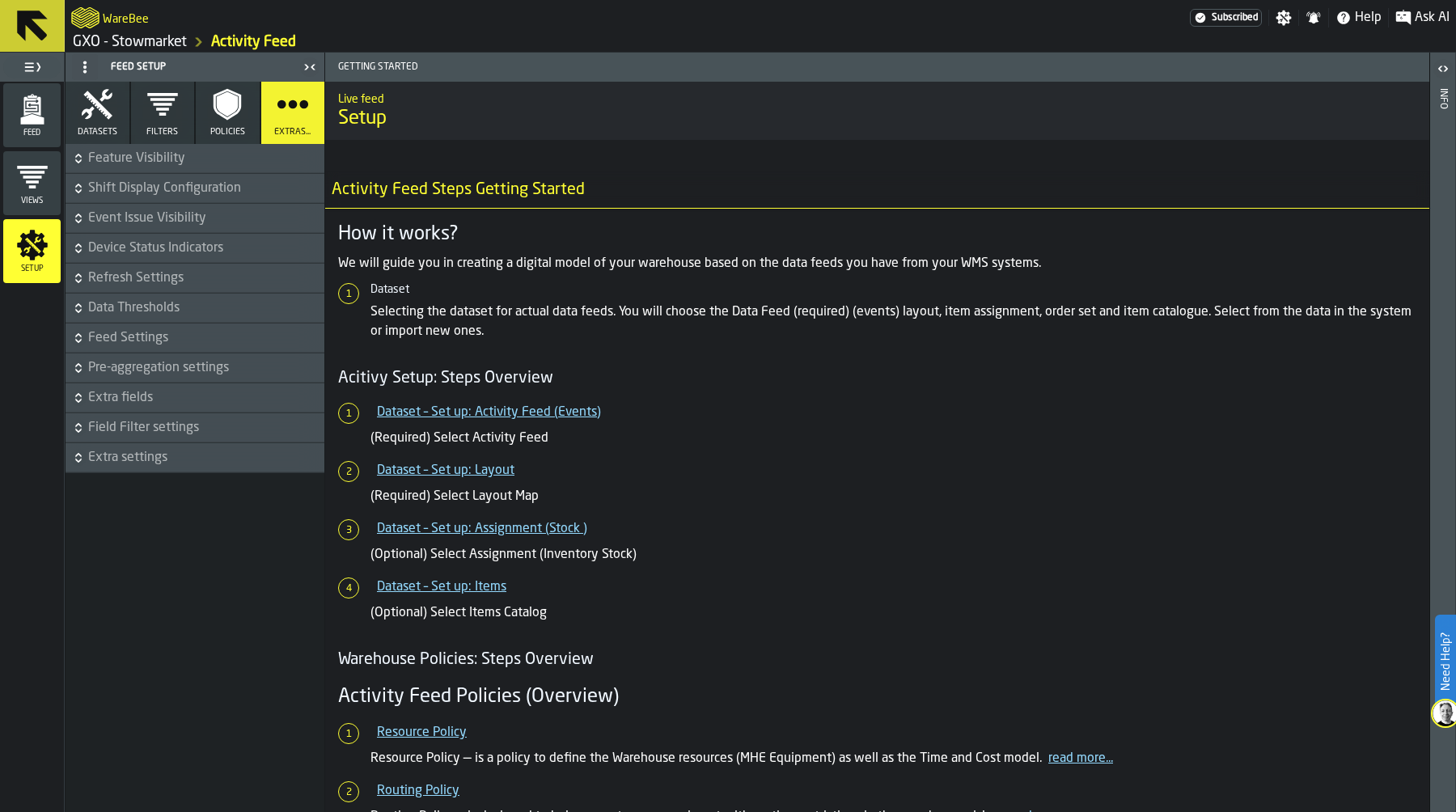
click at [146, 423] on span "Field Filter settings" at bounding box center [205, 427] width 233 height 20
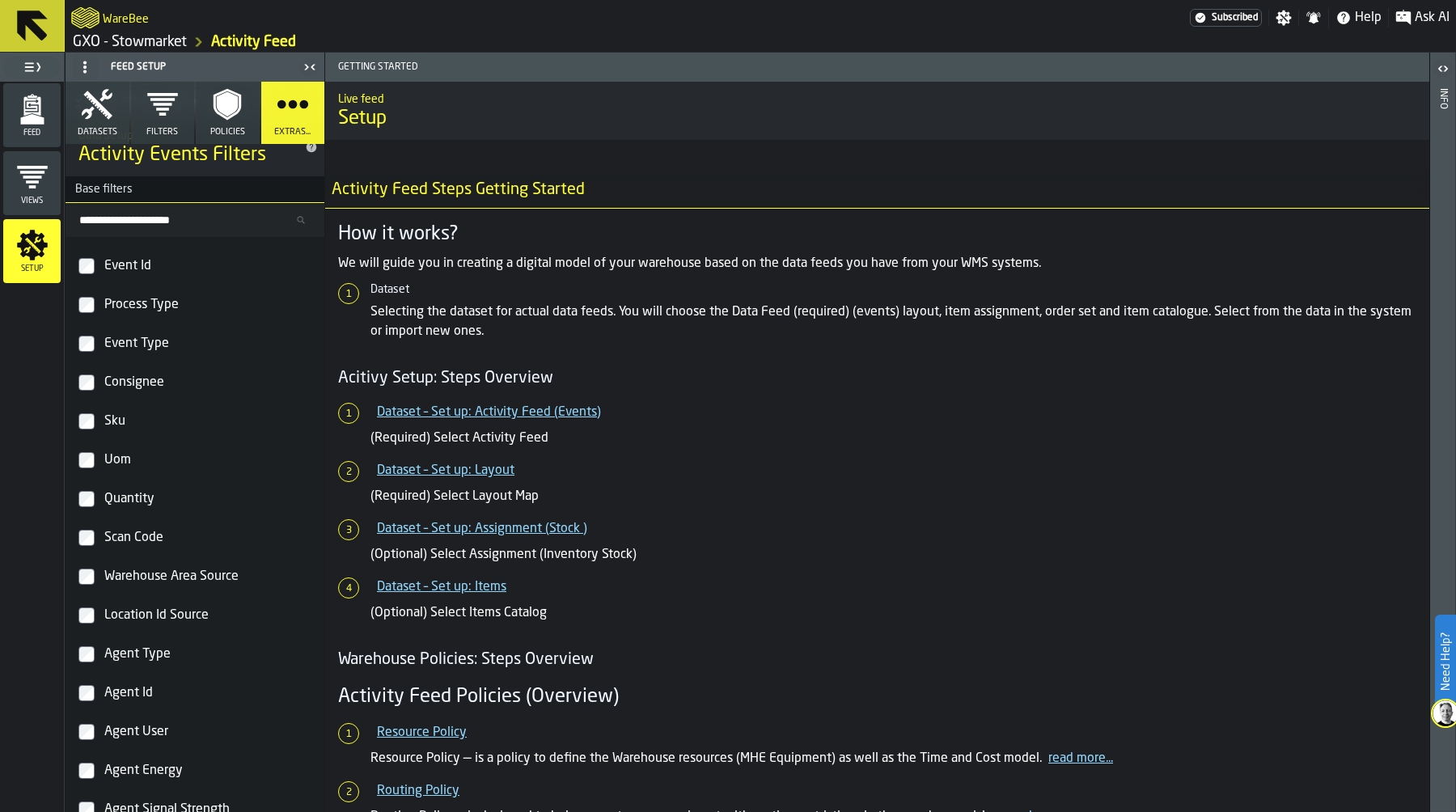
scroll to position [328, 0]
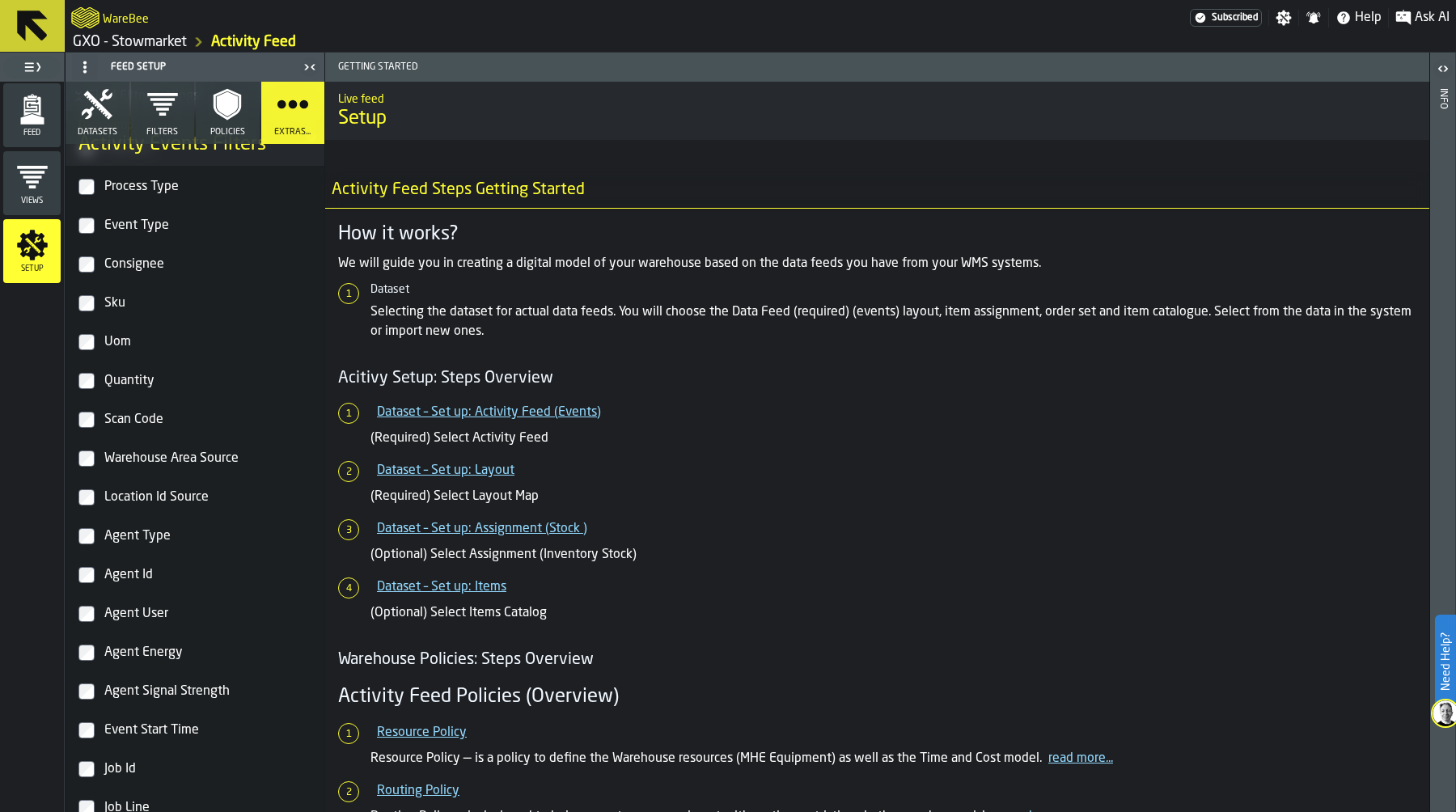
scroll to position [454, 0]
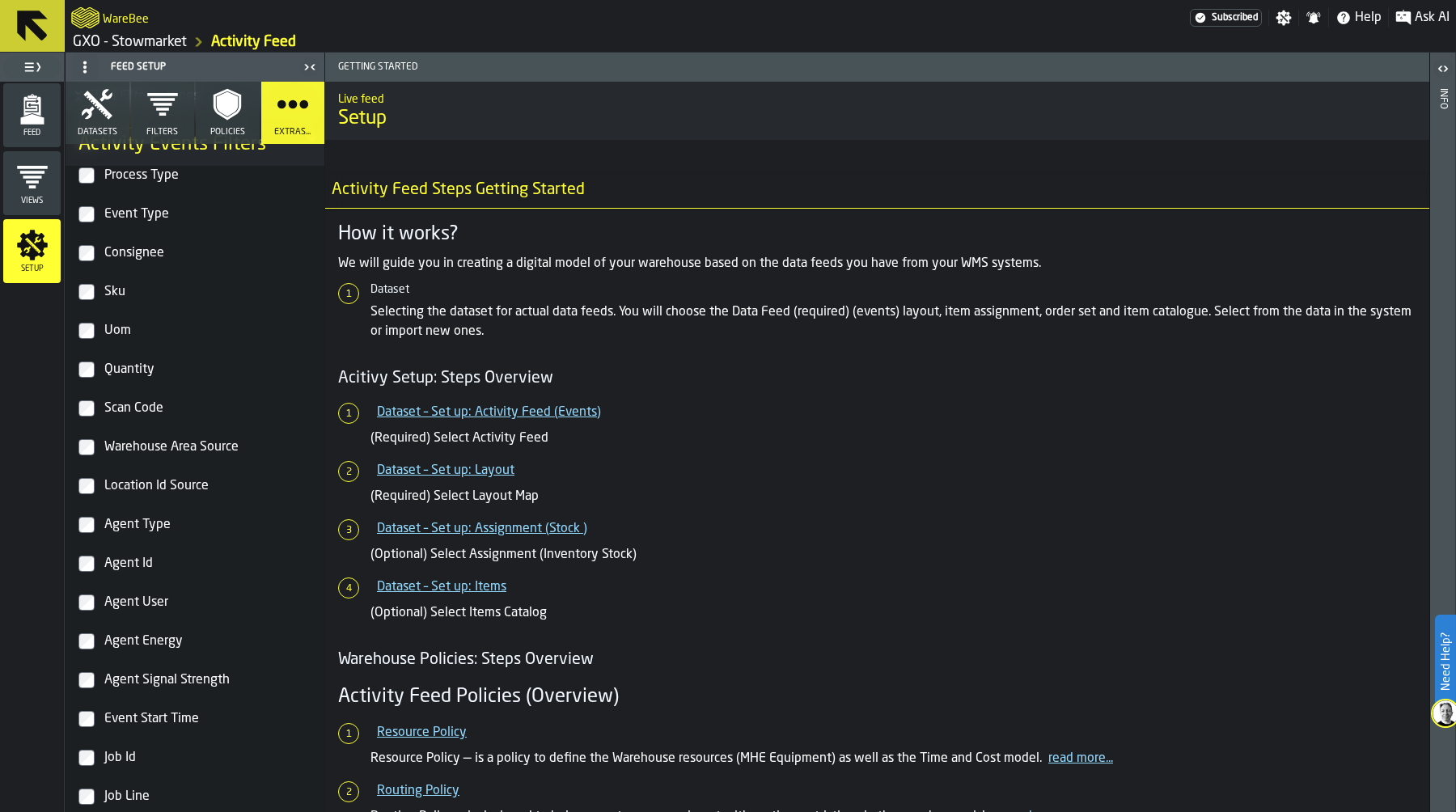
click at [567, 34] on ol "GXO - Stowmarket Activity Feed" at bounding box center [415, 42] width 689 height 20
click at [592, 32] on ol "GXO - Stowmarket Activity Feed" at bounding box center [415, 42] width 689 height 20
click at [356, 10] on div "WareBee" at bounding box center [630, 18] width 1119 height 29
click at [143, 42] on link "GXO - Stowmarket" at bounding box center [130, 42] width 114 height 18
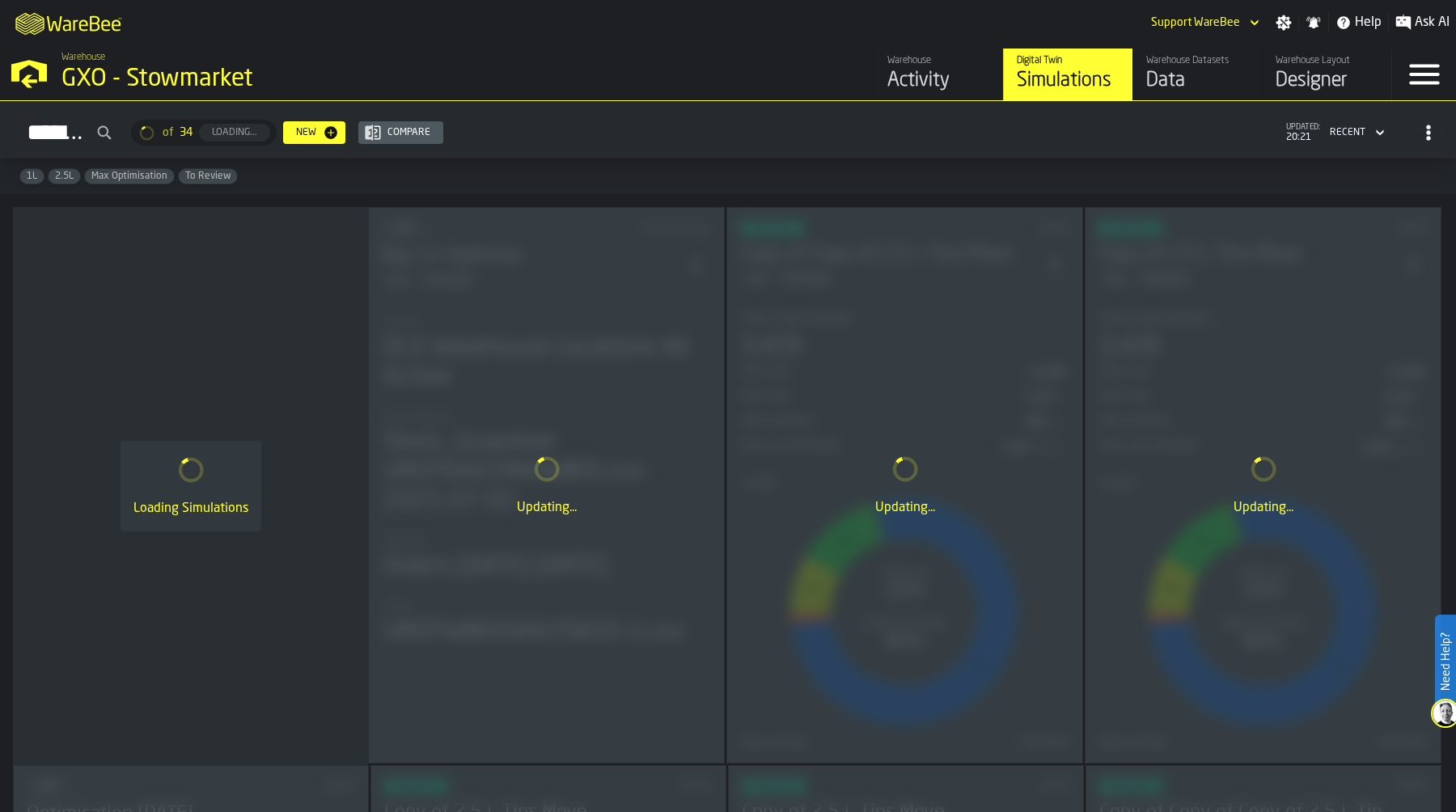
click at [1173, 77] on div "Data" at bounding box center [1197, 81] width 103 height 25
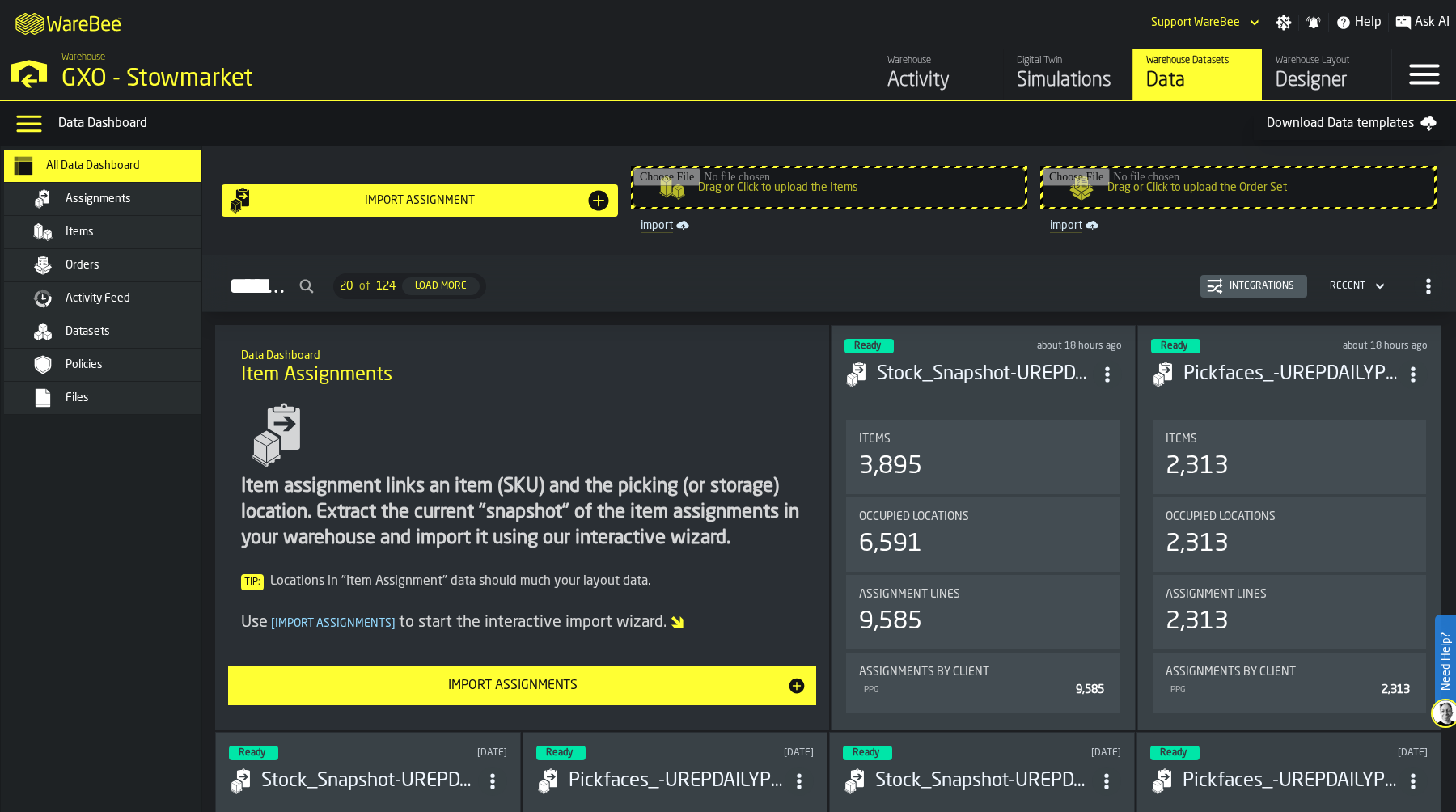
click at [166, 291] on div "Activity Feed" at bounding box center [125, 298] width 197 height 20
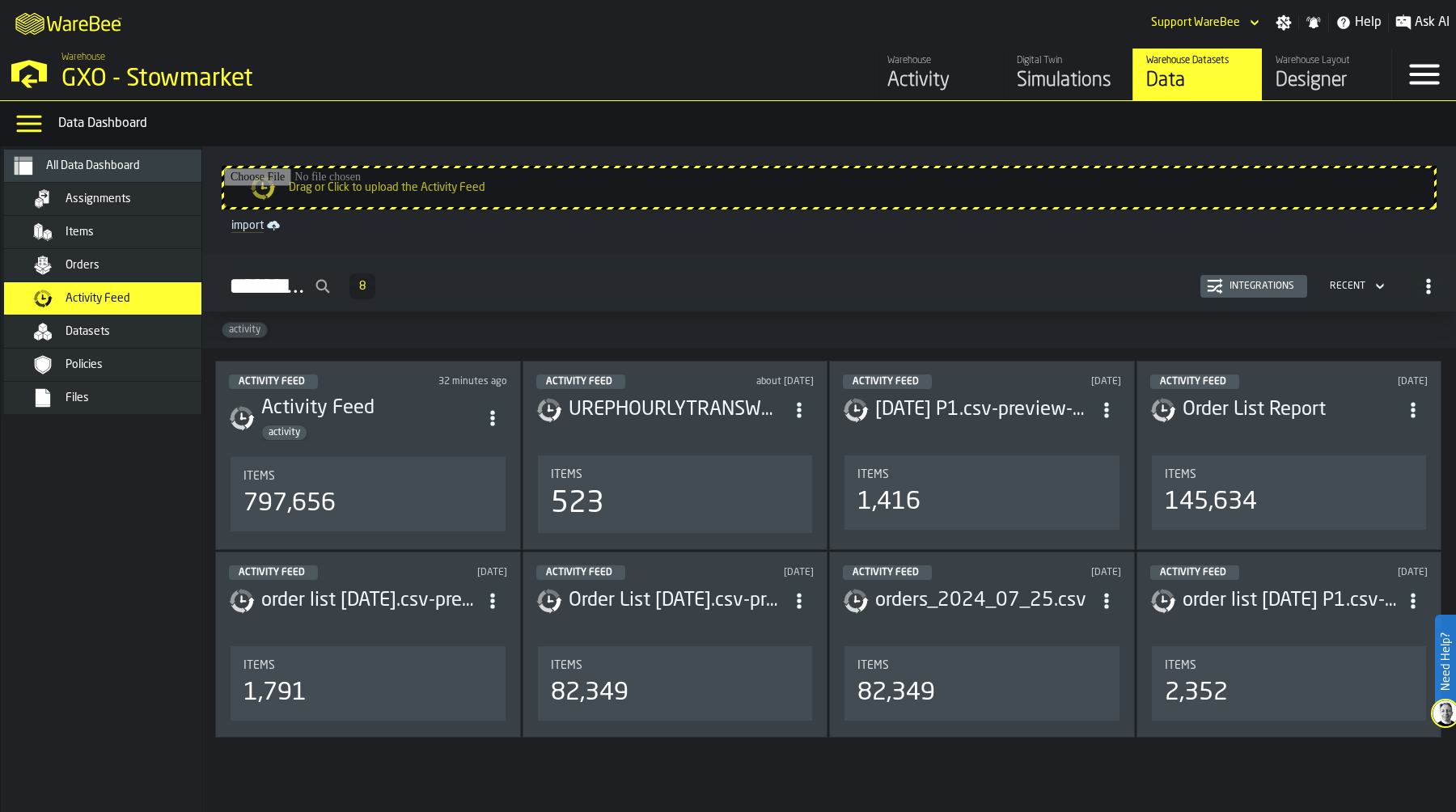
click at [1235, 285] on div "Integrations" at bounding box center [1261, 285] width 77 height 11
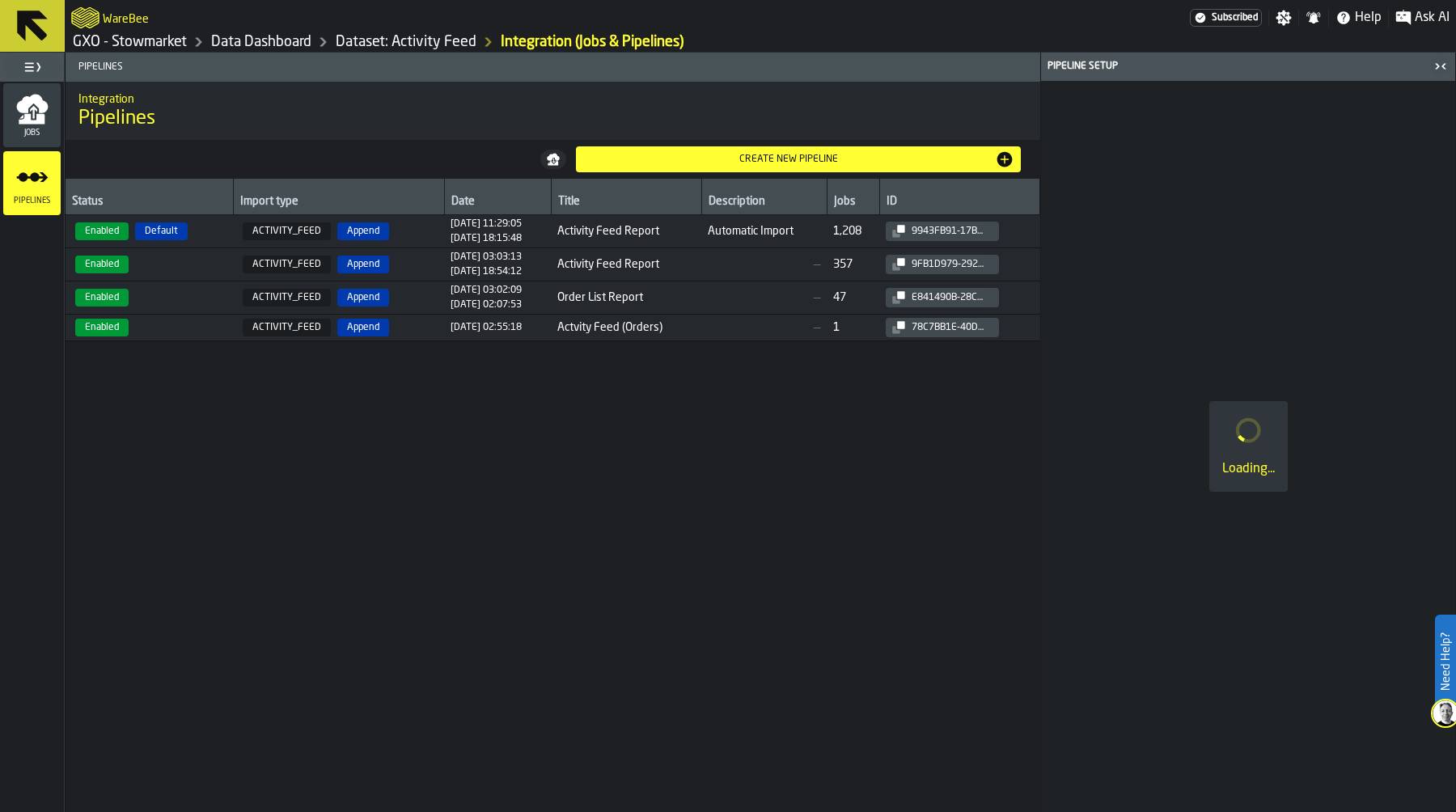
click at [41, 124] on icon "menu Jobs" at bounding box center [32, 110] width 32 height 32
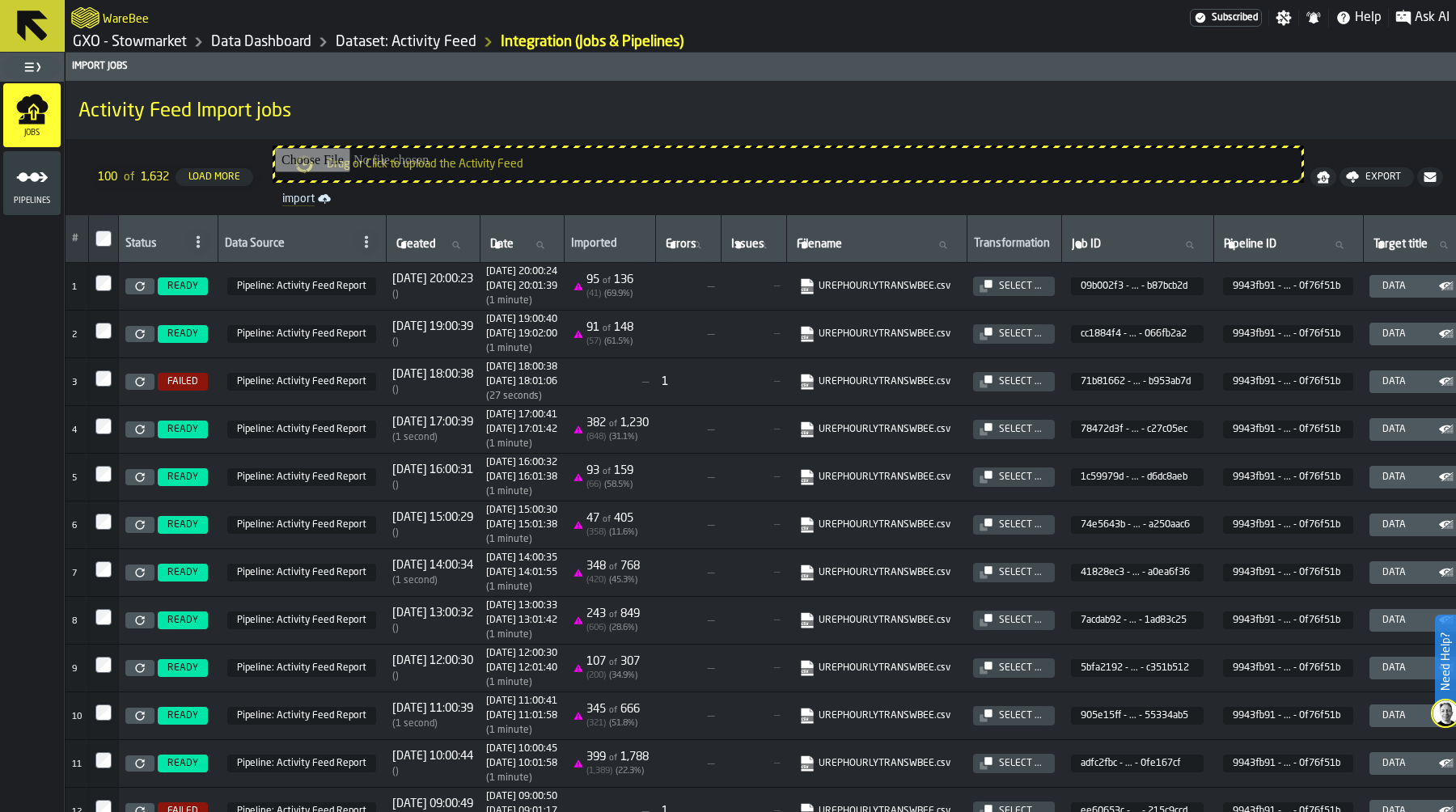
click at [141, 284] on icon at bounding box center [139, 285] width 9 height 9
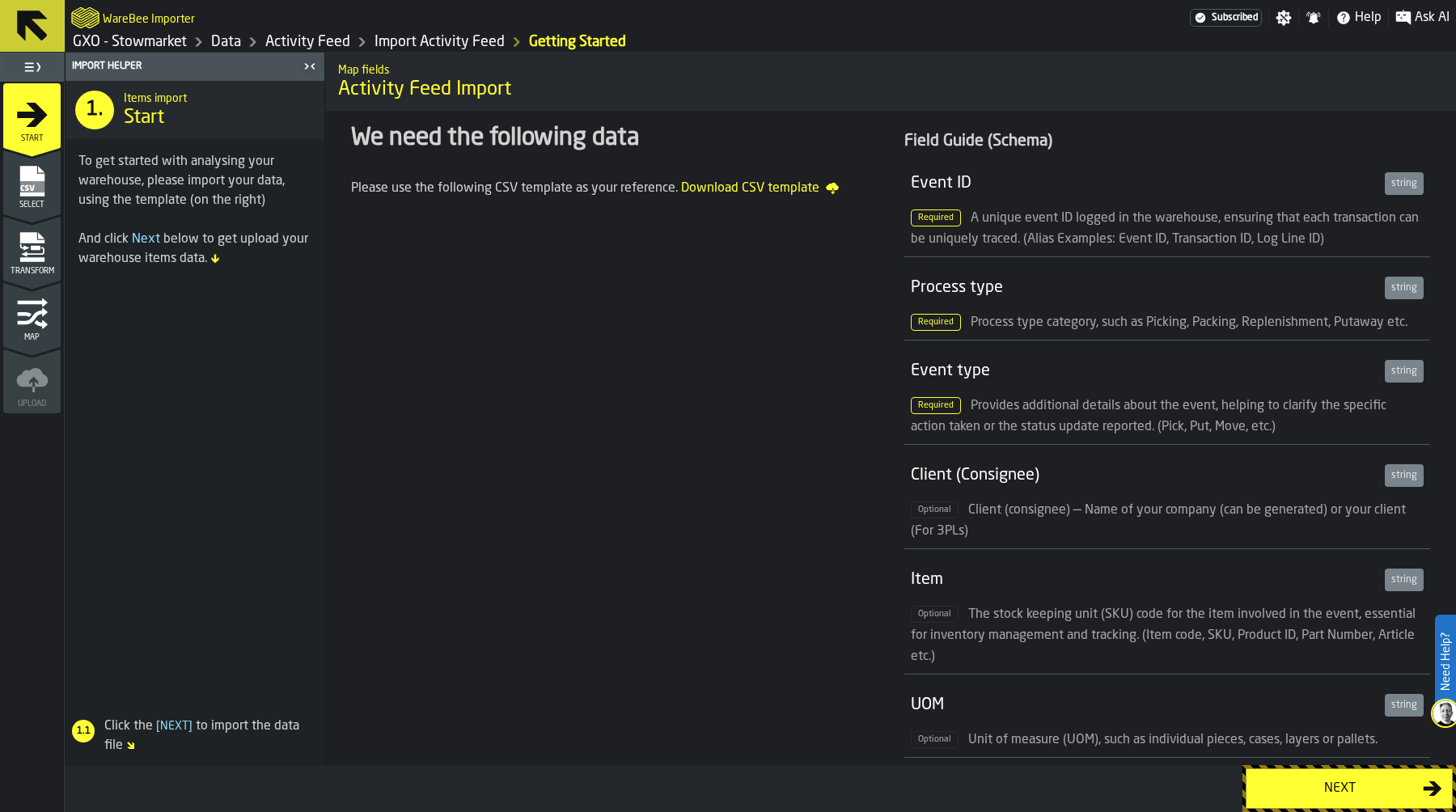
click at [1291, 792] on div "Next" at bounding box center [1340, 788] width 166 height 20
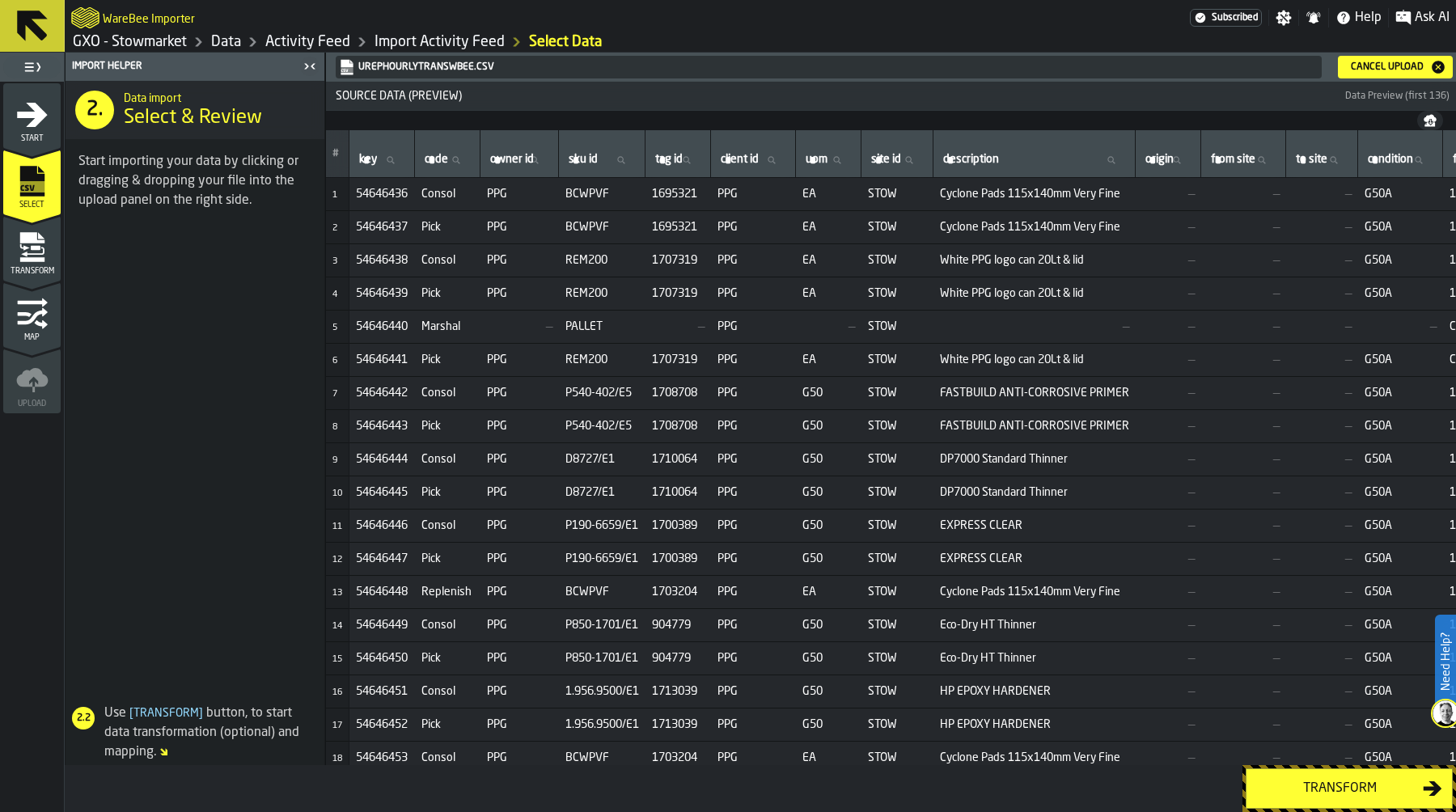
click at [1357, 783] on div "Transform" at bounding box center [1340, 788] width 166 height 20
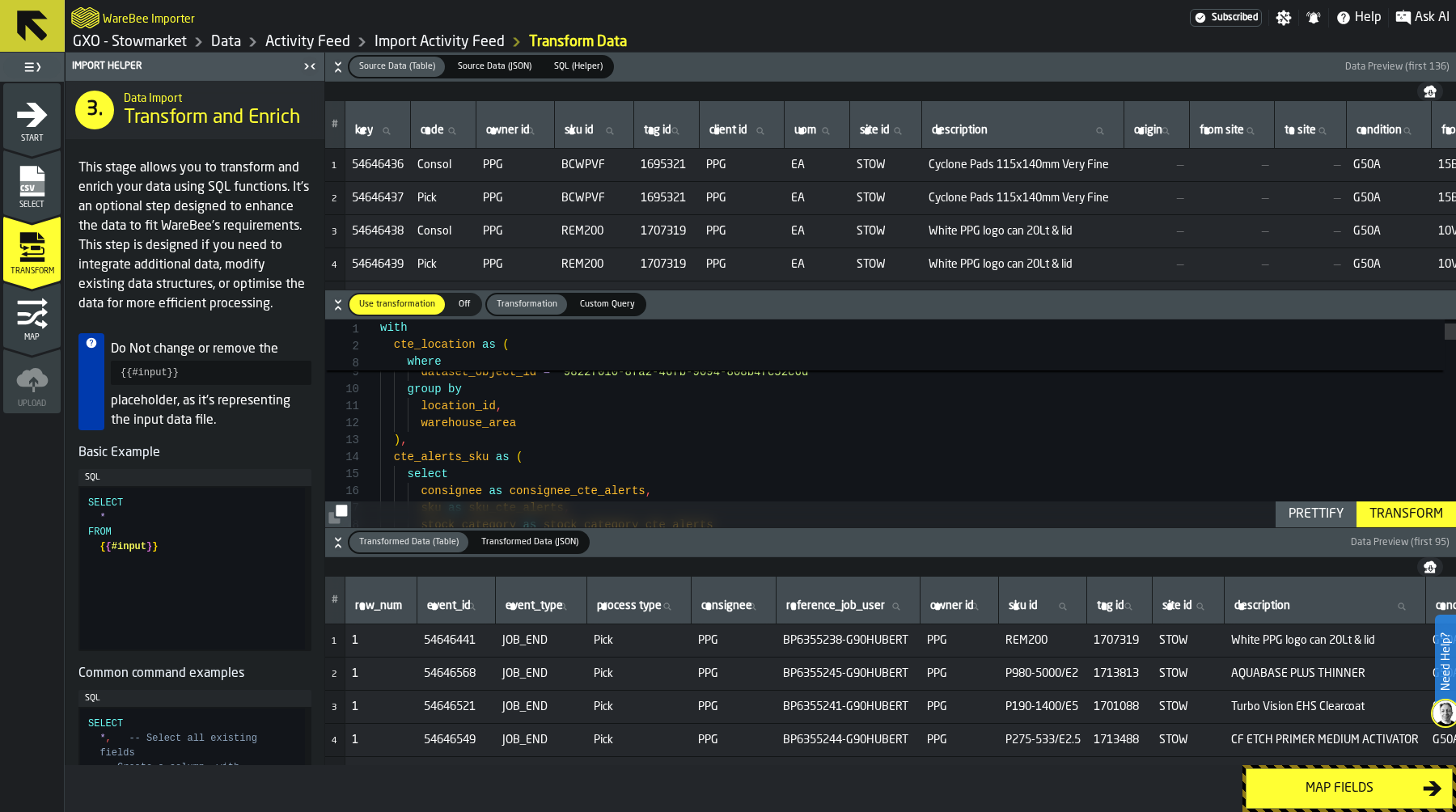
type textarea "**********"
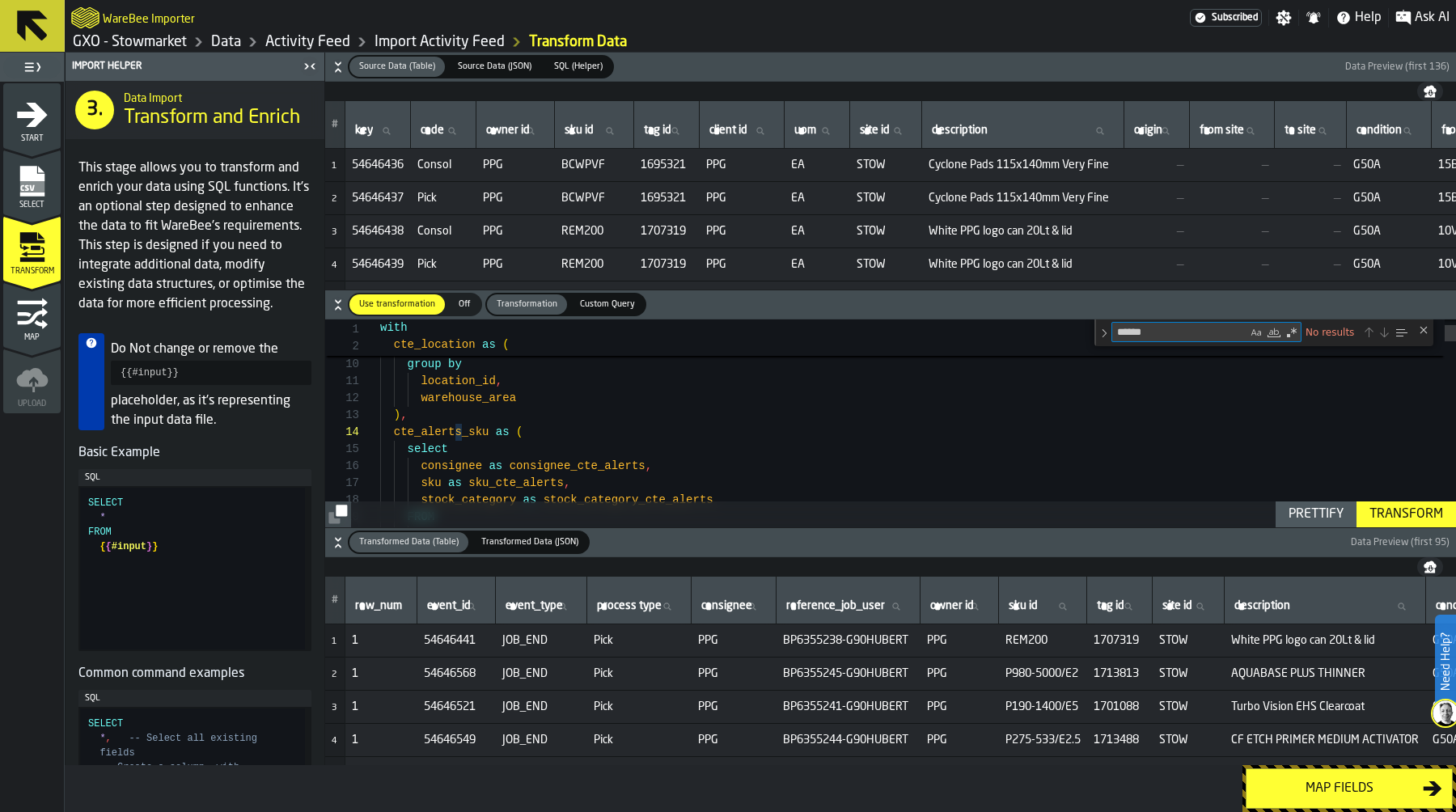
type textarea "******"
click at [338, 67] on icon "button-" at bounding box center [338, 67] width 16 height 16
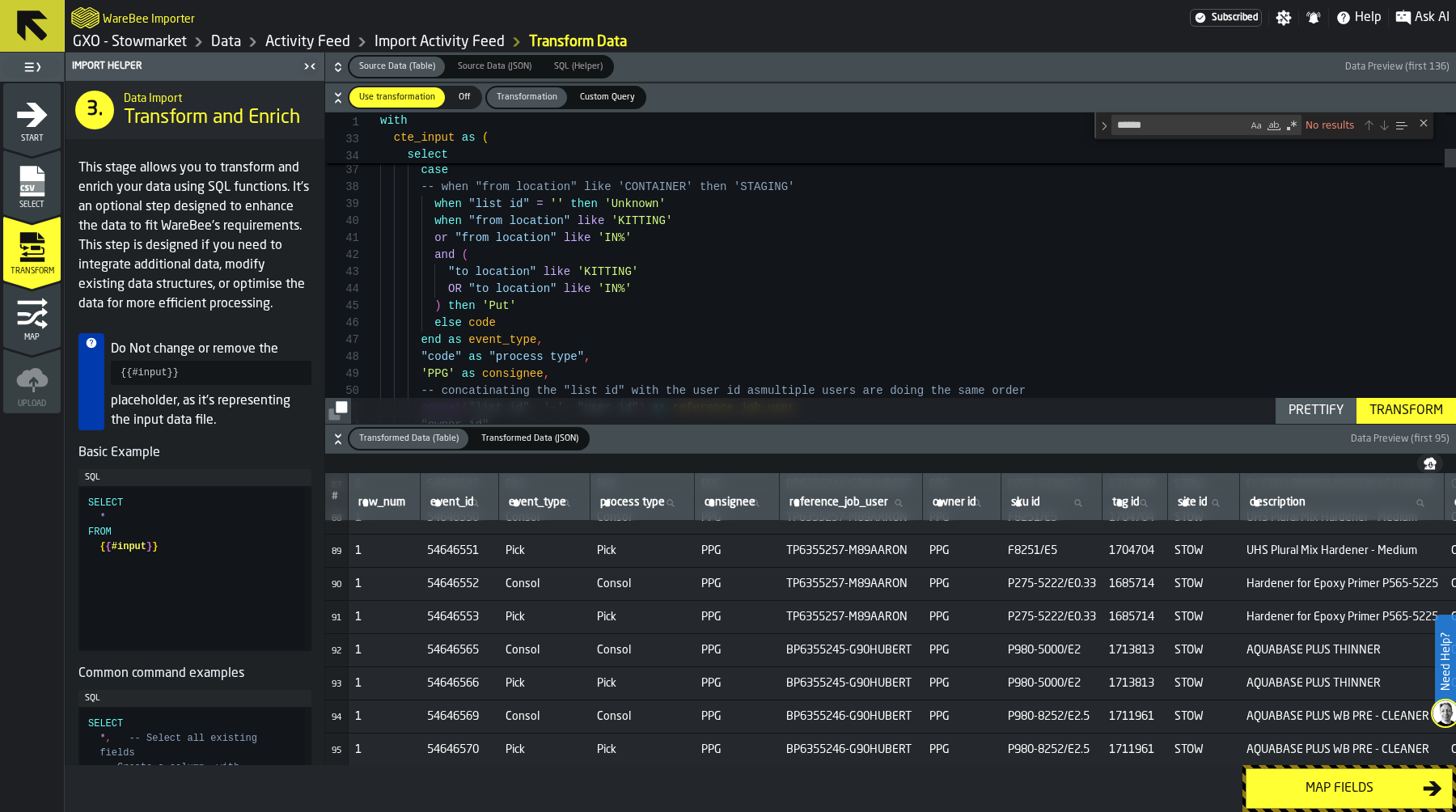
scroll to position [2910, 0]
